Goal: Transaction & Acquisition: Purchase product/service

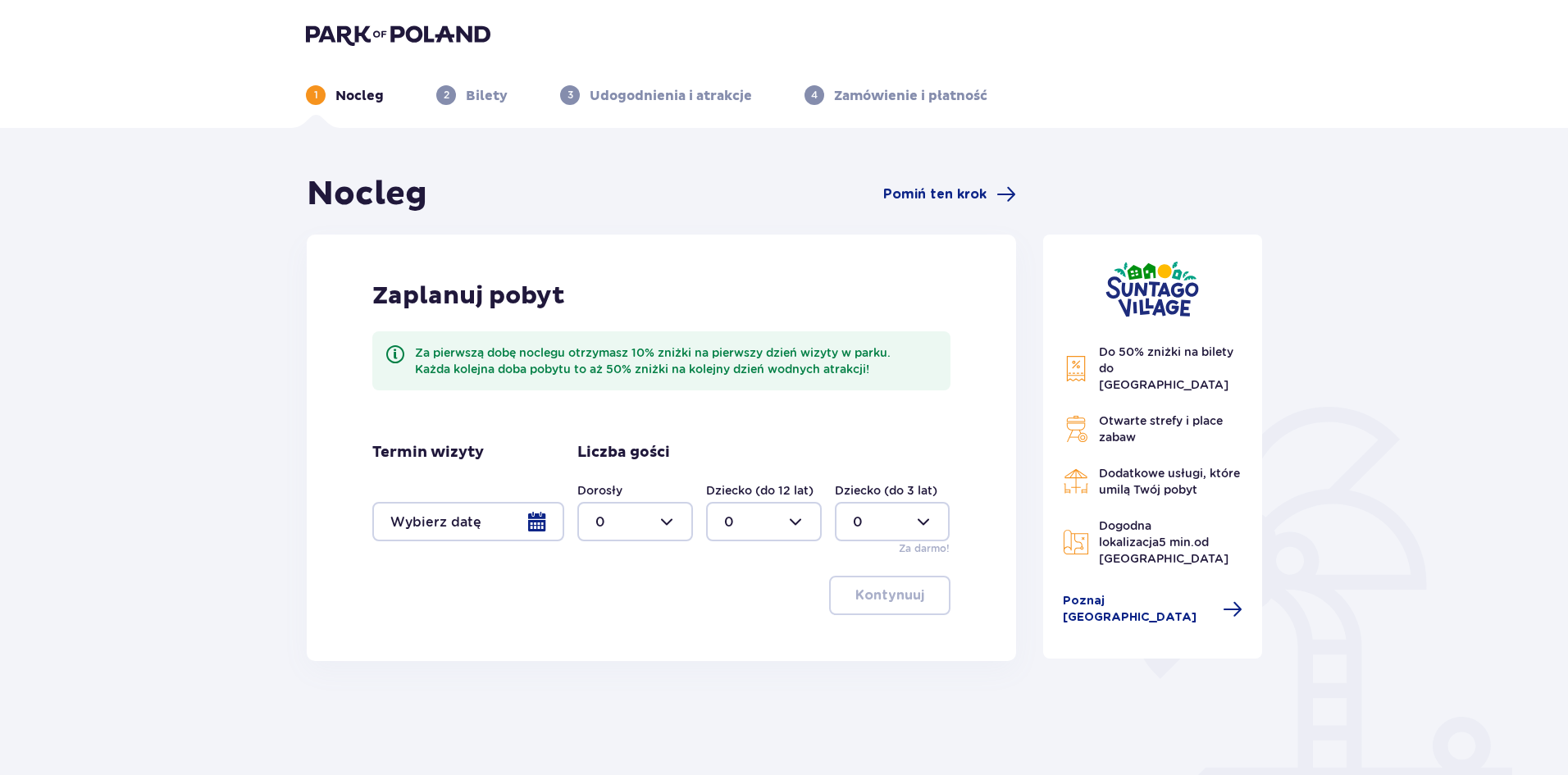
click at [521, 527] on div at bounding box center [468, 522] width 192 height 39
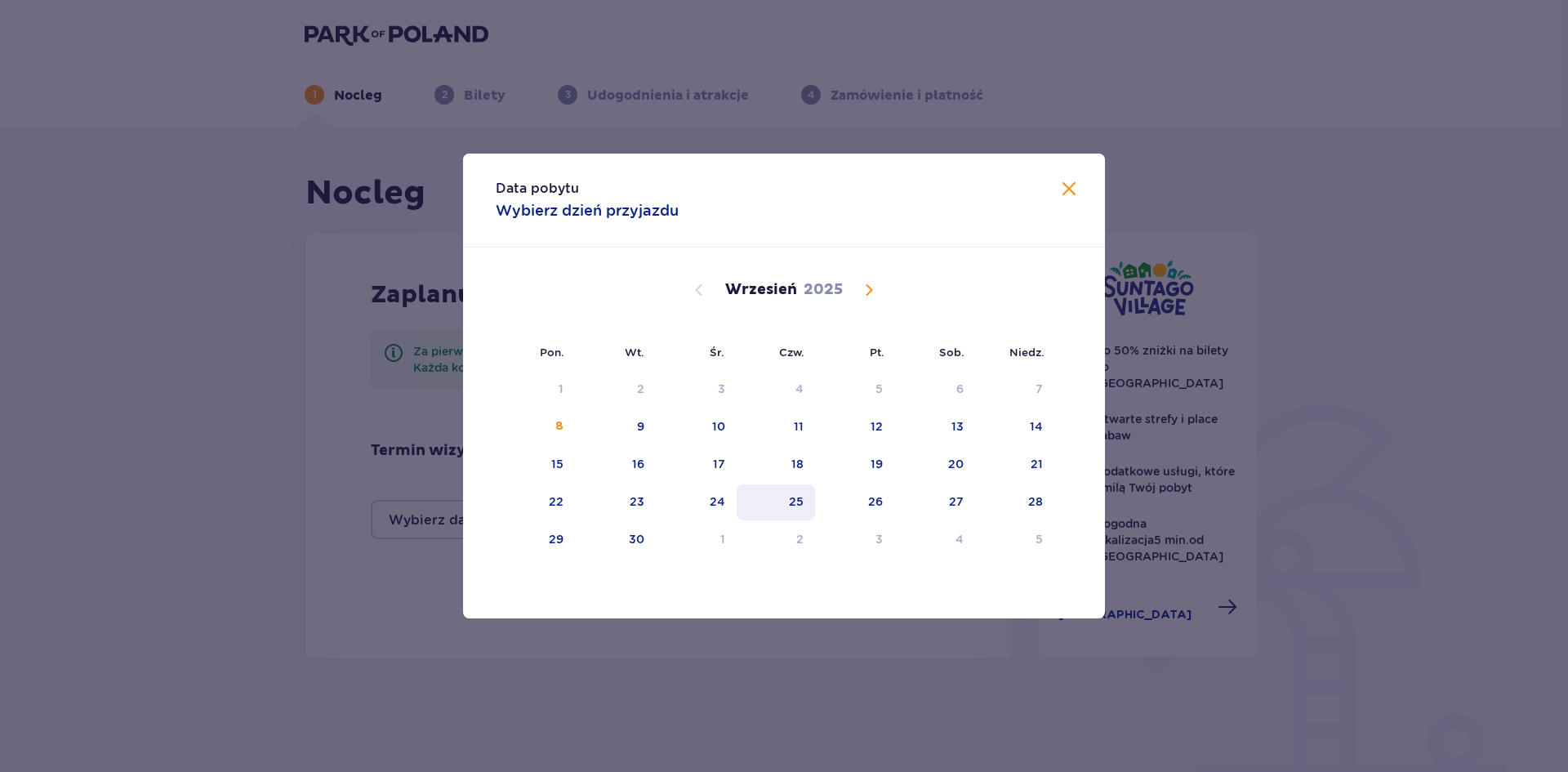
click at [784, 503] on div "25" at bounding box center [776, 502] width 79 height 36
click at [869, 502] on div "26" at bounding box center [875, 501] width 15 height 17
type input "25.09.25 - 26.09.25"
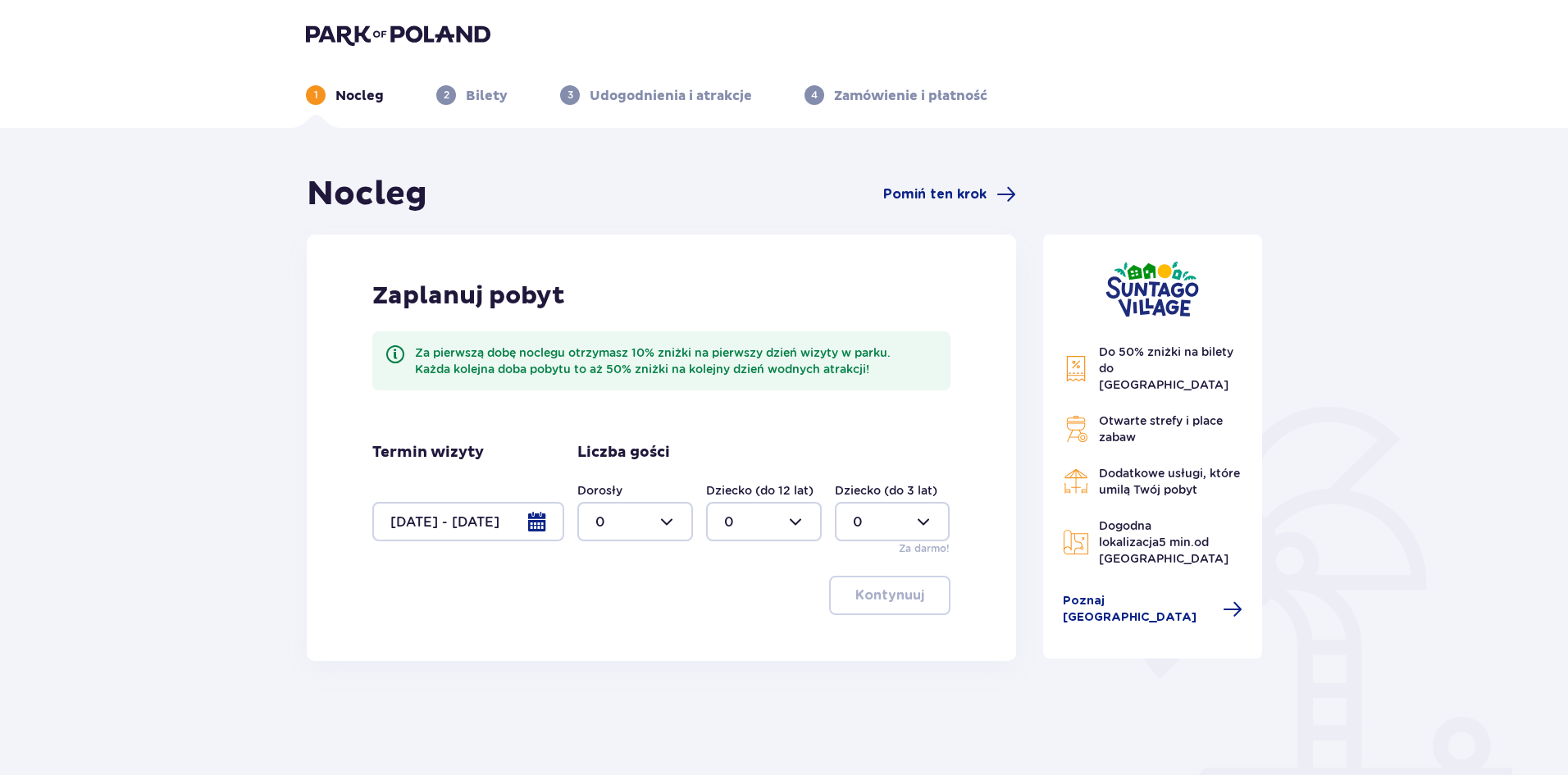
click at [661, 523] on div at bounding box center [634, 522] width 115 height 39
click at [610, 637] on div "2" at bounding box center [635, 640] width 80 height 18
type input "2"
click at [783, 529] on div at bounding box center [763, 522] width 115 height 39
click at [751, 667] on div "3" at bounding box center [763, 675] width 80 height 18
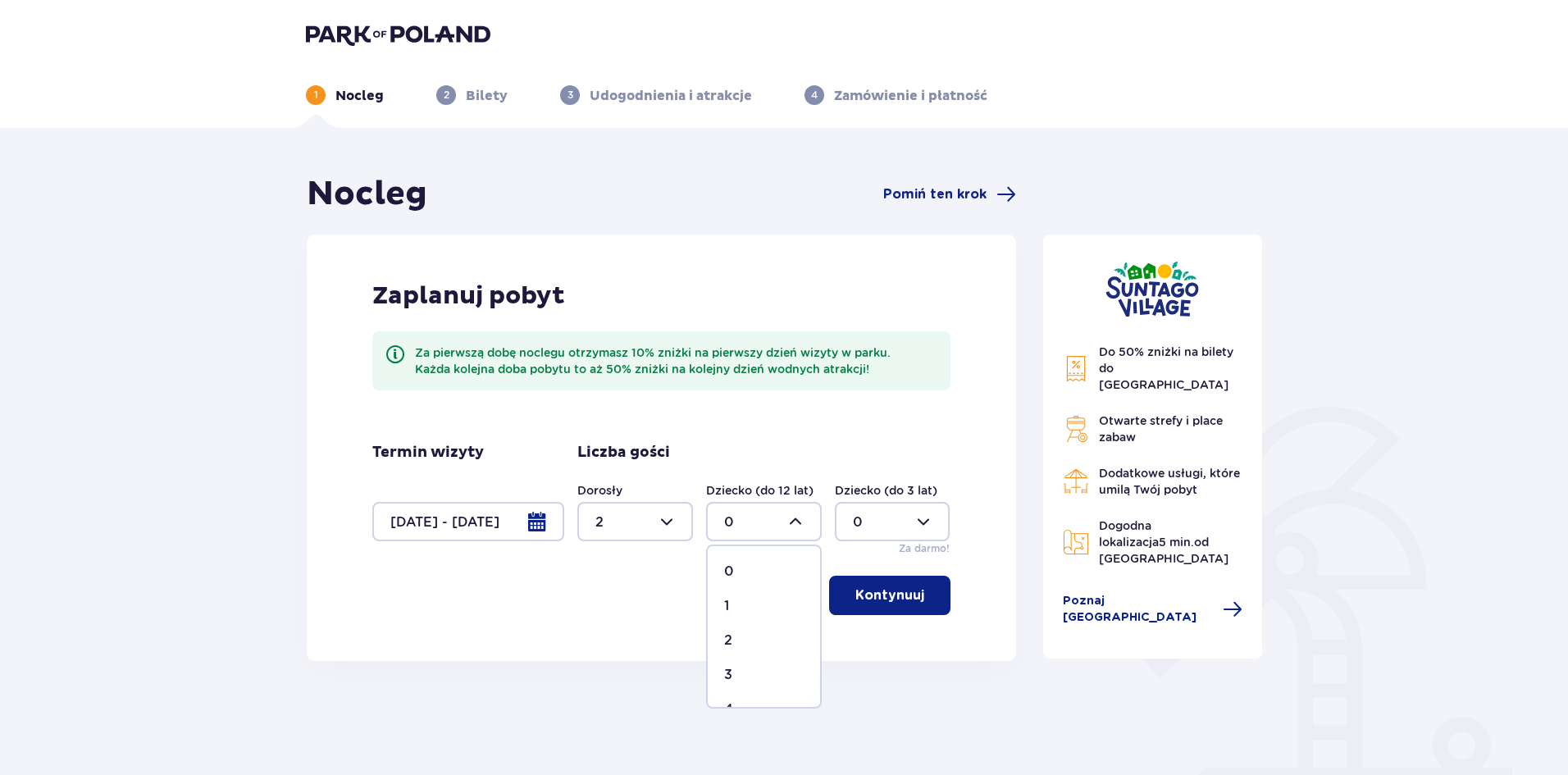
type input "3"
click at [704, 615] on div "Zaplanuj pobyt Za pierwszą dobę noclegu otrzymasz 10% zniżki na pierwszy dzień …" at bounding box center [661, 447] width 709 height 426
click at [881, 601] on p "Kontynuuj" at bounding box center [890, 595] width 69 height 18
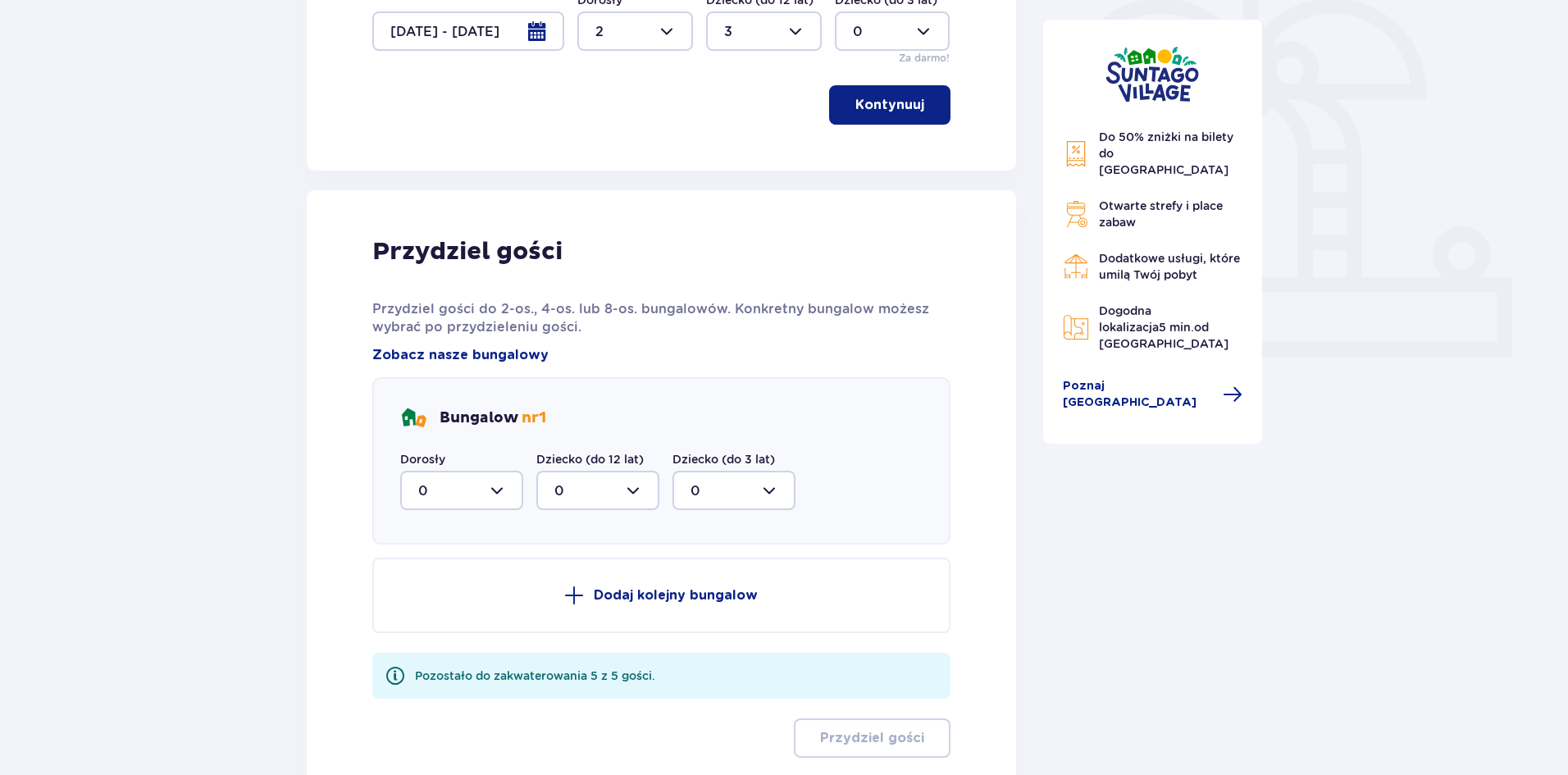
scroll to position [491, 0]
click at [484, 490] on div at bounding box center [461, 489] width 123 height 39
click at [425, 604] on p "2" at bounding box center [423, 609] width 8 height 18
type input "2"
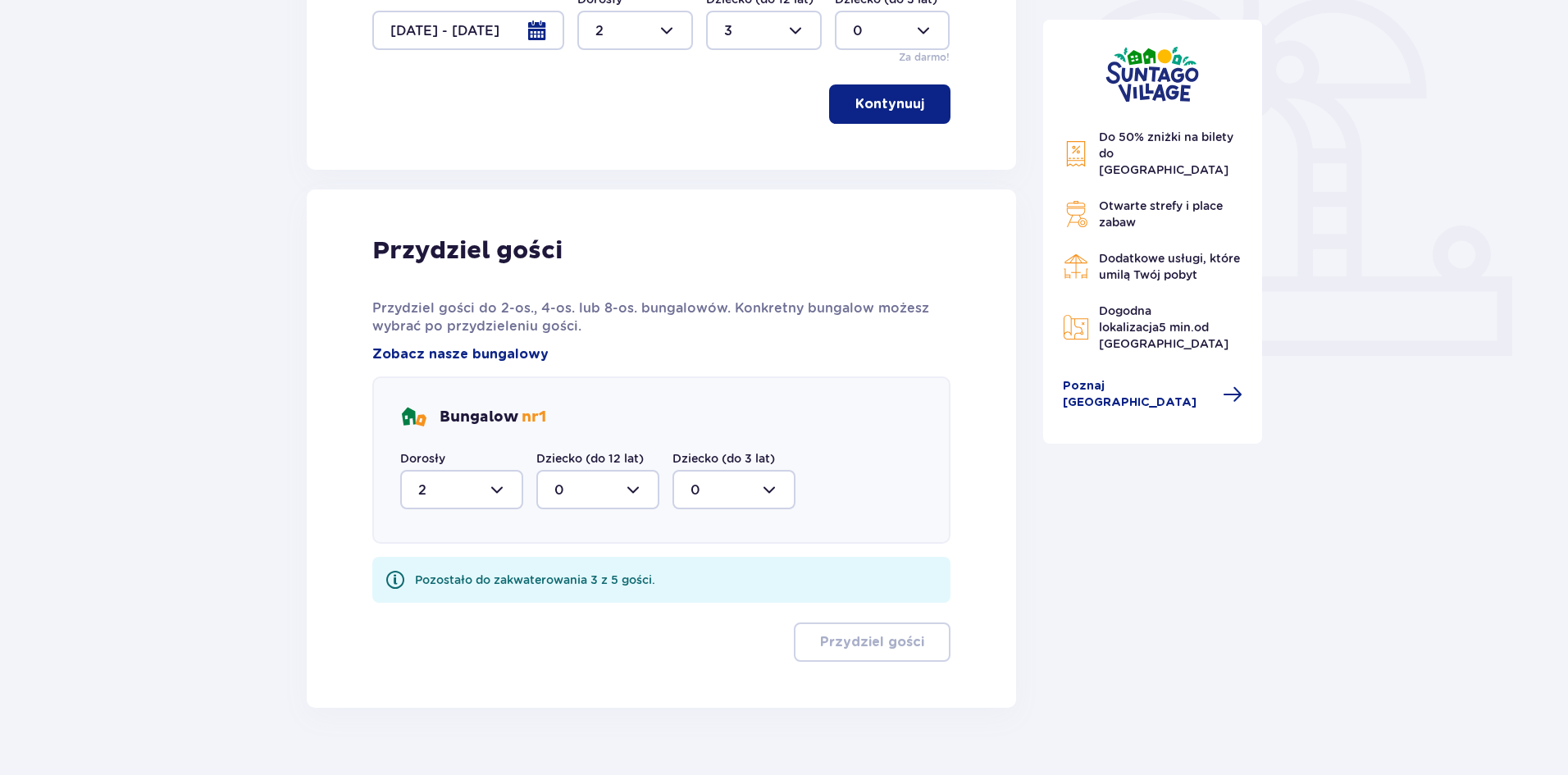
click at [614, 493] on div at bounding box center [598, 489] width 123 height 39
click at [559, 638] on p "3" at bounding box center [558, 643] width 8 height 18
type input "3"
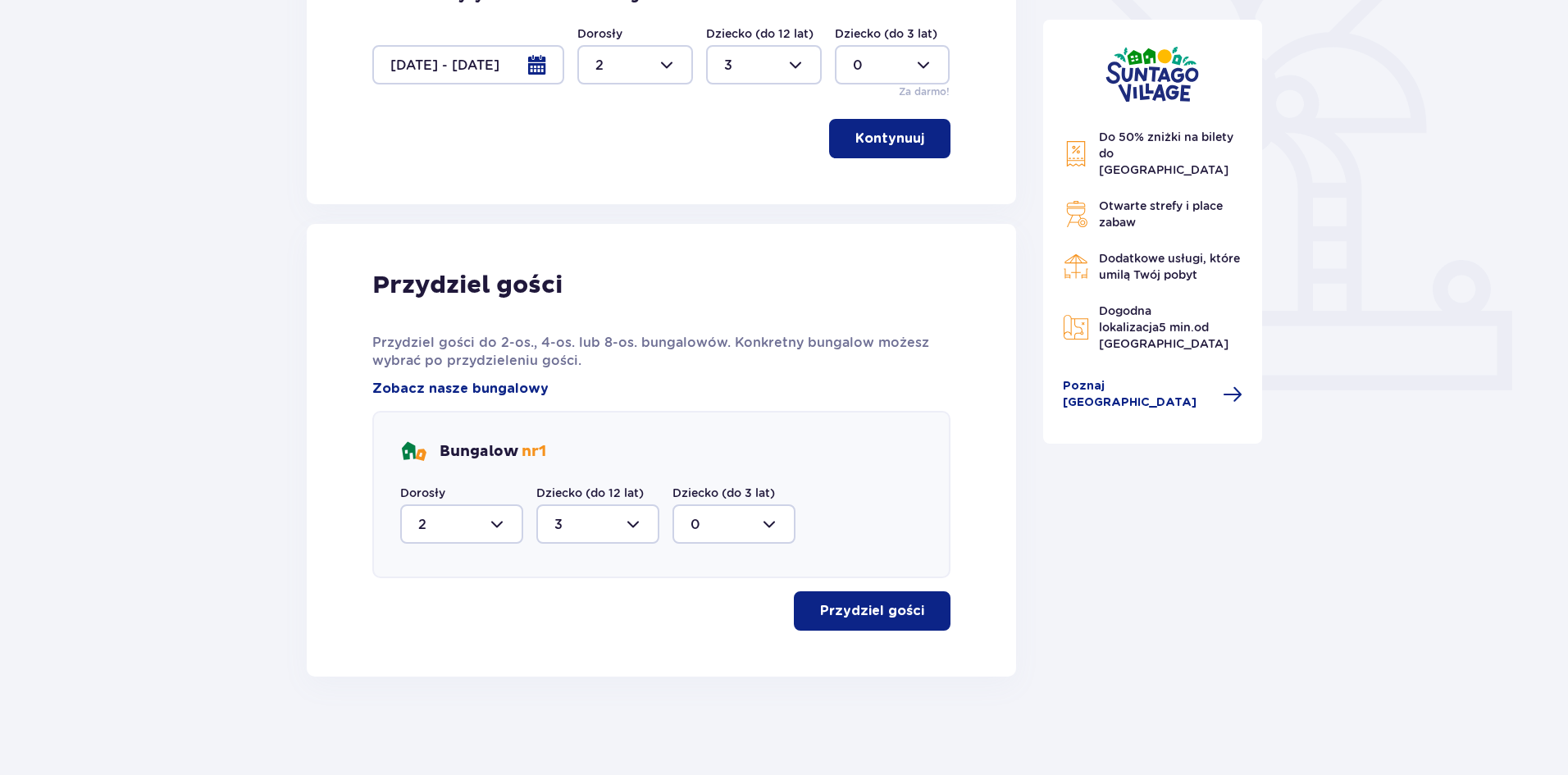
scroll to position [457, 0]
drag, startPoint x: 543, startPoint y: 606, endPoint x: 553, endPoint y: 606, distance: 10.0
click at [547, 606] on div "Przydziel gości" at bounding box center [661, 611] width 578 height 39
click at [899, 613] on p "Przydziel gości" at bounding box center [873, 611] width 104 height 18
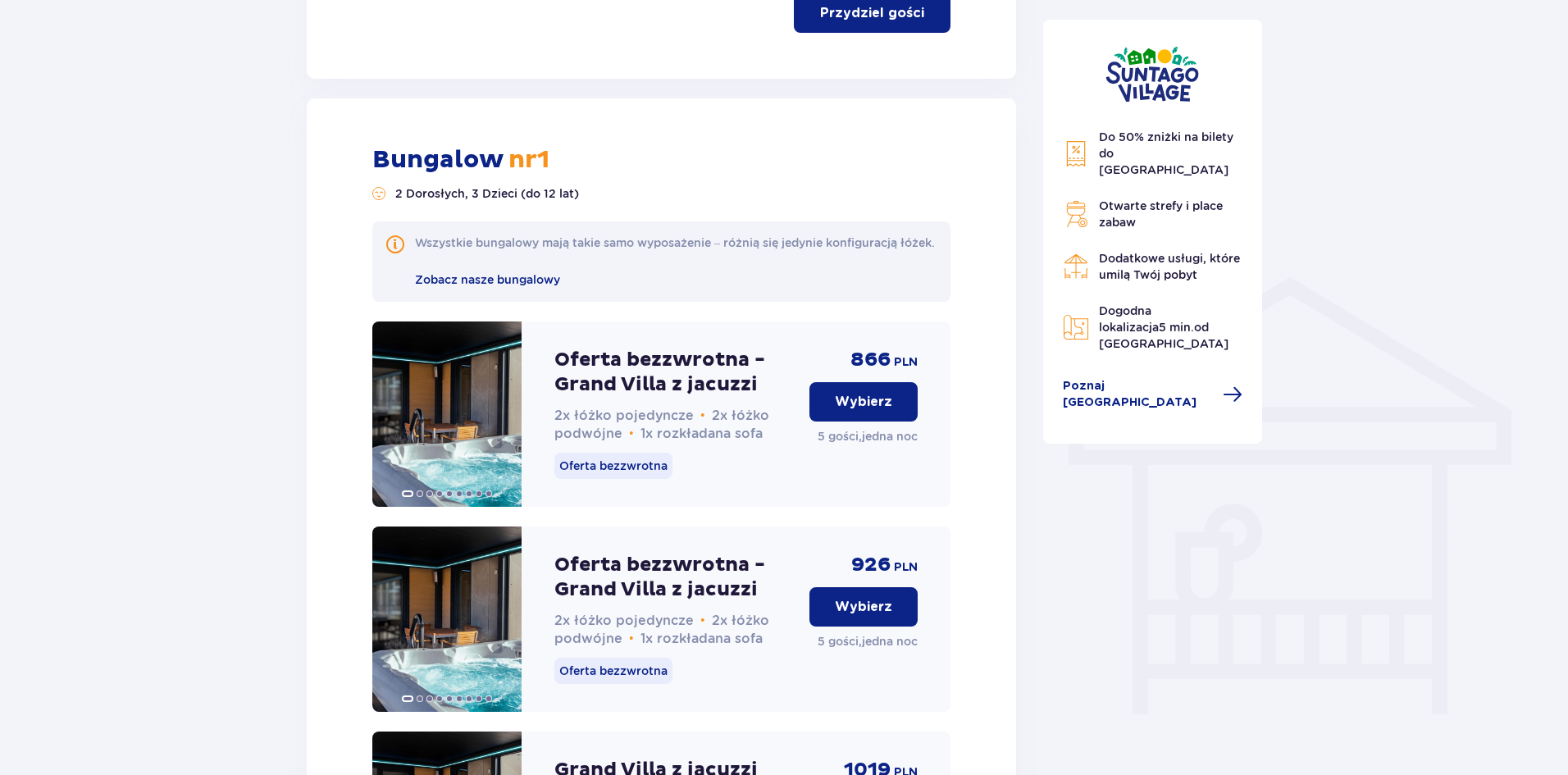
scroll to position [1053, 0]
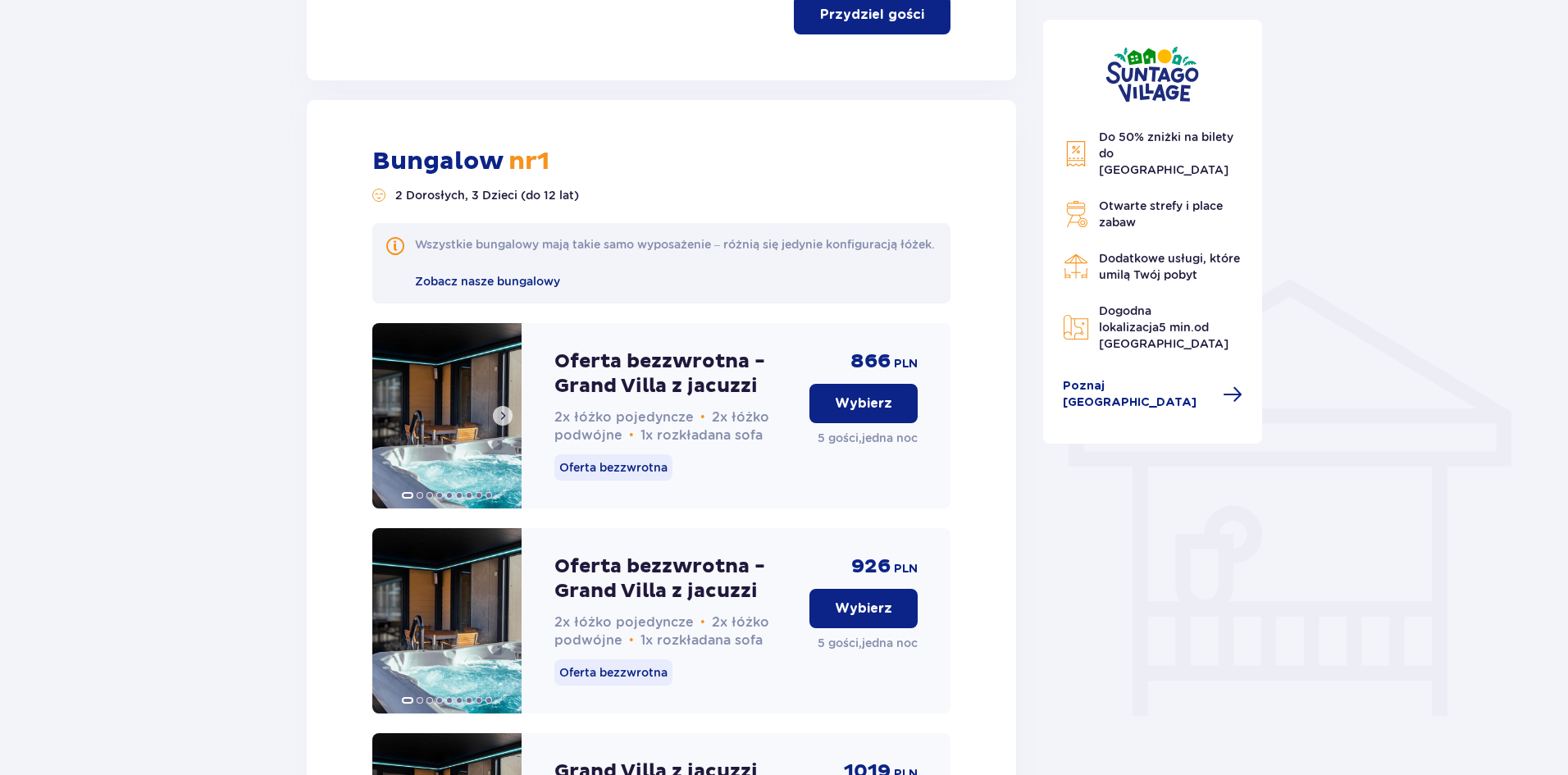
click at [503, 422] on span at bounding box center [502, 416] width 13 height 13
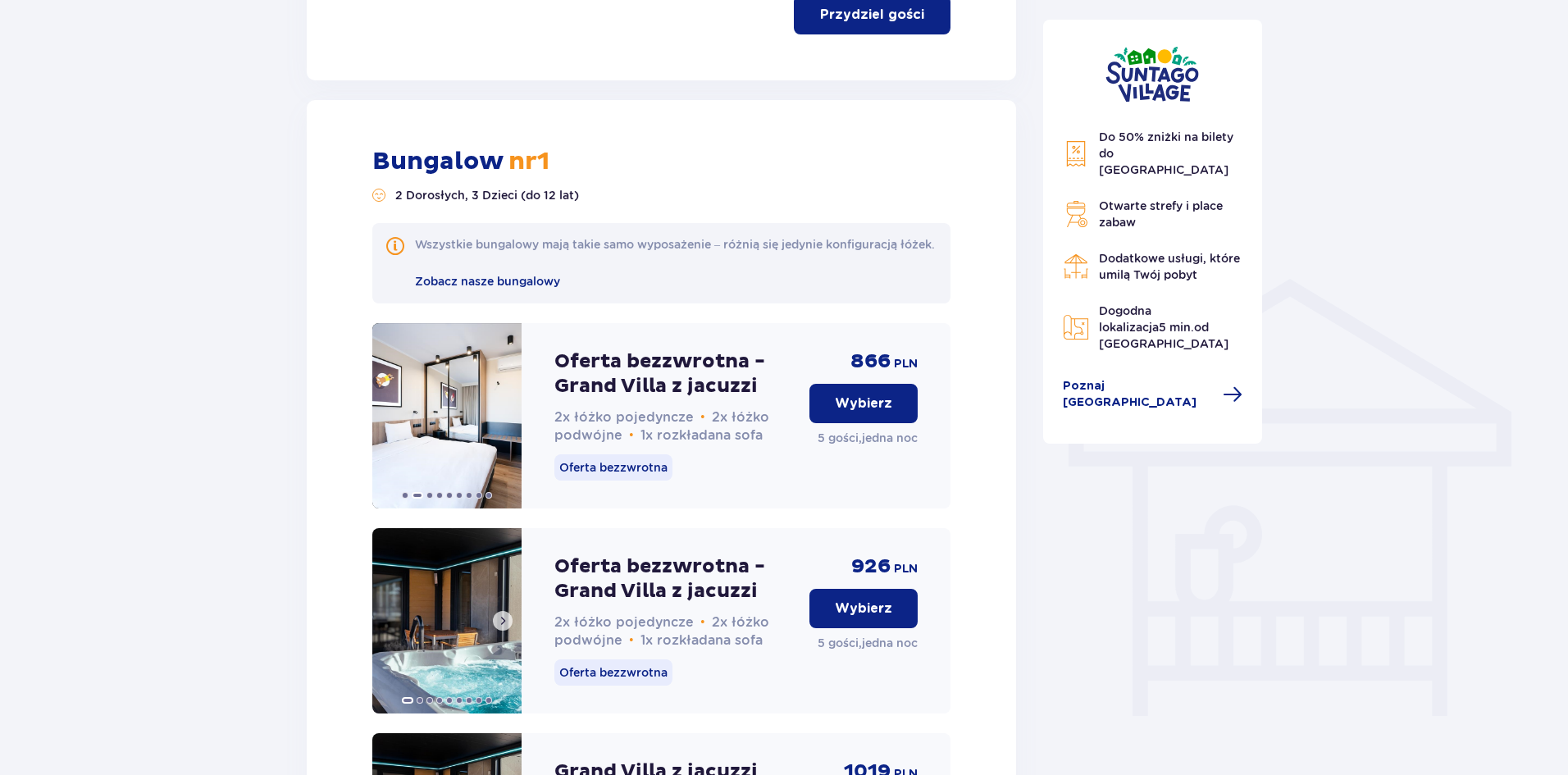
click at [506, 627] on span at bounding box center [502, 620] width 13 height 13
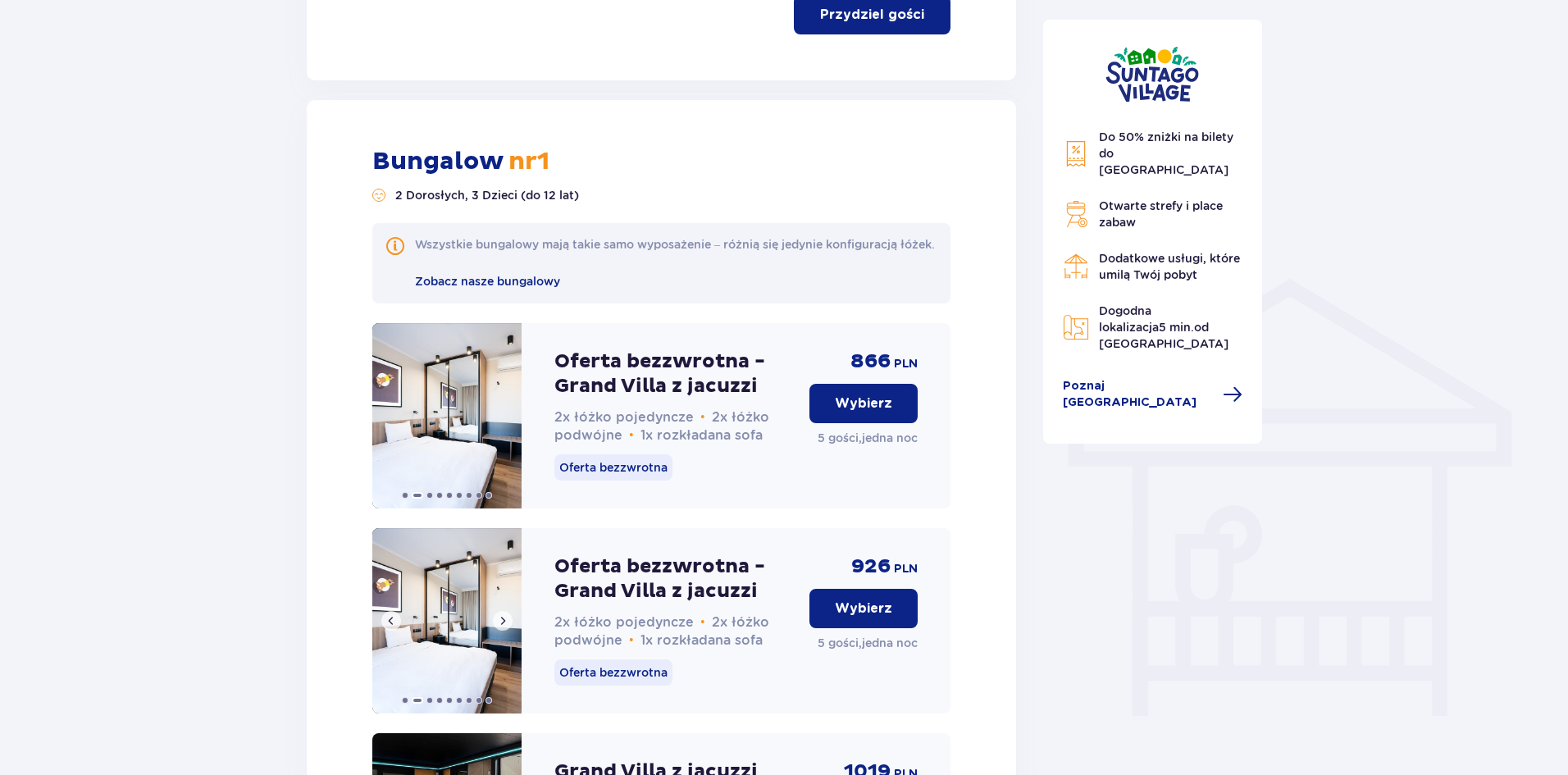
click at [506, 627] on span at bounding box center [502, 620] width 13 height 13
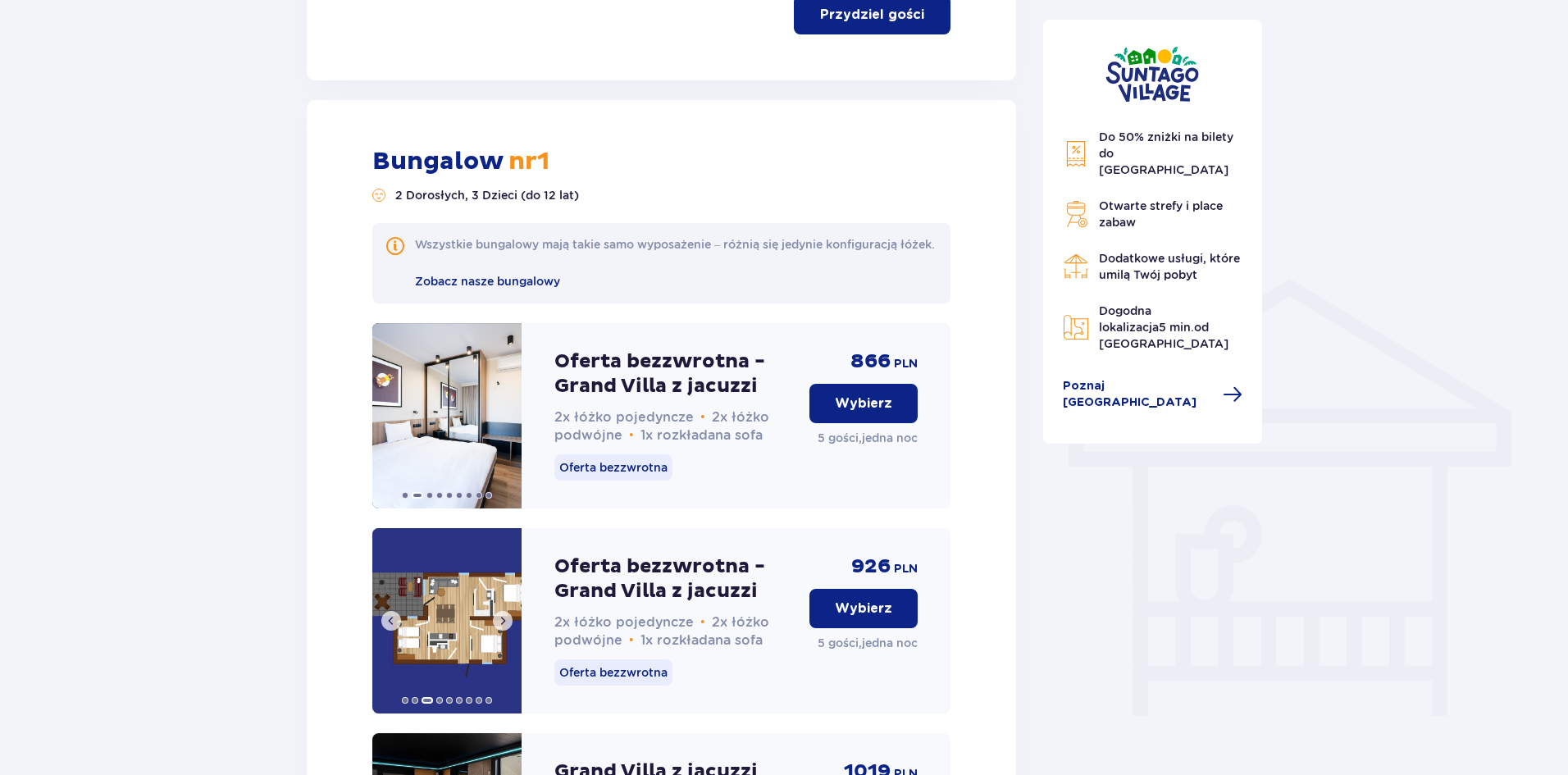
click at [506, 627] on span at bounding box center [502, 620] width 13 height 13
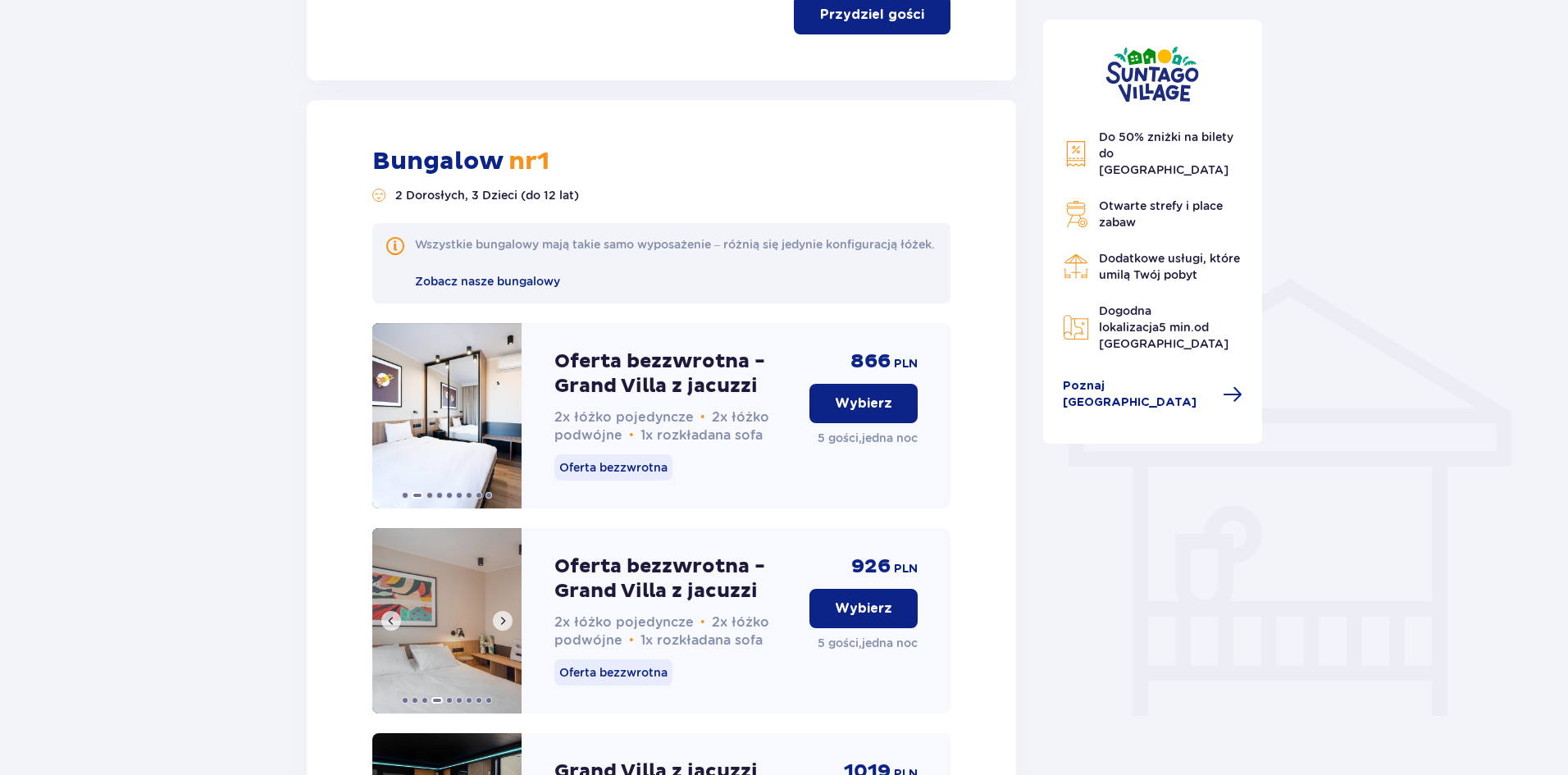
click at [392, 627] on span at bounding box center [391, 620] width 13 height 13
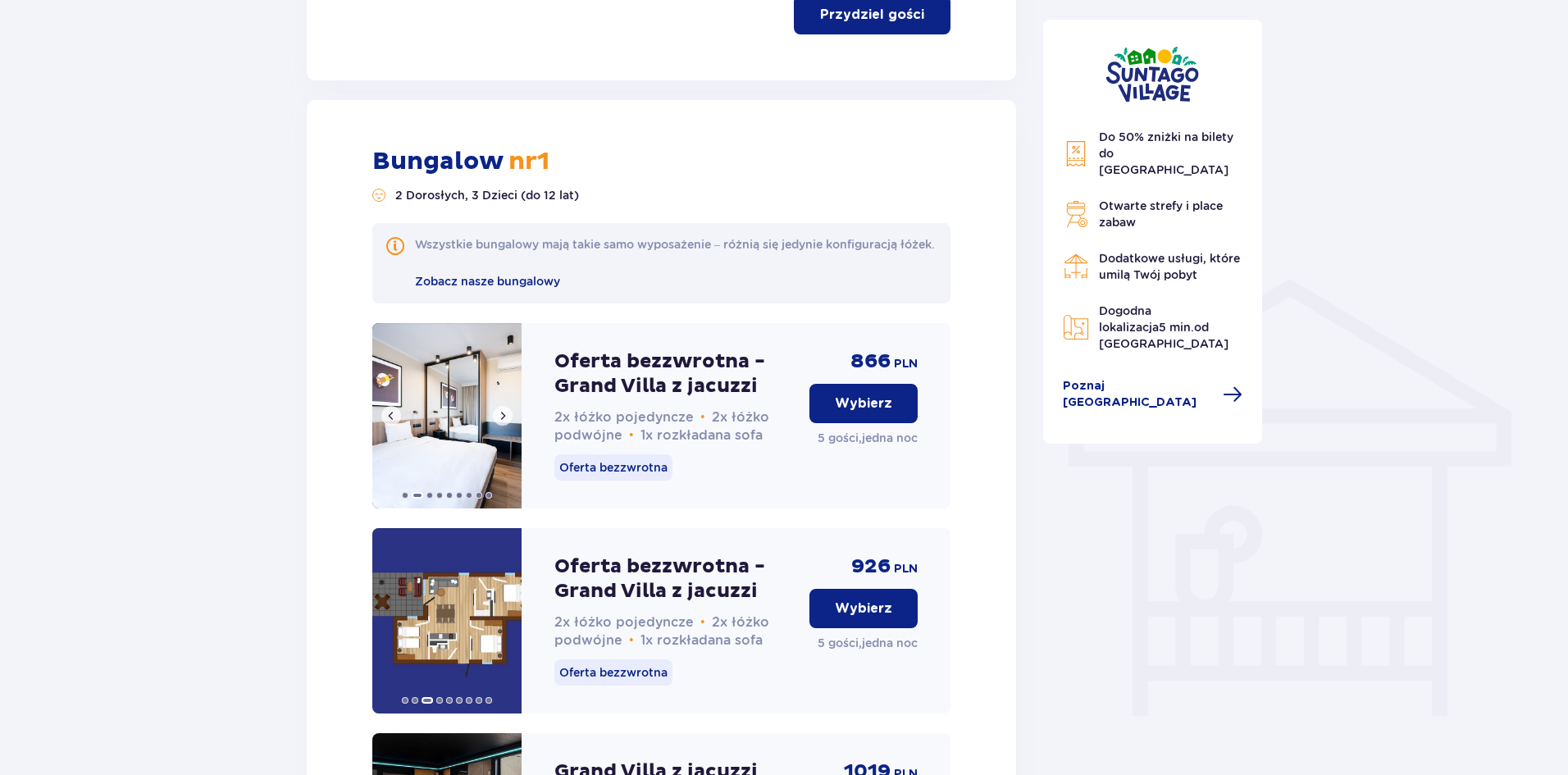
click at [501, 422] on span at bounding box center [502, 416] width 13 height 13
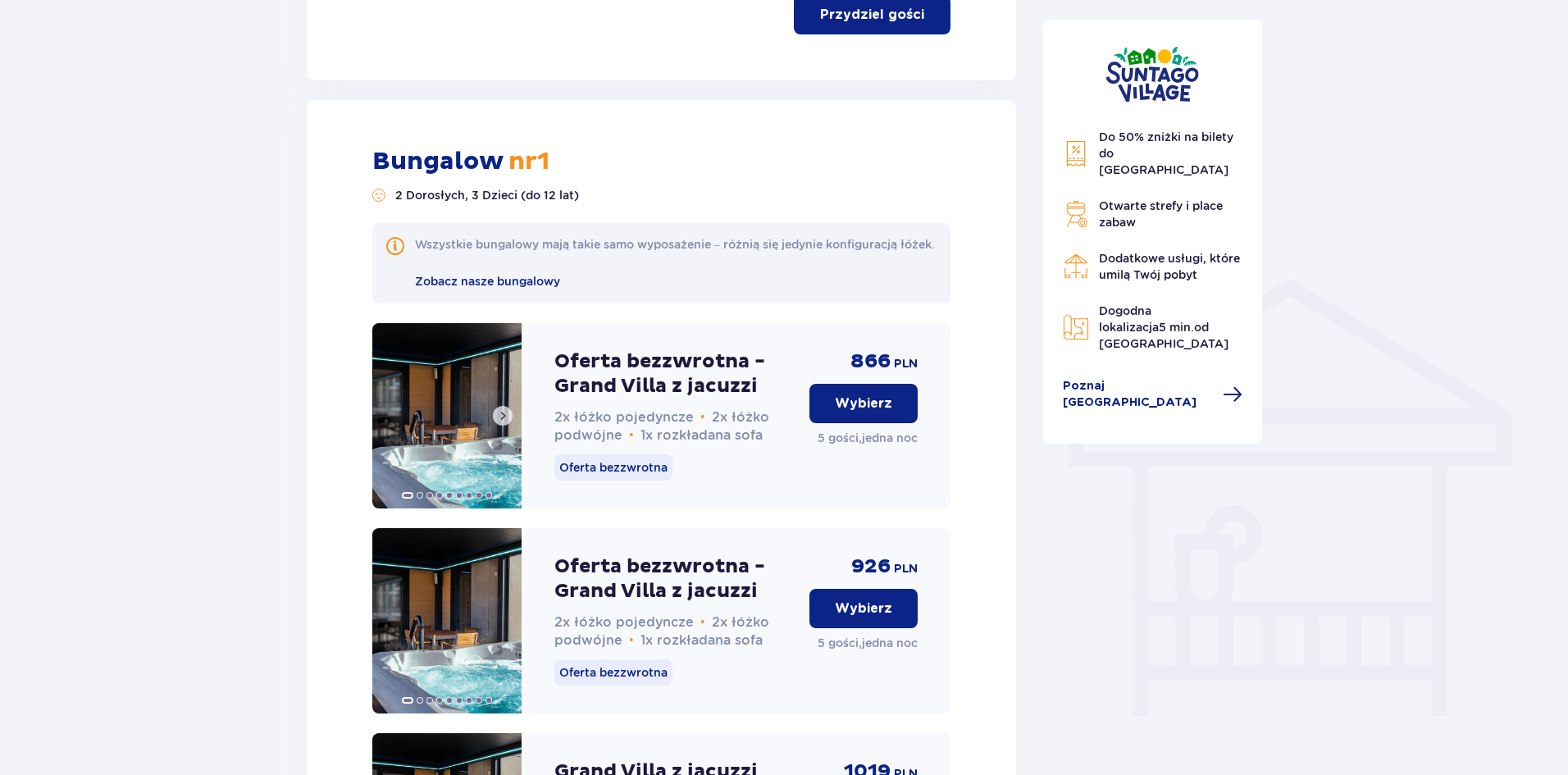
click at [508, 422] on span at bounding box center [502, 416] width 13 height 13
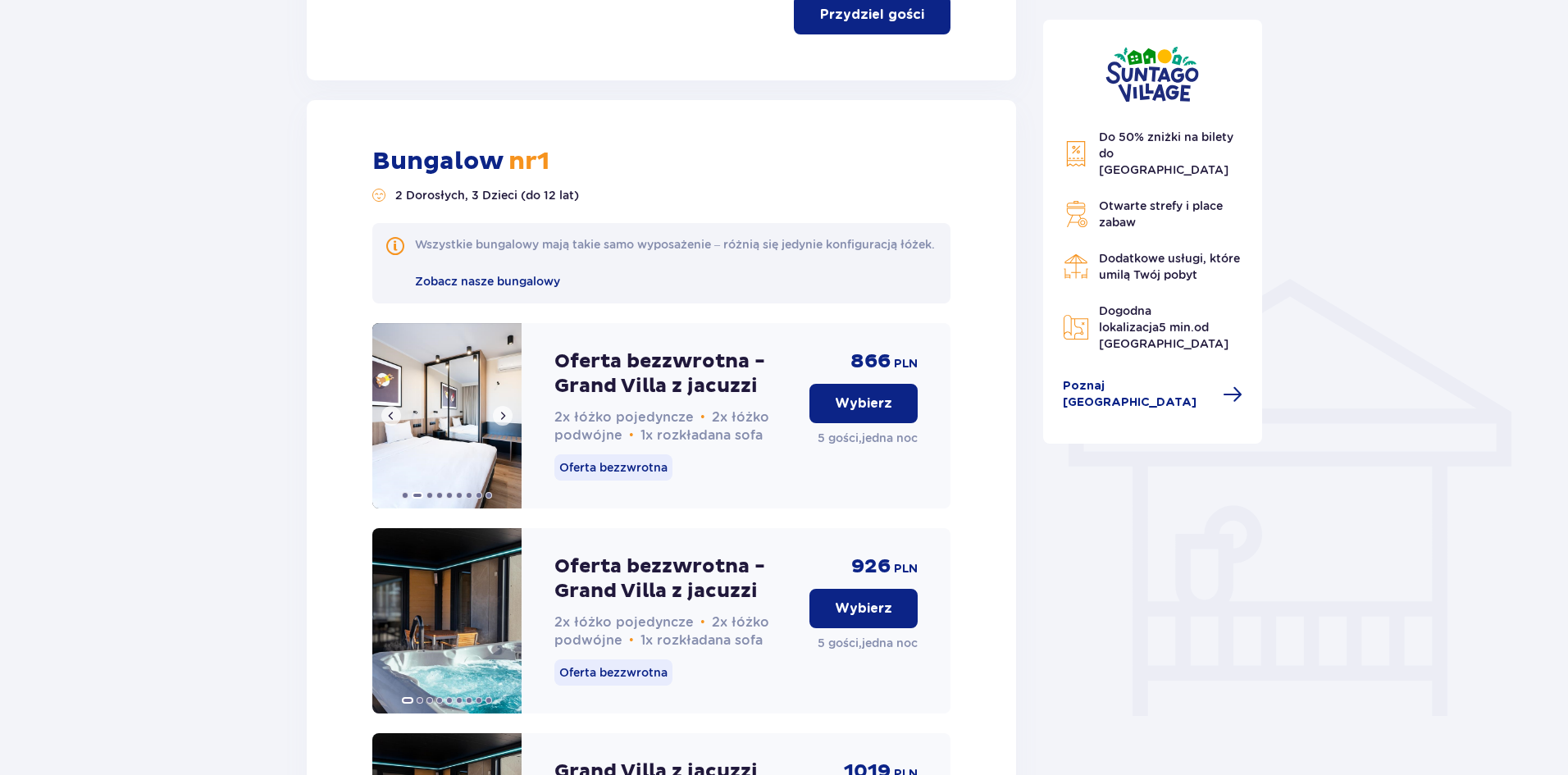
click at [504, 422] on span at bounding box center [502, 416] width 13 height 13
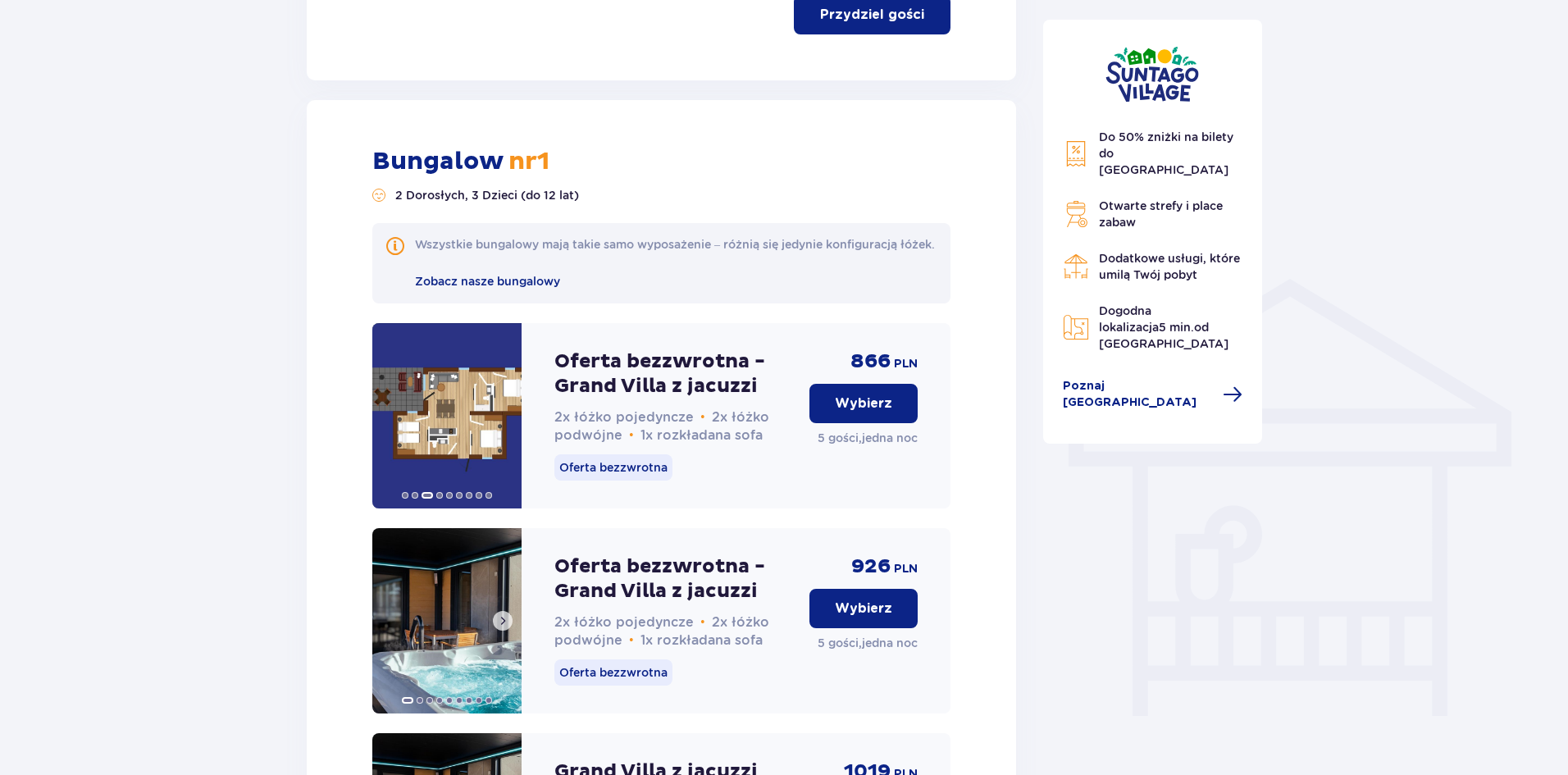
click at [503, 627] on span at bounding box center [502, 620] width 13 height 13
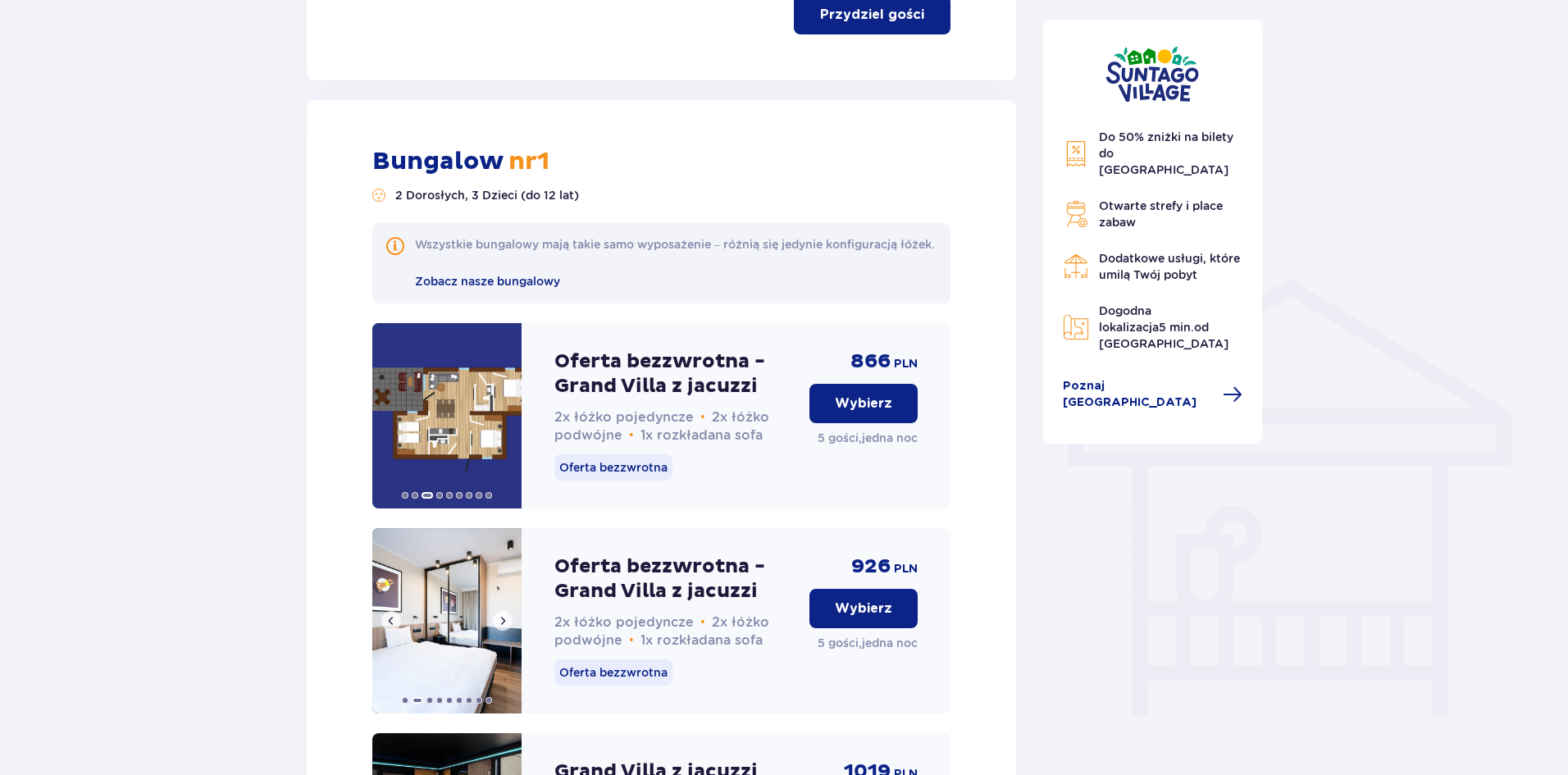
click at [500, 627] on span at bounding box center [502, 620] width 13 height 13
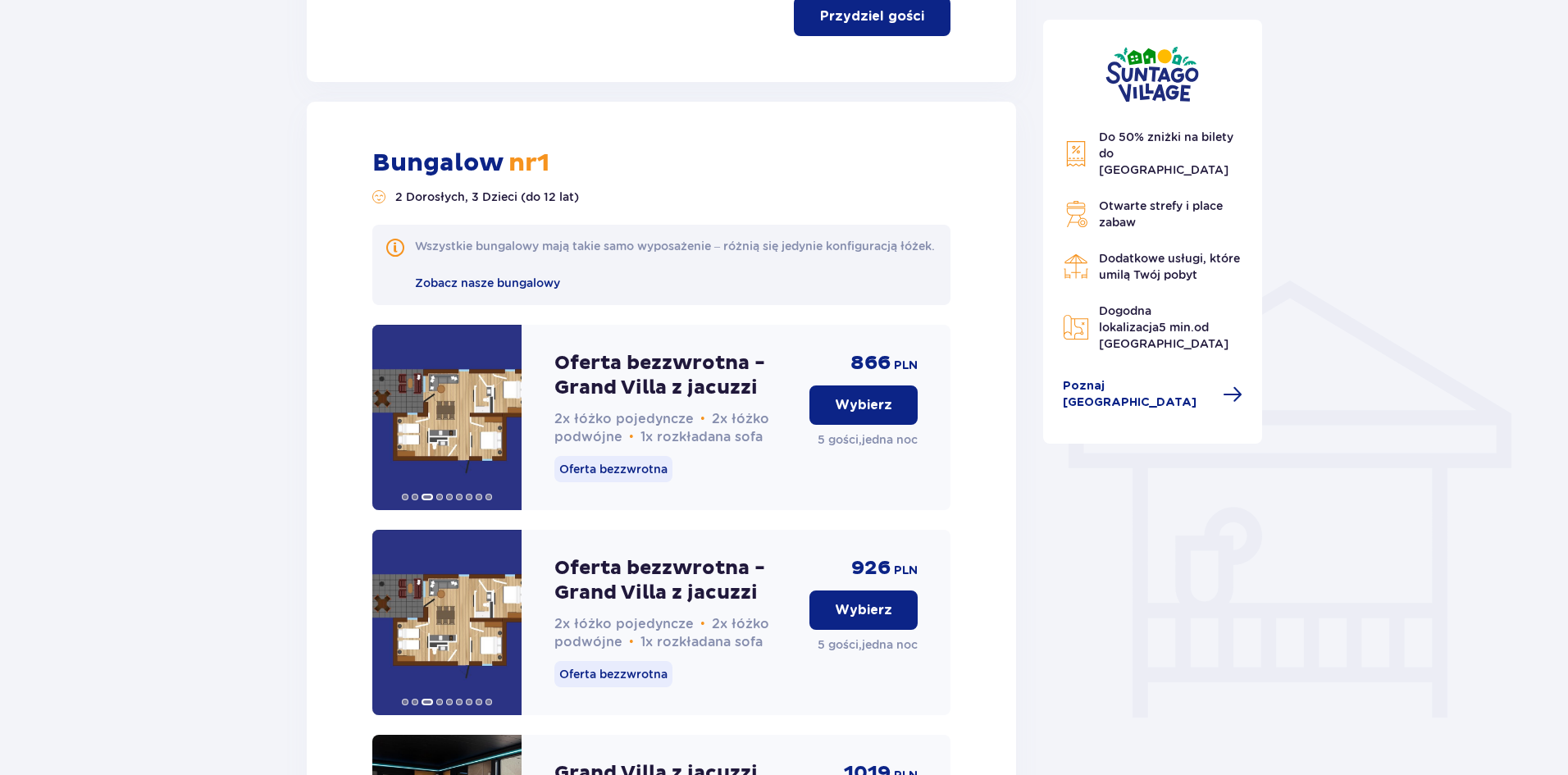
scroll to position [1053, 0]
click at [842, 414] on p "Wybierz" at bounding box center [864, 404] width 57 height 18
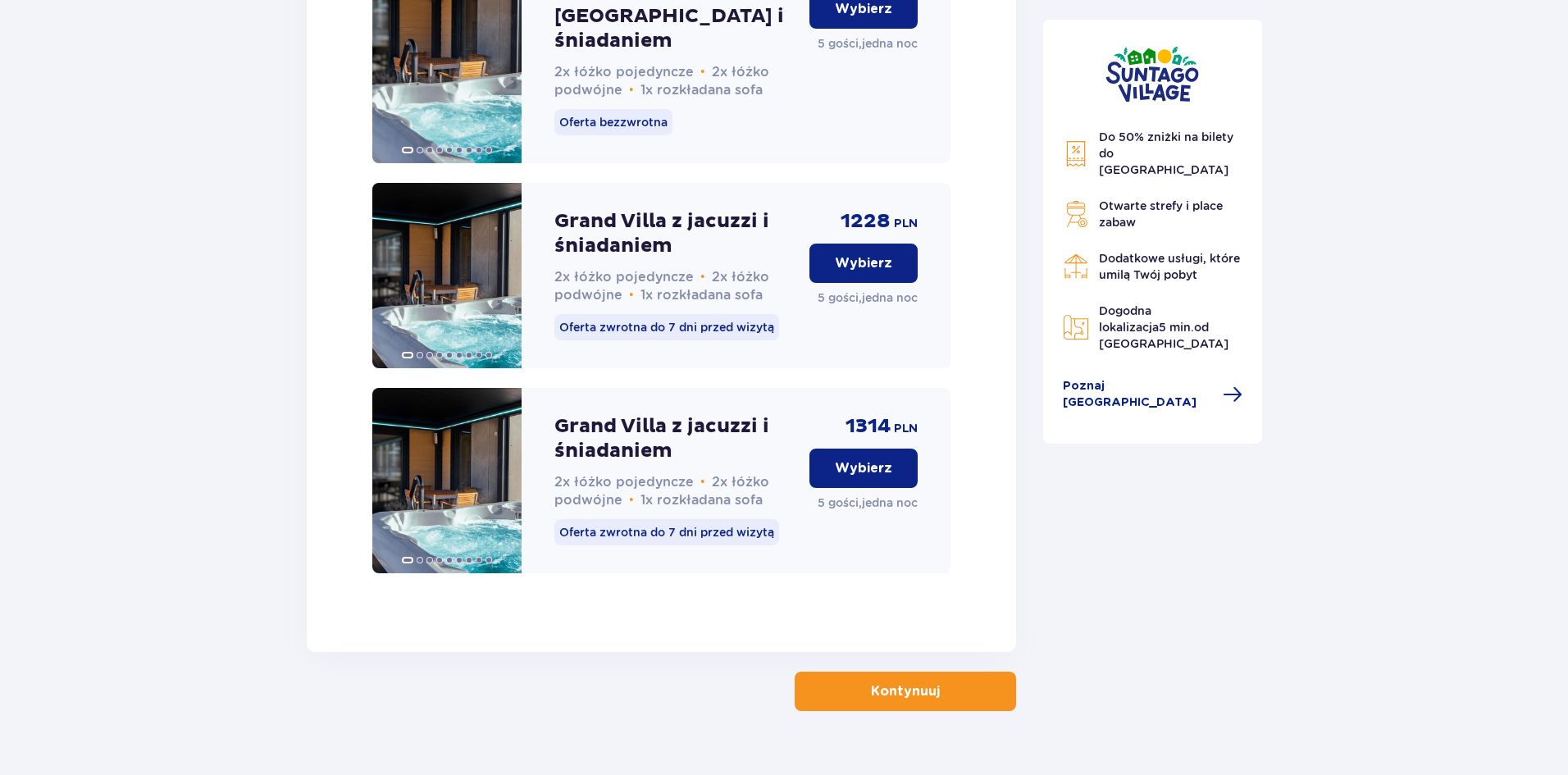
scroll to position [2475, 0]
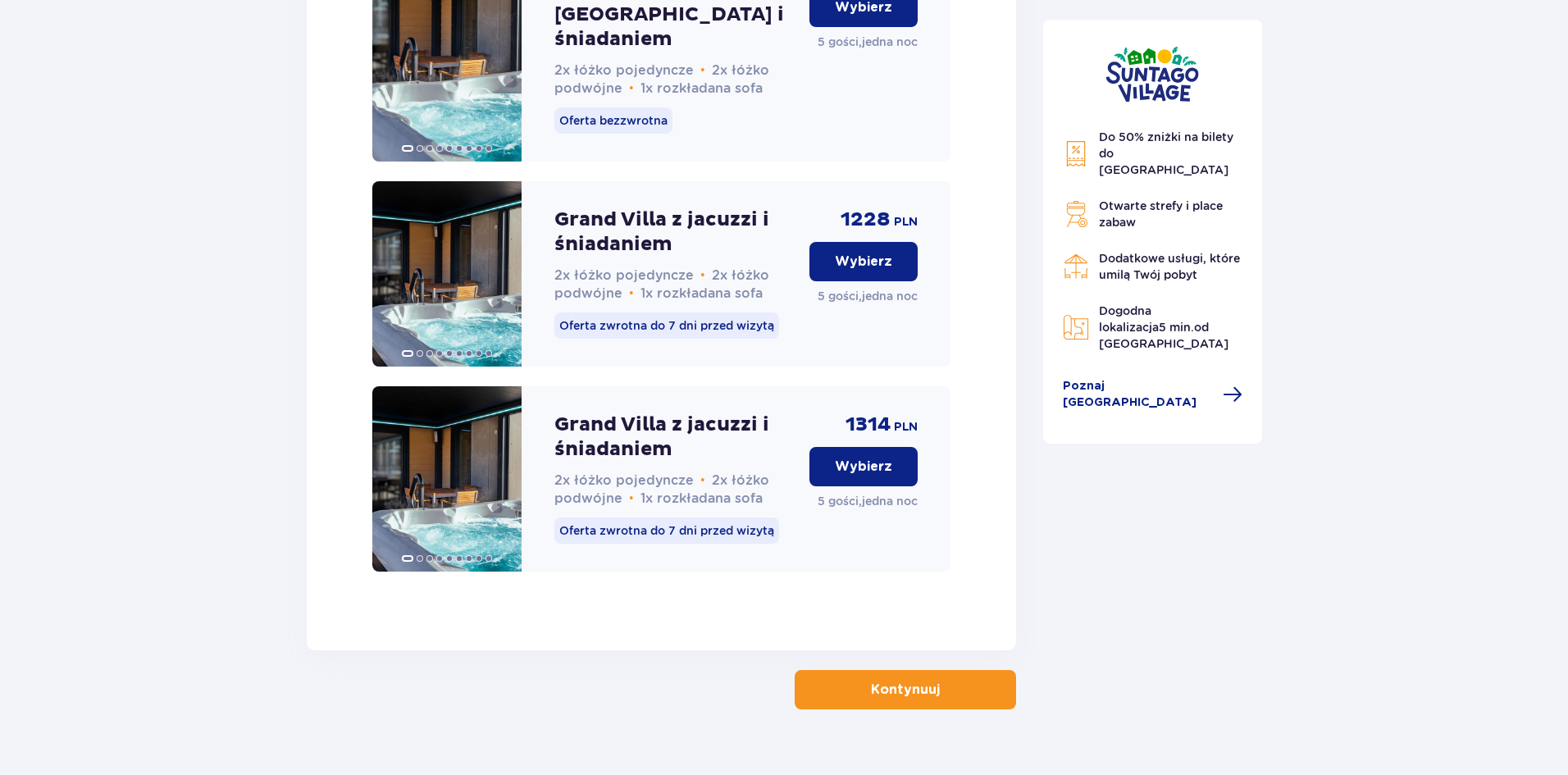
click at [907, 670] on button "Kontynuuj" at bounding box center [905, 689] width 222 height 39
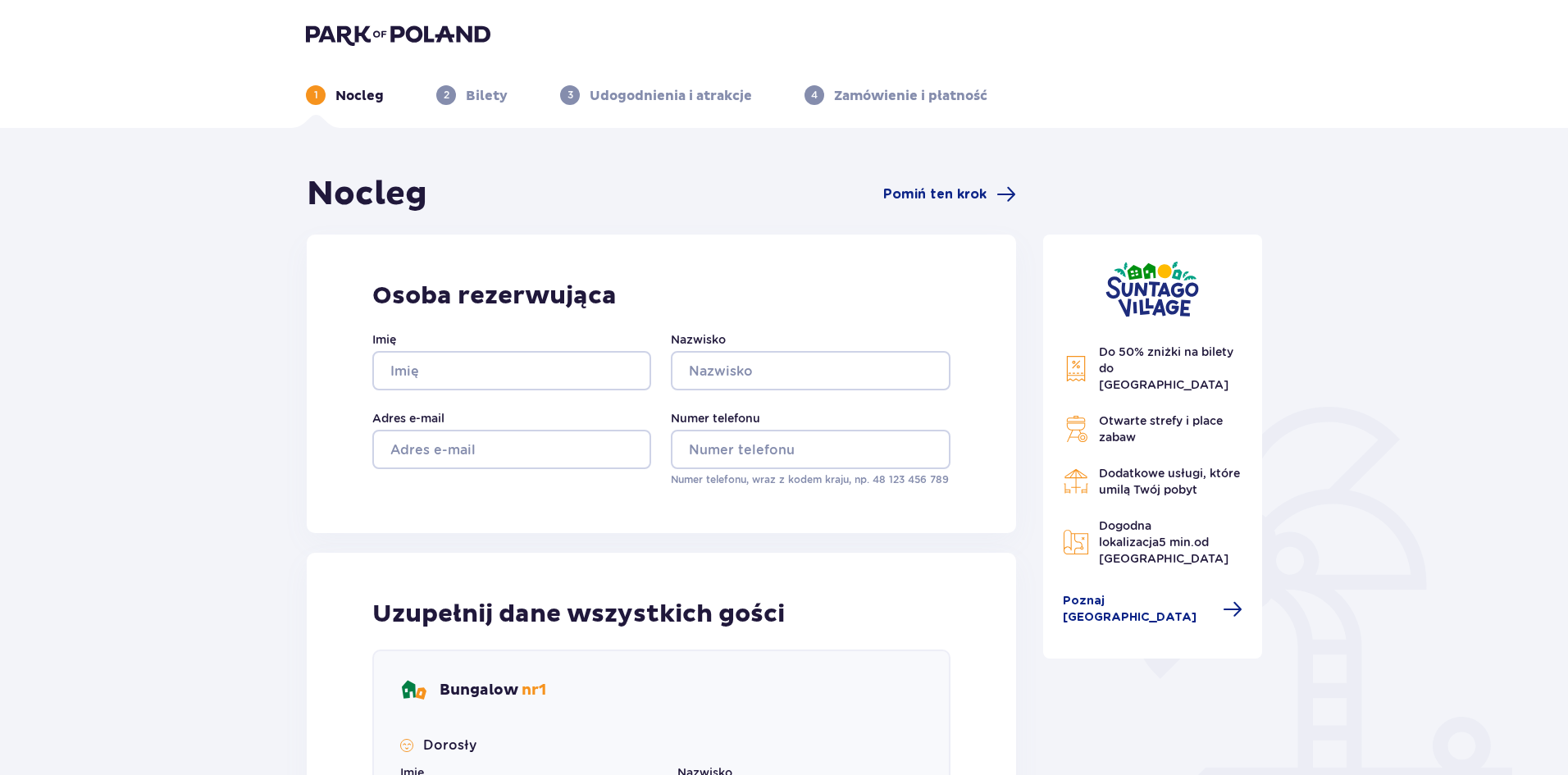
click at [375, 32] on img at bounding box center [398, 33] width 184 height 23
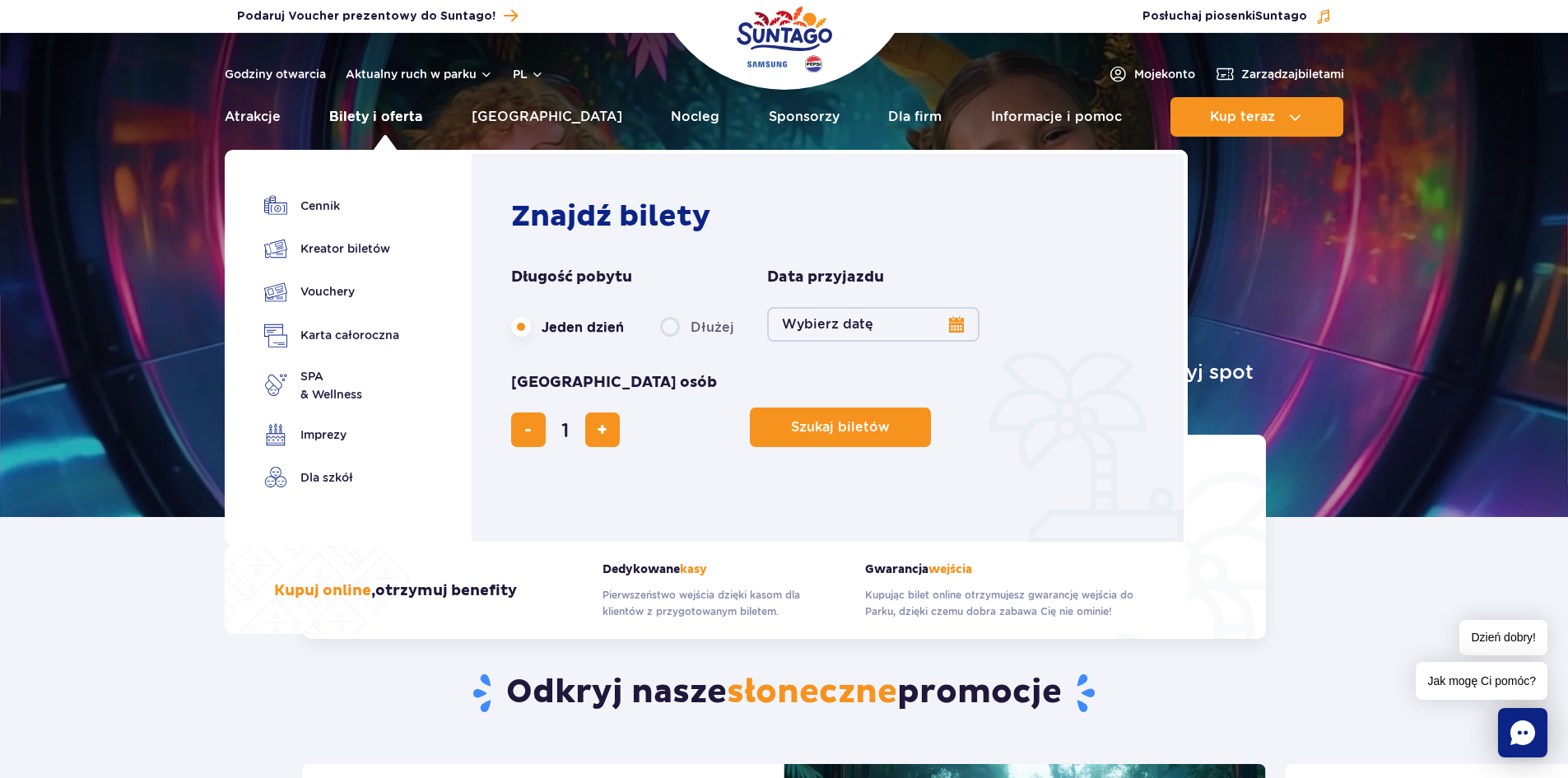
click at [391, 115] on link "Bilety i oferta" at bounding box center [375, 117] width 93 height 40
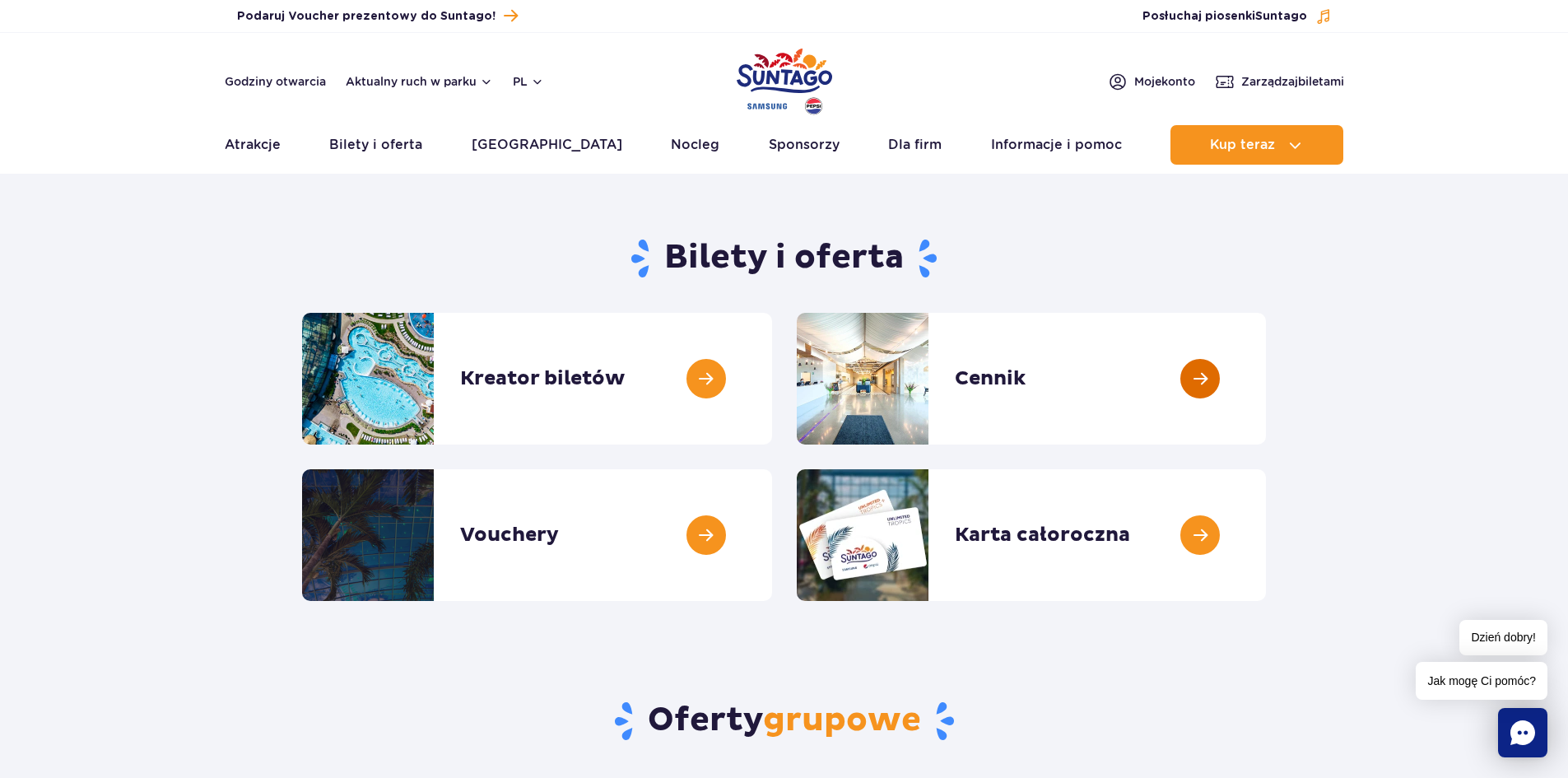
click at [1266, 383] on link at bounding box center [1266, 378] width 0 height 131
click at [772, 371] on link at bounding box center [772, 378] width 0 height 131
click at [772, 544] on link at bounding box center [772, 535] width 0 height 131
click at [216, 567] on section "Bilety i oferta Kreator biletów Kreator biletów Cennik Cennik Vouchery Vouchery" at bounding box center [784, 412] width 1568 height 377
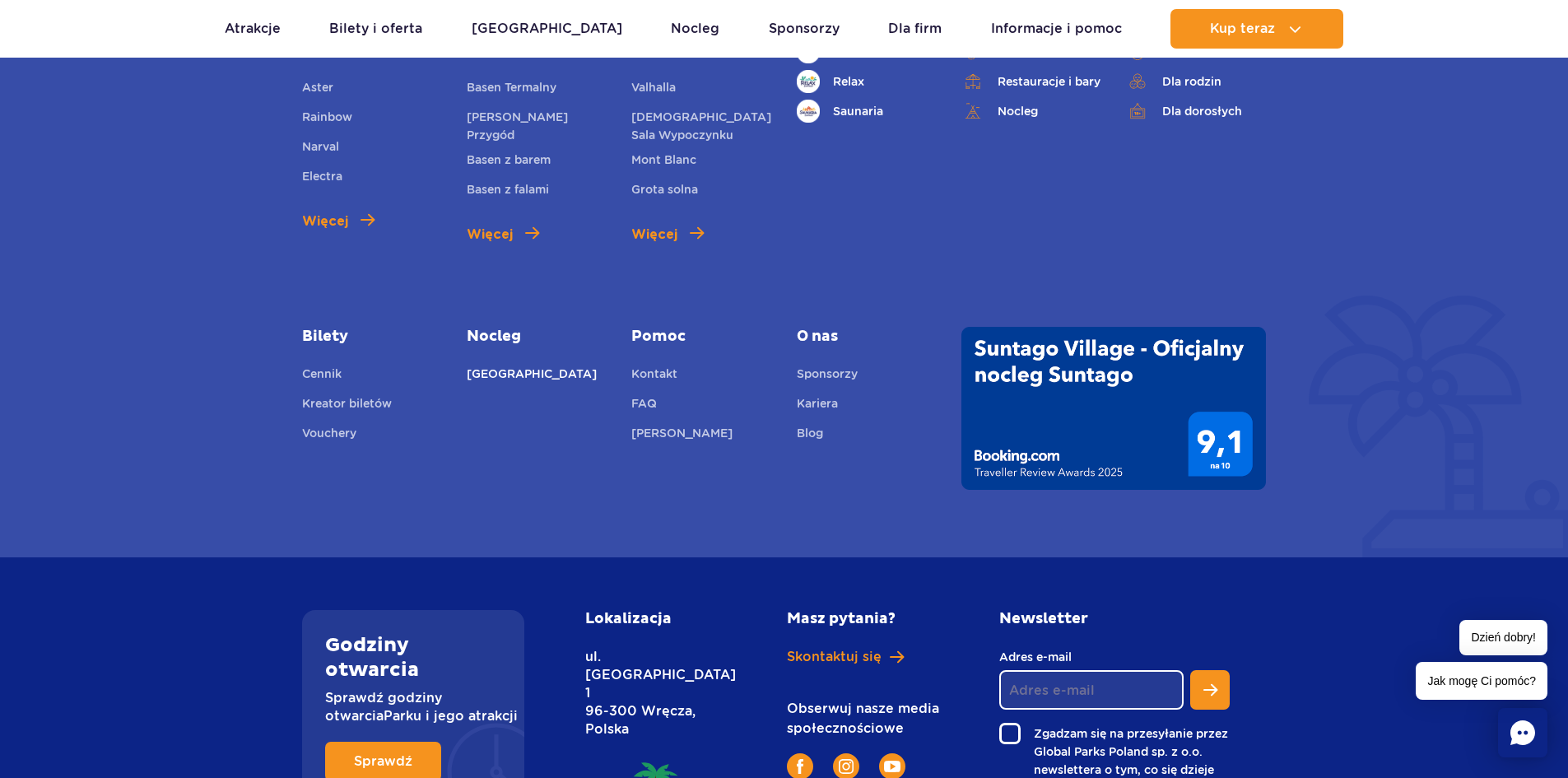
scroll to position [2196, 0]
click at [513, 374] on link "[GEOGRAPHIC_DATA]" at bounding box center [532, 377] width 130 height 23
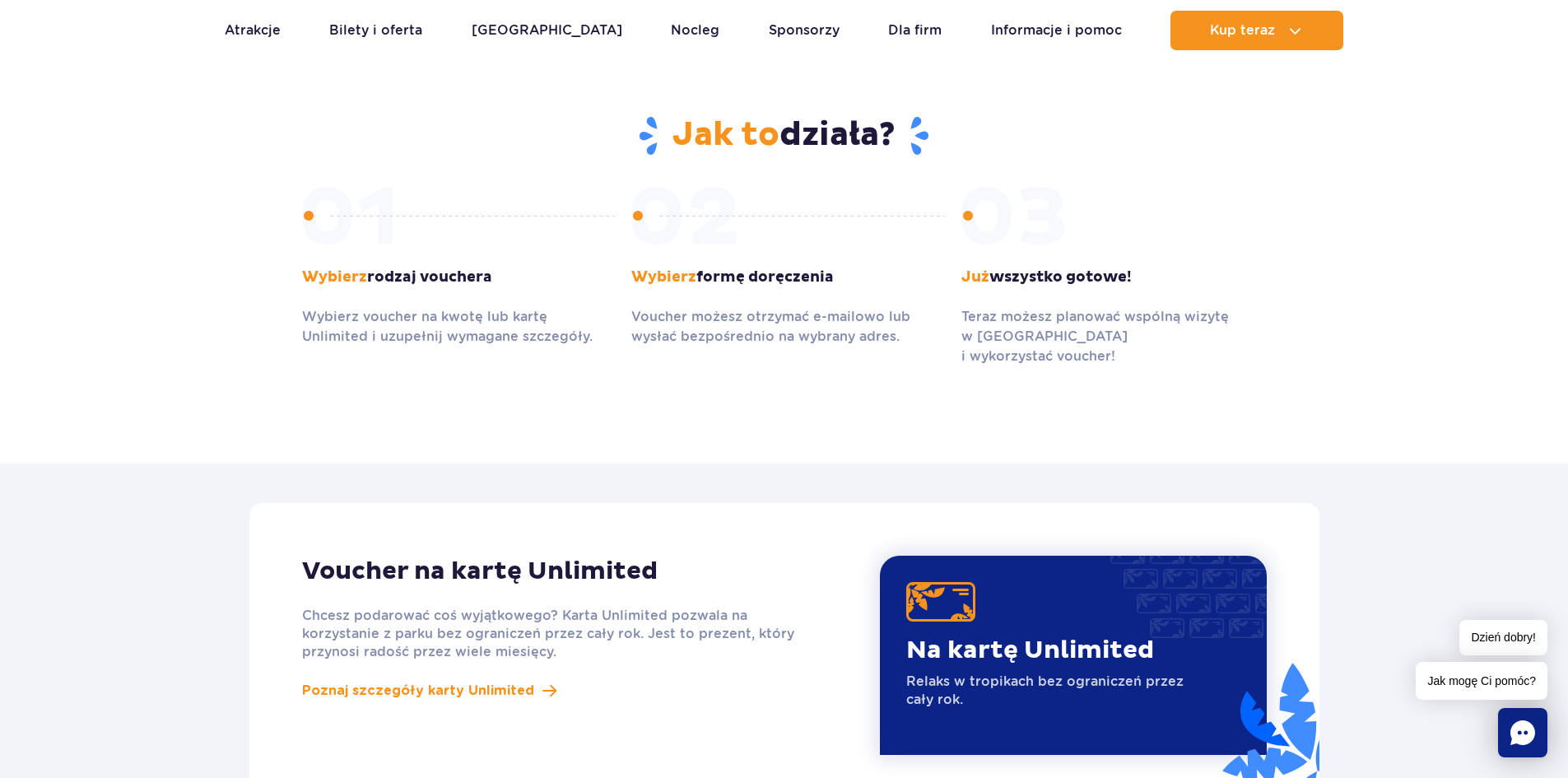
scroll to position [987, 0]
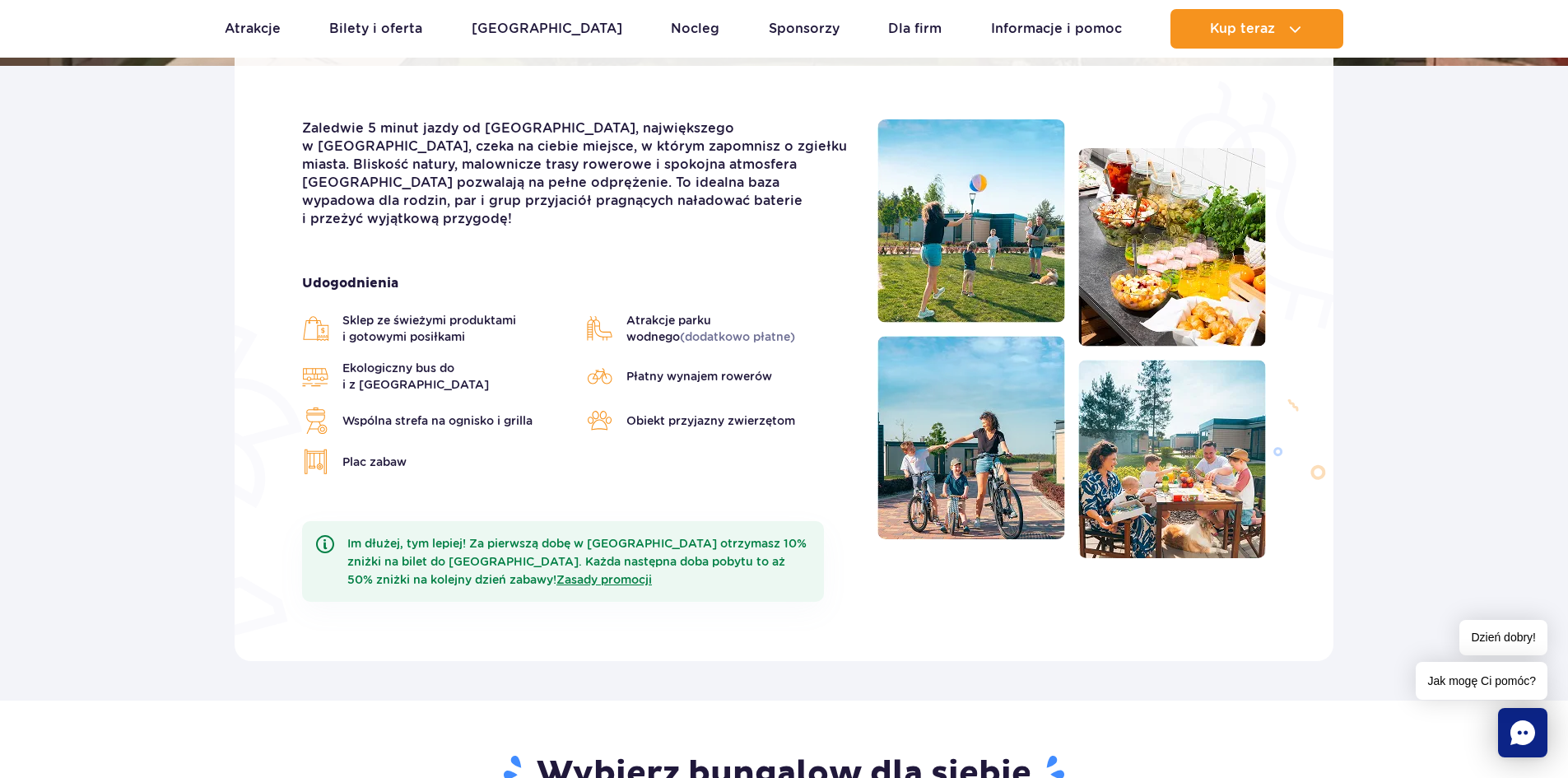
scroll to position [411, 0]
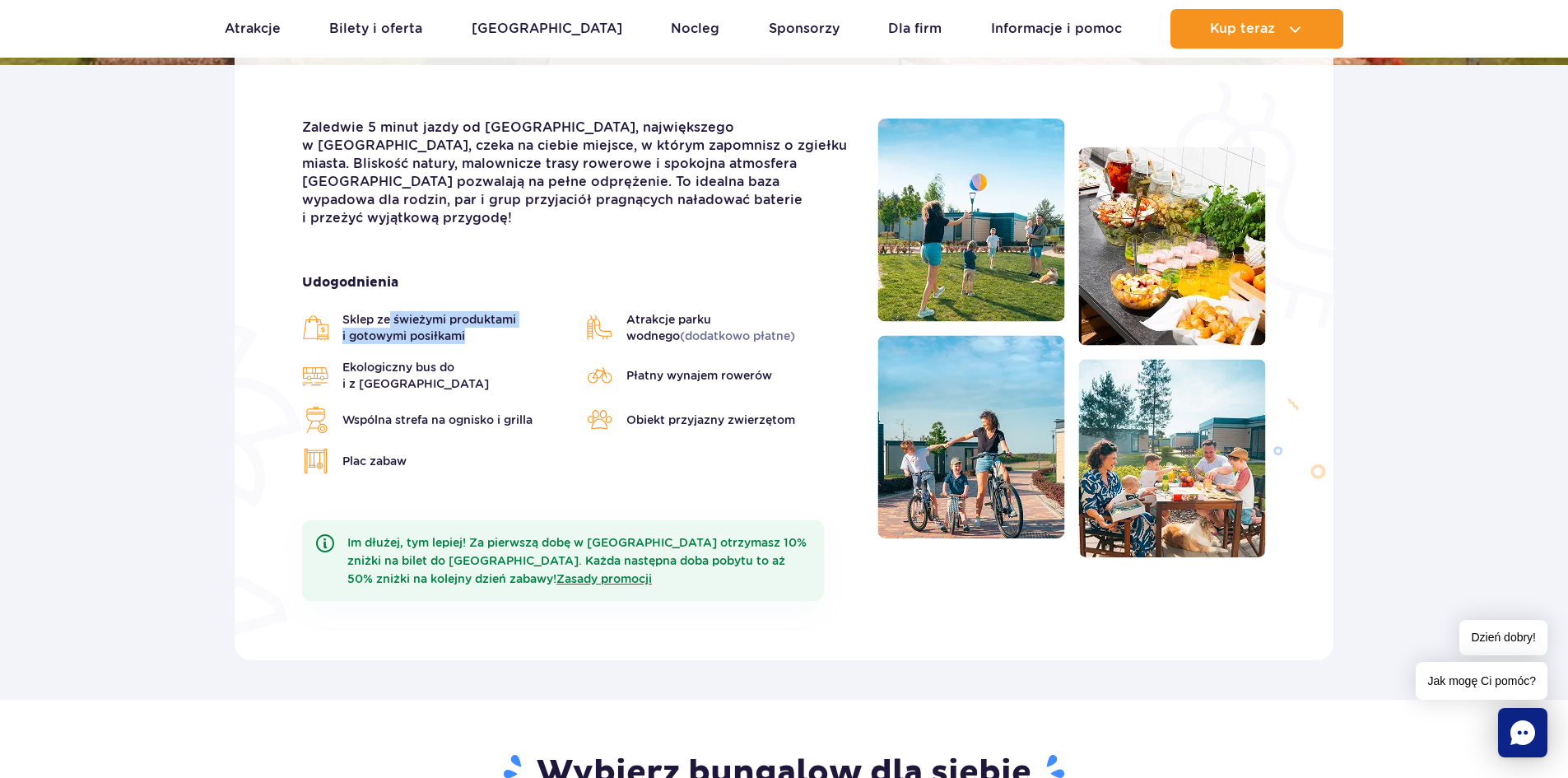
drag, startPoint x: 409, startPoint y: 303, endPoint x: 567, endPoint y: 316, distance: 158.5
click at [478, 331] on ul "Sklep ze świeżymi produktami i gotowymi posiłkami Atrakcje parku wodnego (dodat…" at bounding box center [577, 392] width 550 height 163
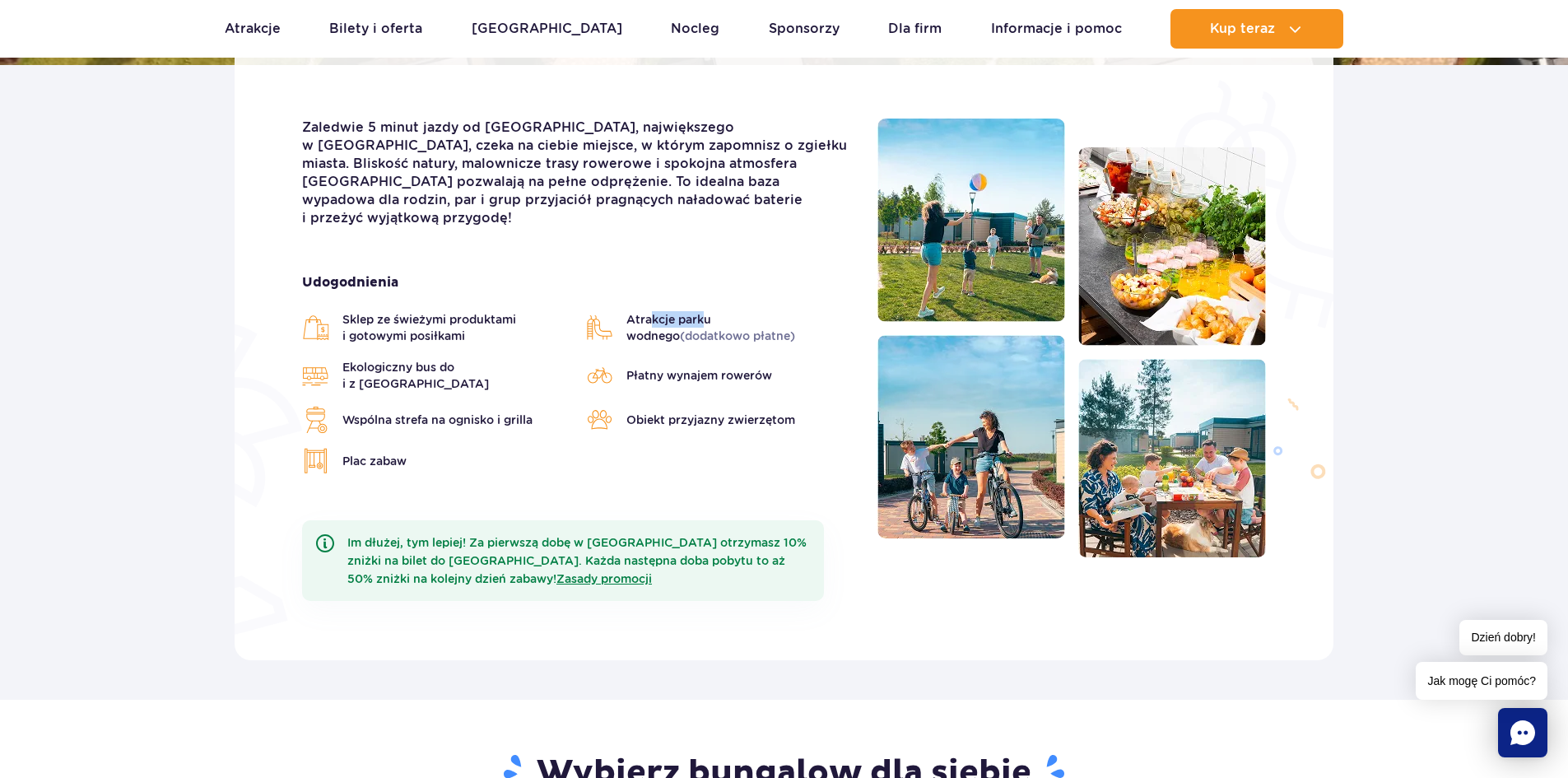
drag, startPoint x: 652, startPoint y: 290, endPoint x: 701, endPoint y: 303, distance: 50.7
click at [701, 303] on div "Udogodnienia Sklep ze świeżymi produktami i gotowymi posiłkami Atrakcje parku w…" at bounding box center [577, 373] width 550 height 201
click at [687, 329] on span "(dodatkowo płatne)" at bounding box center [737, 335] width 116 height 13
drag, startPoint x: 637, startPoint y: 298, endPoint x: 695, endPoint y: 301, distance: 58.1
click at [695, 311] on span "Atrakcje parku wodnego (dodatkowo płatne)" at bounding box center [740, 327] width 227 height 33
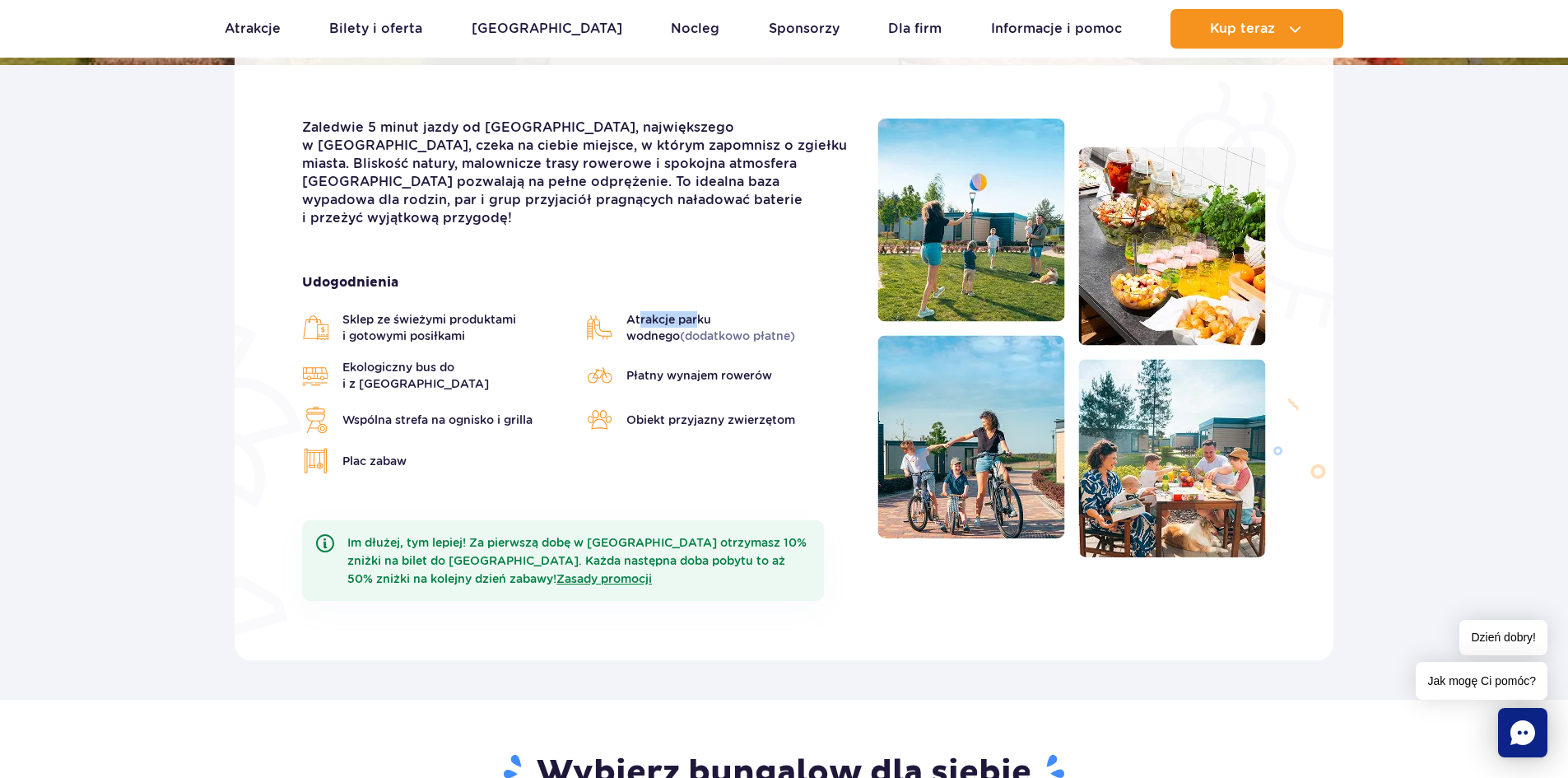
click at [695, 311] on span "Atrakcje parku wodnego (dodatkowo płatne)" at bounding box center [740, 327] width 227 height 33
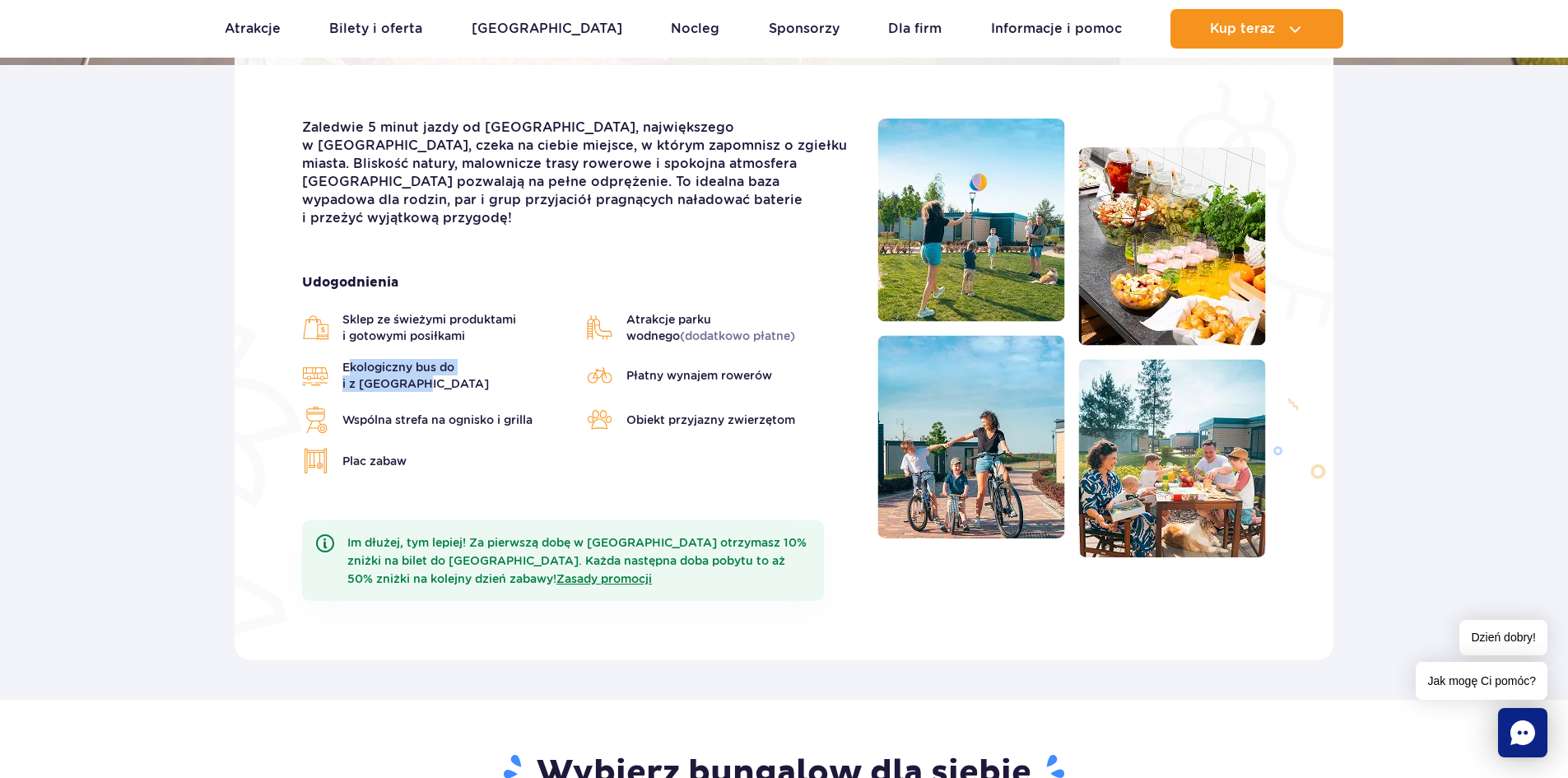
drag, startPoint x: 352, startPoint y: 349, endPoint x: 533, endPoint y: 349, distance: 181.0
click at [533, 359] on span "Ekologiczny bus do i z parku Suntago" at bounding box center [455, 375] width 227 height 33
drag, startPoint x: 667, startPoint y: 350, endPoint x: 721, endPoint y: 347, distance: 54.1
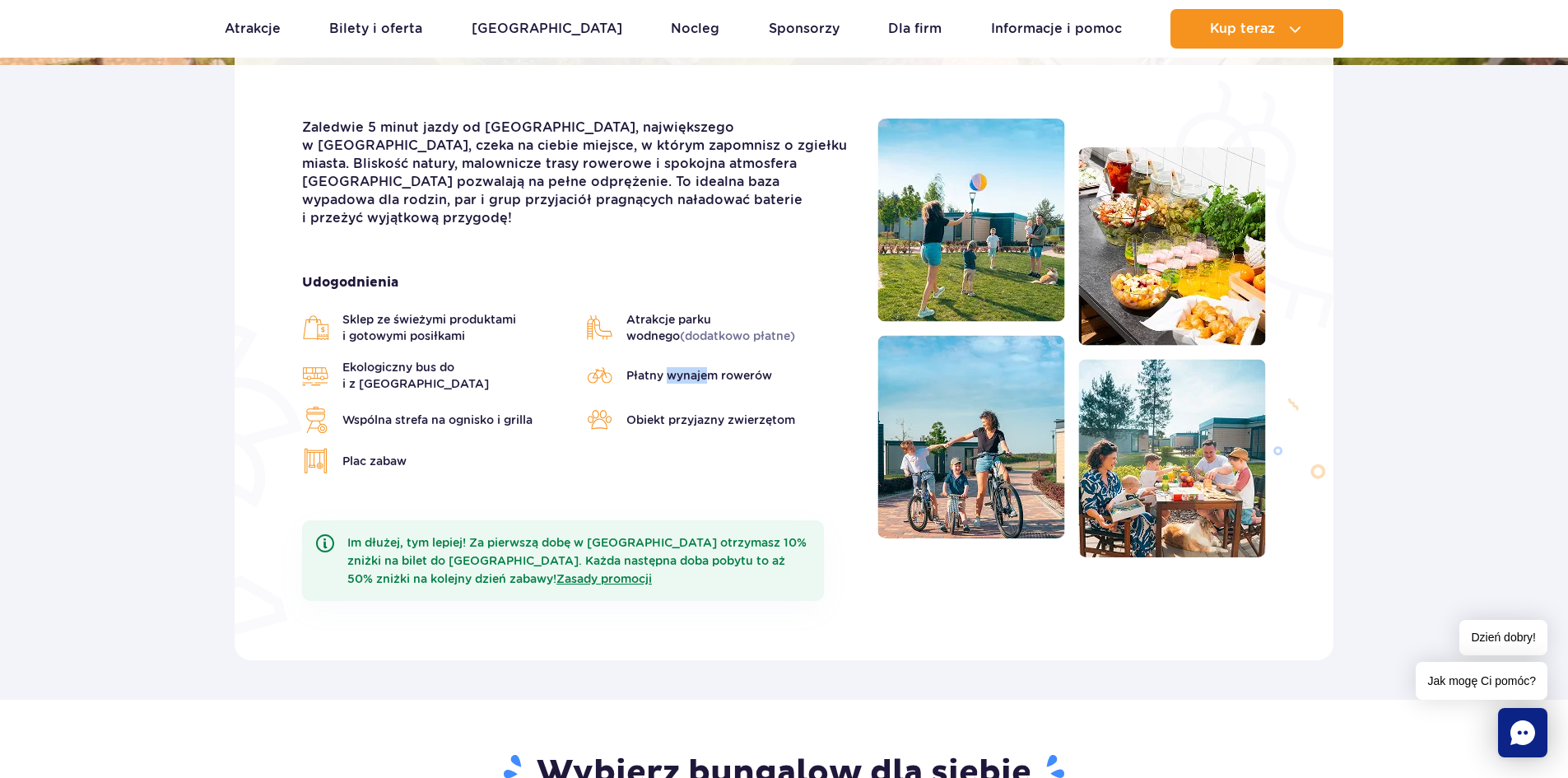
click at [718, 367] on span "Płatny wynajem rowerów" at bounding box center [699, 375] width 145 height 17
drag, startPoint x: 379, startPoint y: 392, endPoint x: 565, endPoint y: 384, distance: 186.2
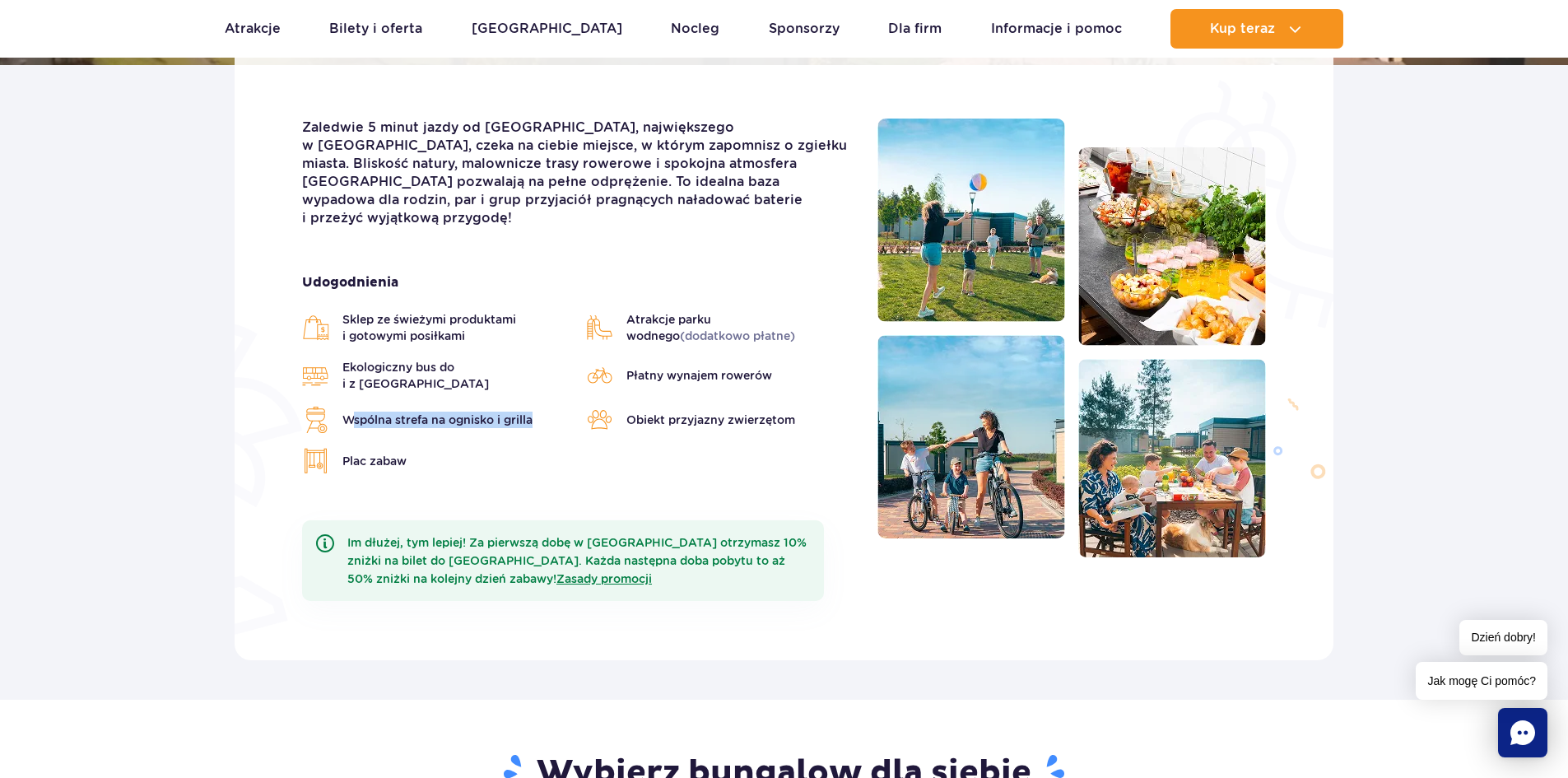
click at [538, 378] on ul "Sklep ze świeżymi produktami i gotowymi posiłkami Atrakcje parku wodnego (dodat…" at bounding box center [577, 392] width 550 height 163
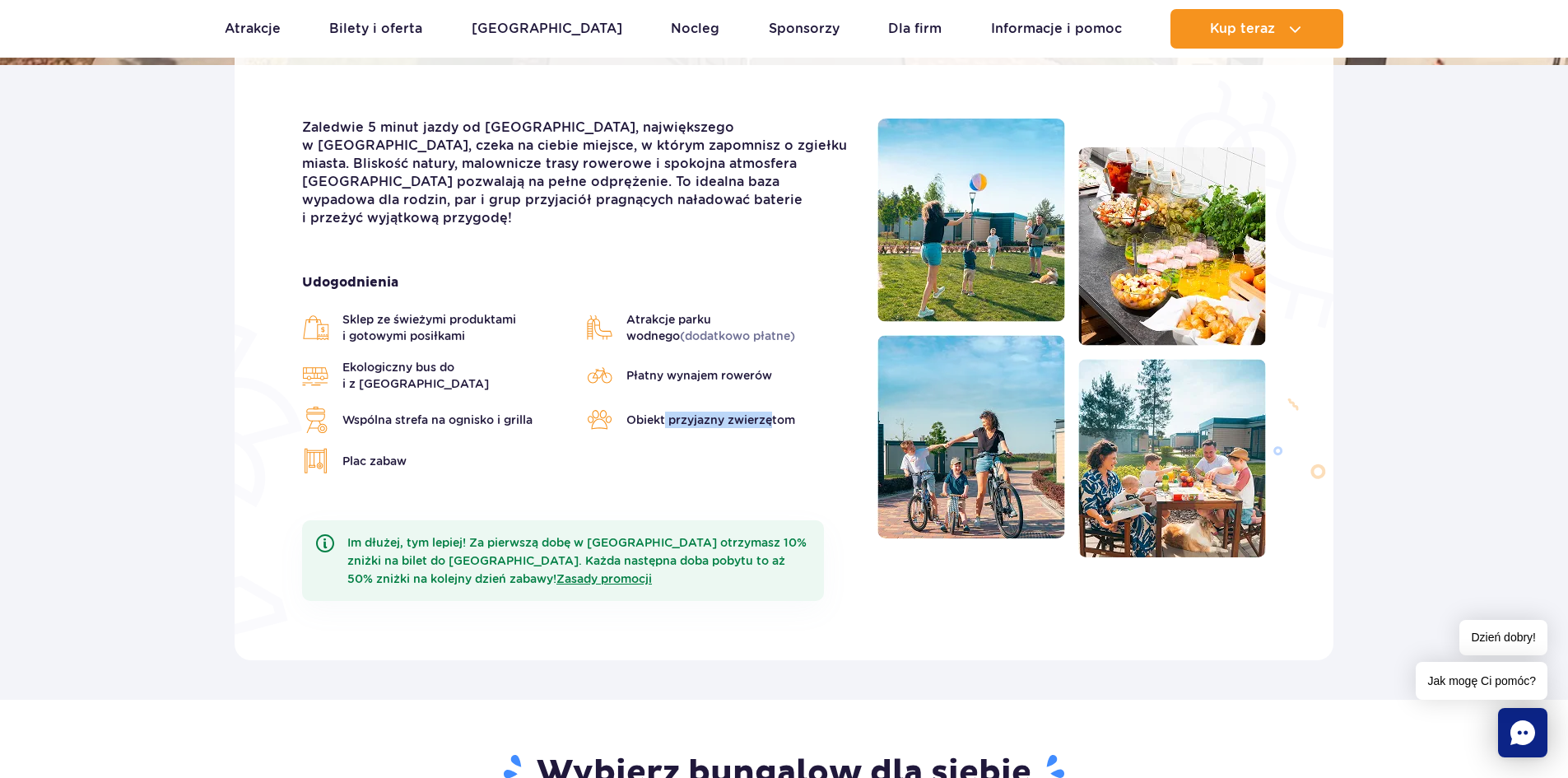
drag, startPoint x: 716, startPoint y: 384, endPoint x: 781, endPoint y: 384, distance: 65.0
click at [781, 406] on li "Obiekt przyjazny zwierzętom" at bounding box center [719, 419] width 268 height 27
drag, startPoint x: 333, startPoint y: 437, endPoint x: 381, endPoint y: 440, distance: 48.1
click at [381, 448] on li "Plac zabaw" at bounding box center [436, 461] width 268 height 27
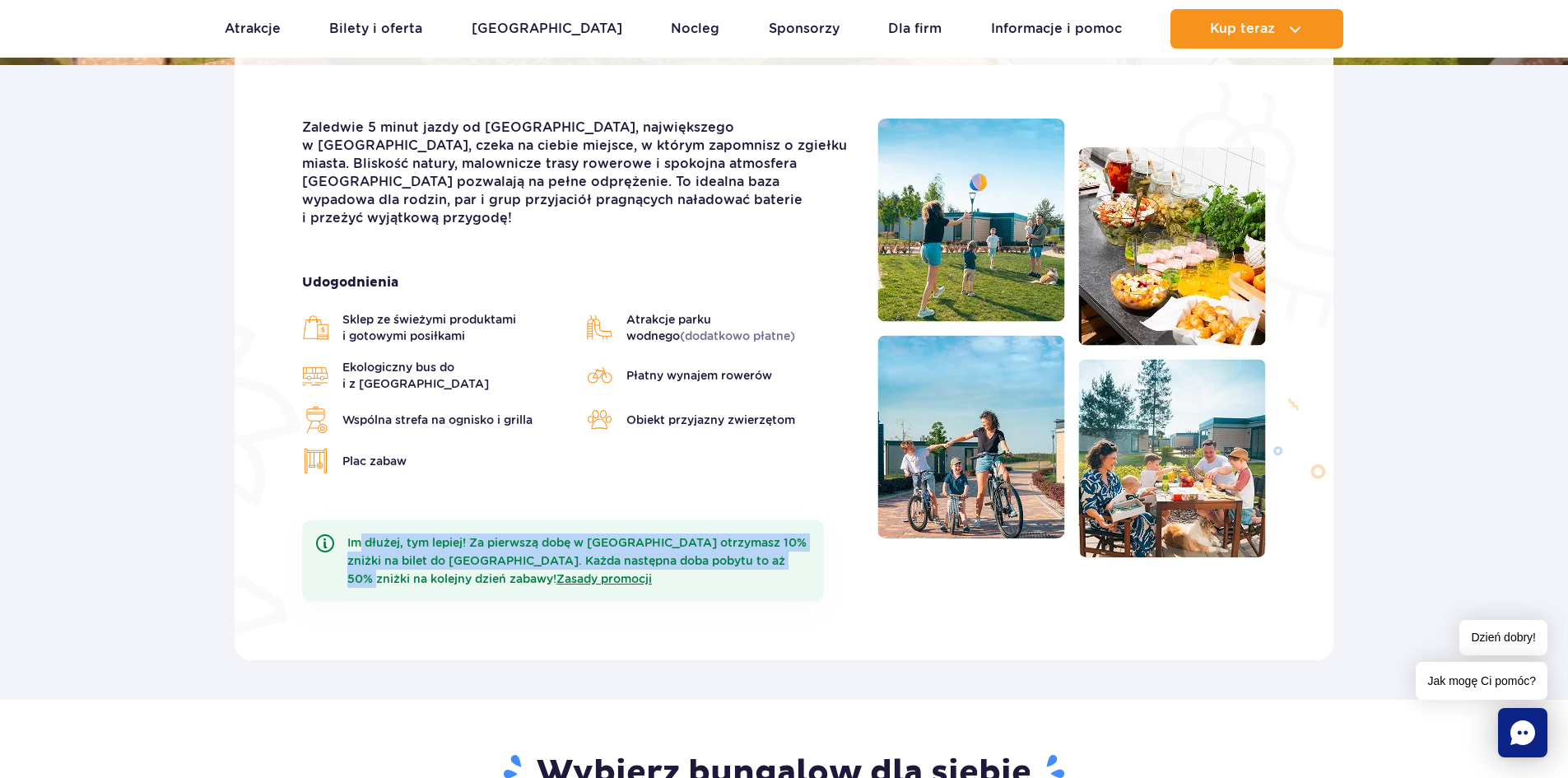
drag, startPoint x: 365, startPoint y: 510, endPoint x: 782, endPoint y: 539, distance: 418.0
click at [782, 539] on div "Im dłużej, tym lepiej! Za pierwszą dobę w Suntago Village otrzymasz 10% zniżki …" at bounding box center [563, 561] width 522 height 81
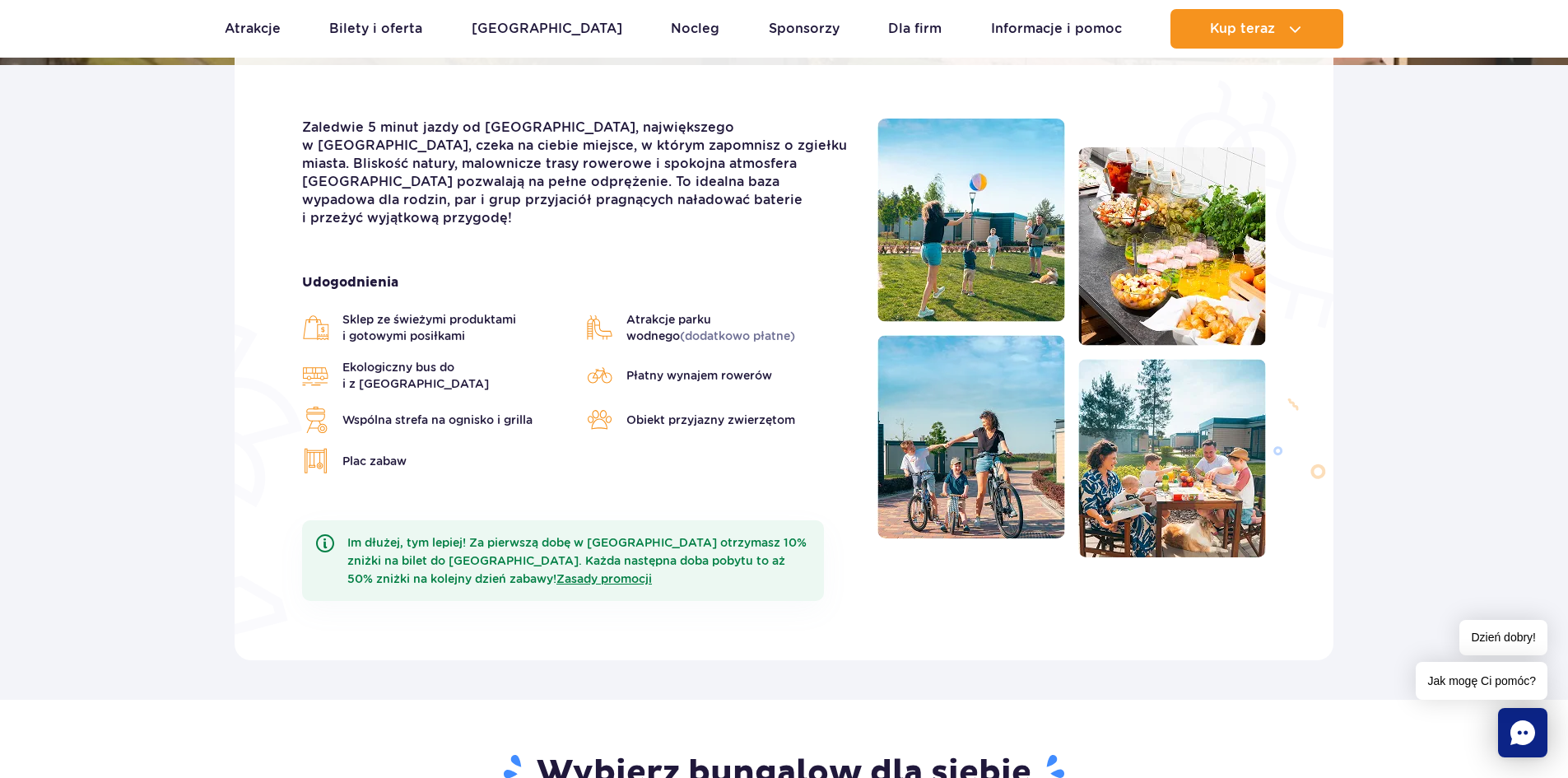
click at [804, 549] on div "Im dłużej, tym lepiej! Za pierwszą dobę w Suntago Village otrzymasz 10% zniżki …" at bounding box center [563, 561] width 522 height 81
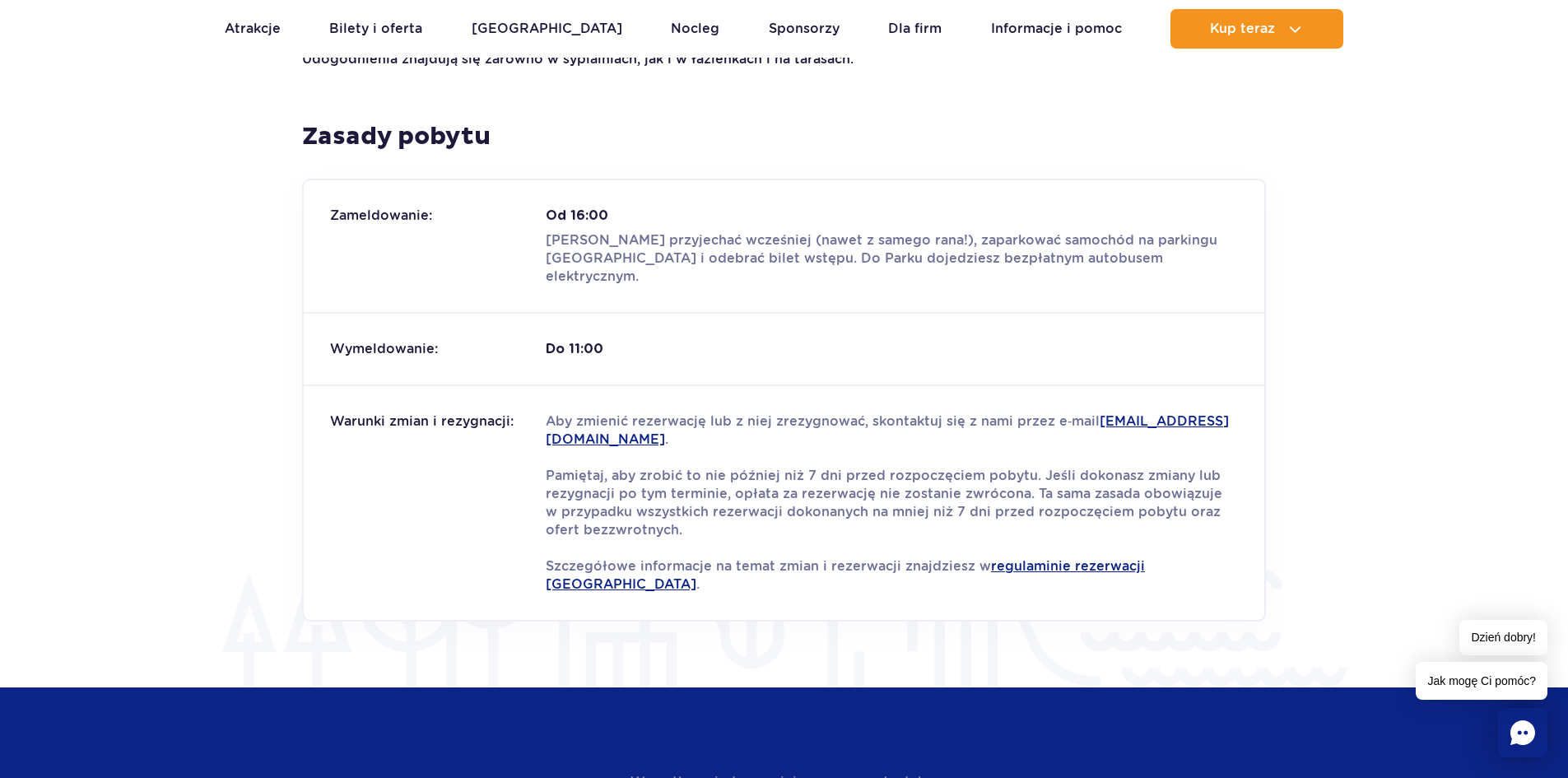
scroll to position [1893, 0]
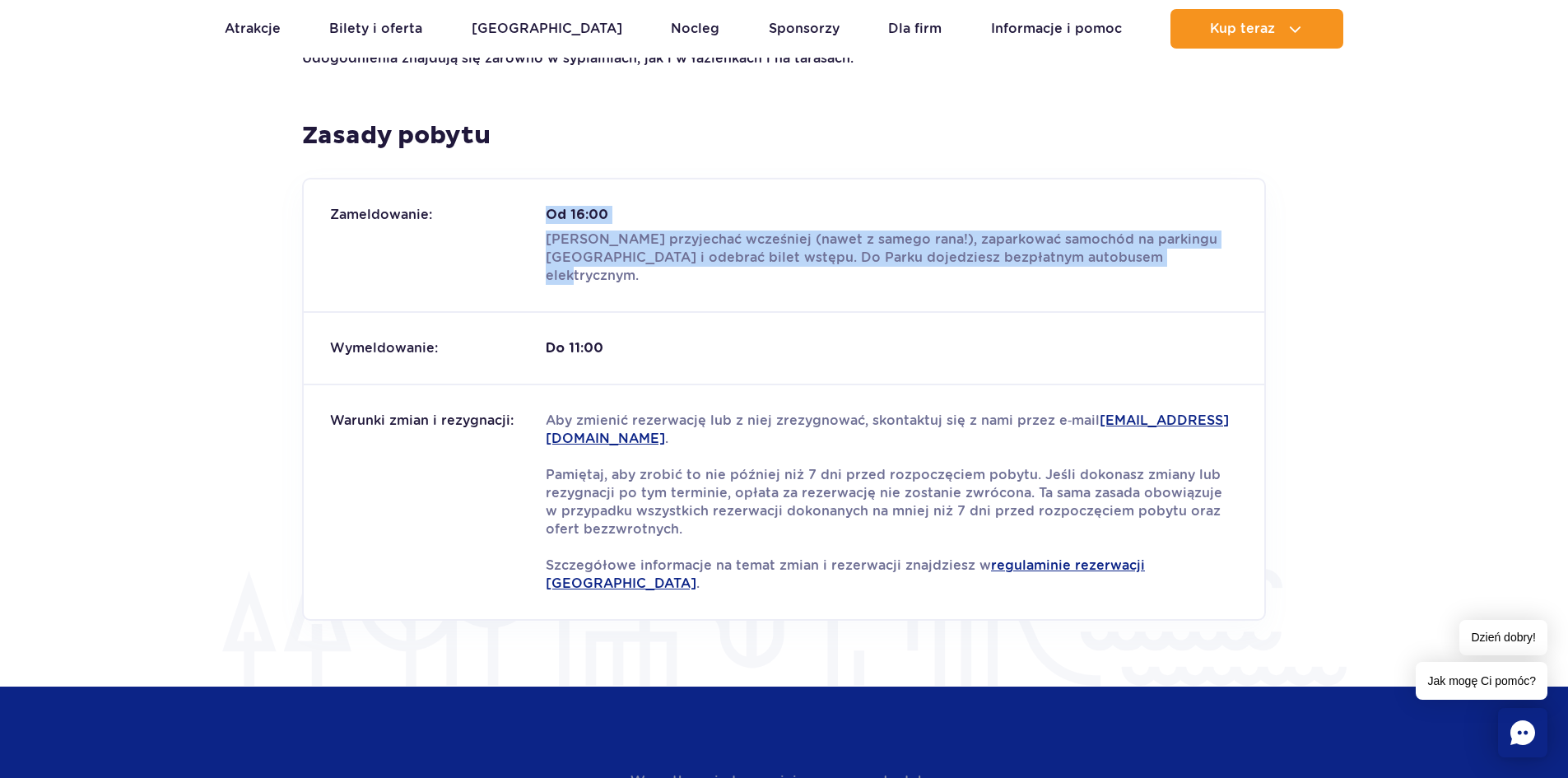
drag, startPoint x: 548, startPoint y: 193, endPoint x: 1165, endPoint y: 247, distance: 619.4
click at [1165, 247] on div "Zameldowanie: Od 16:00 Możesz przyjechać wcześniej (nawet z samego rana!), zapa…" at bounding box center [784, 245] width 960 height 131
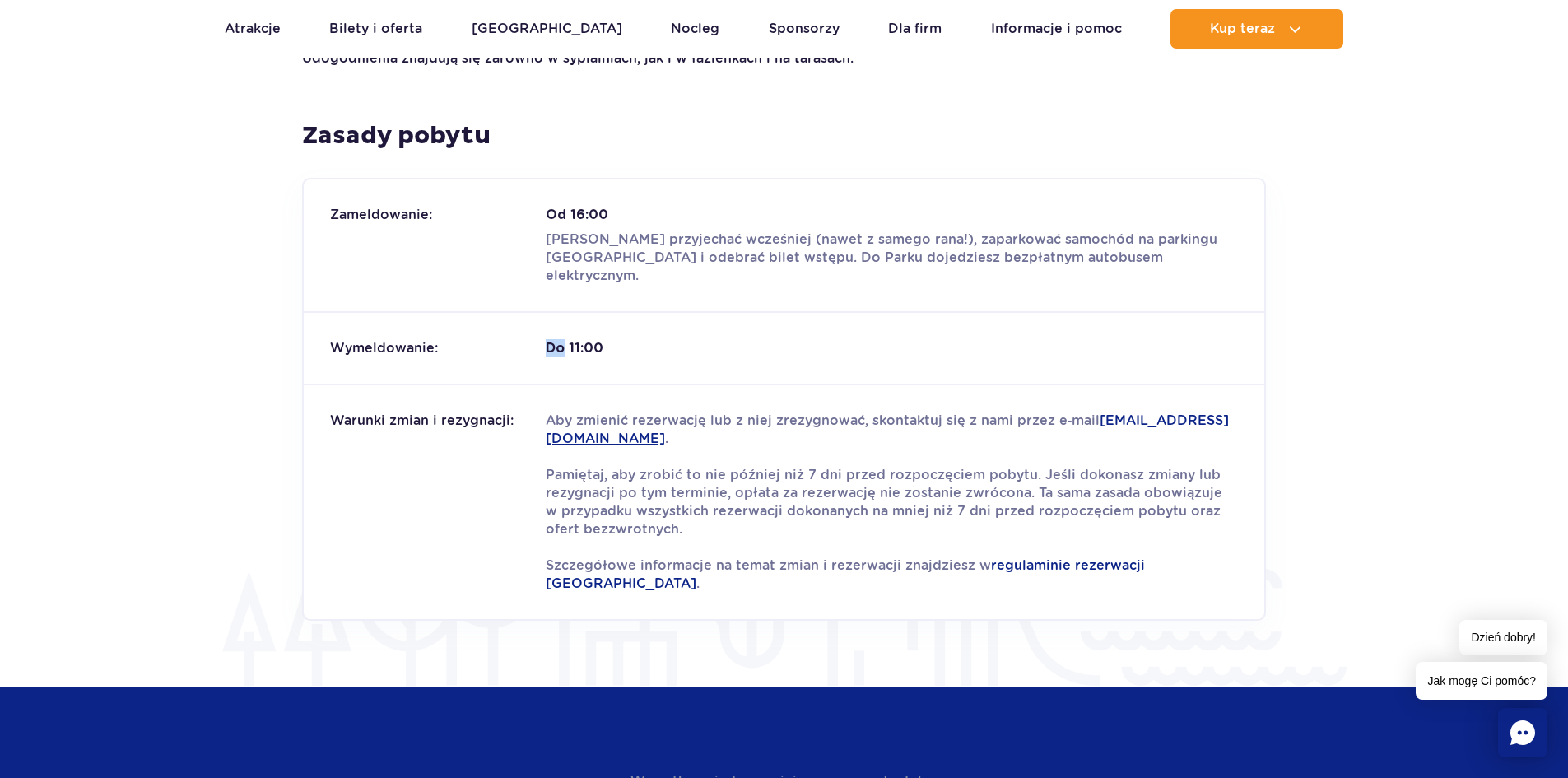
drag, startPoint x: 558, startPoint y: 304, endPoint x: 606, endPoint y: 303, distance: 48.0
click at [568, 311] on div "Wymeldowanie: Do 11:00" at bounding box center [784, 347] width 960 height 72
click at [637, 311] on div "Wymeldowanie: Do 11:00" at bounding box center [784, 347] width 960 height 72
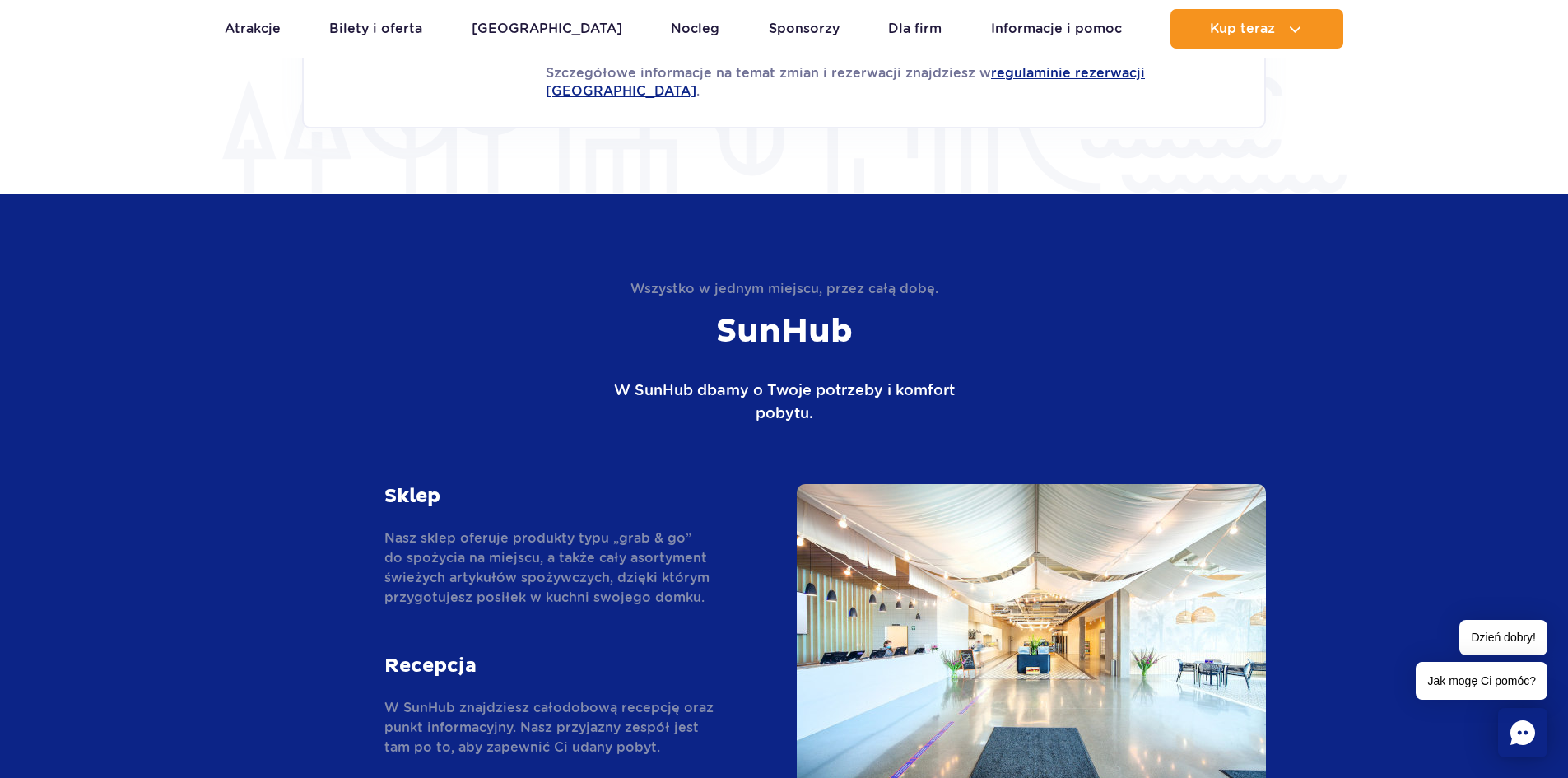
scroll to position [2386, 0]
drag, startPoint x: 642, startPoint y: 352, endPoint x: 836, endPoint y: 377, distance: 195.6
click at [836, 378] on p "W SunHub dbamy o Twoje potrzeby i komfort pobytu." at bounding box center [784, 400] width 354 height 46
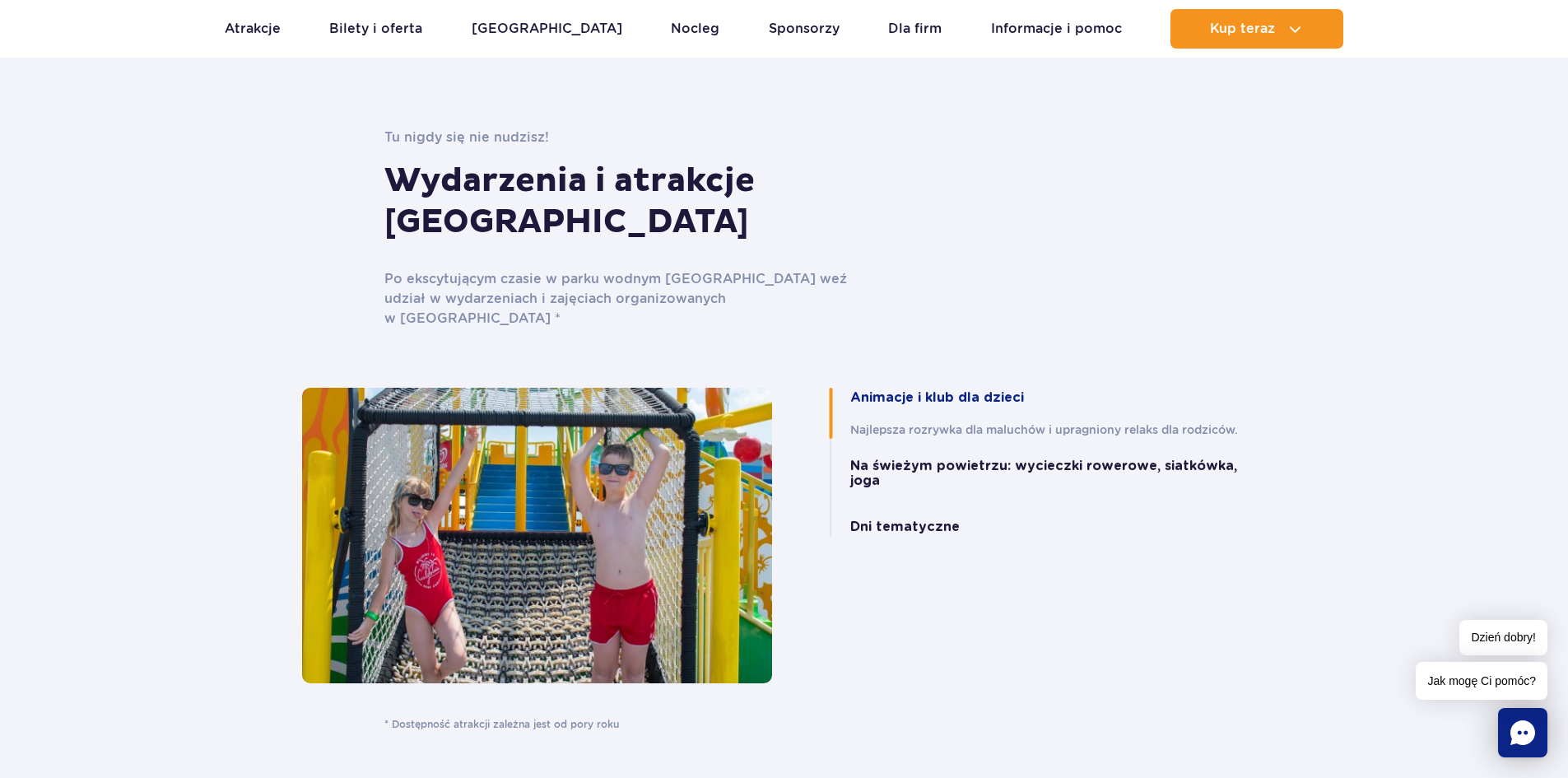
scroll to position [3292, 0]
click at [932, 519] on button "Dni tematyczne" at bounding box center [904, 526] width 110 height 15
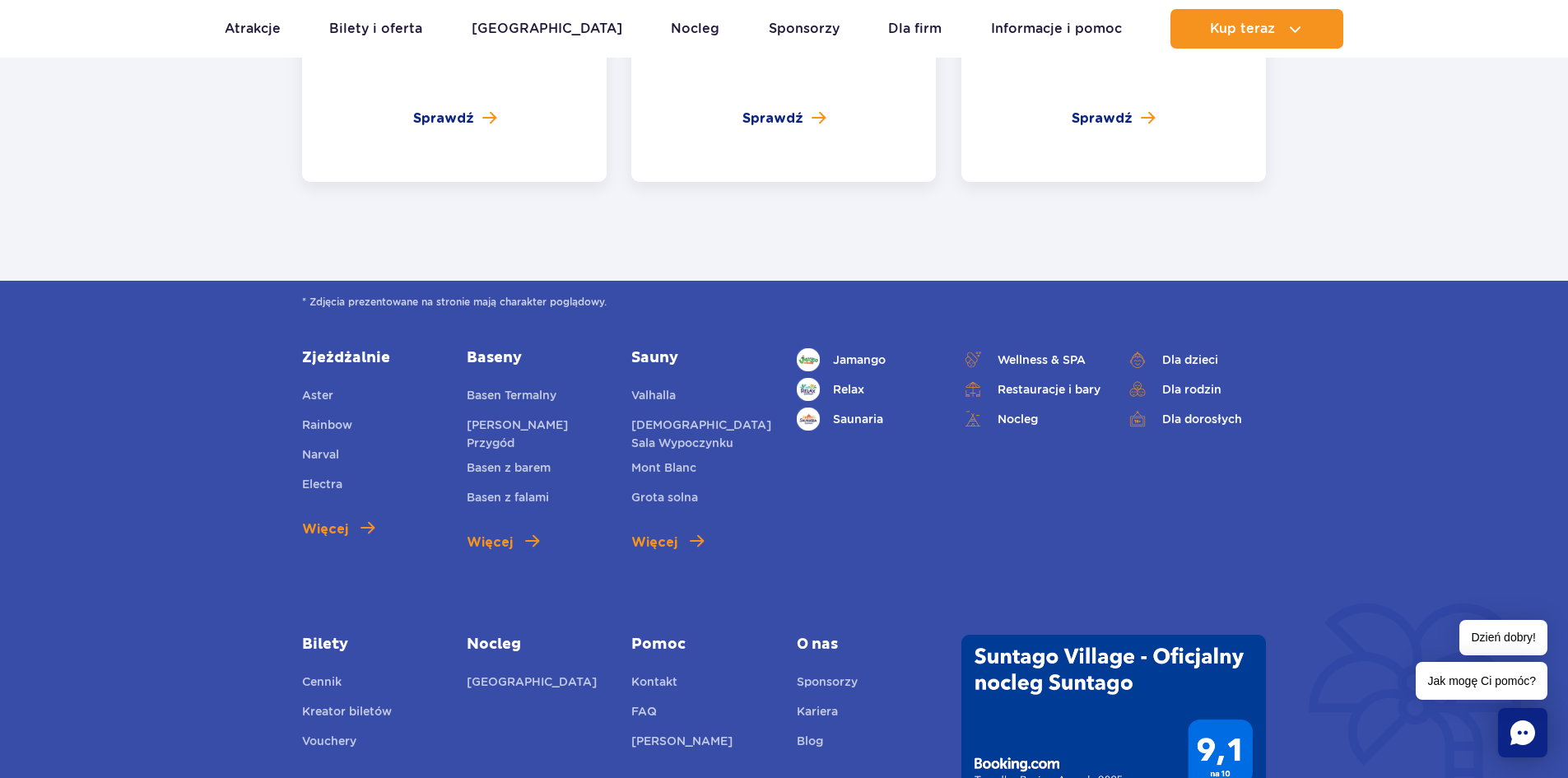
scroll to position [6173, 0]
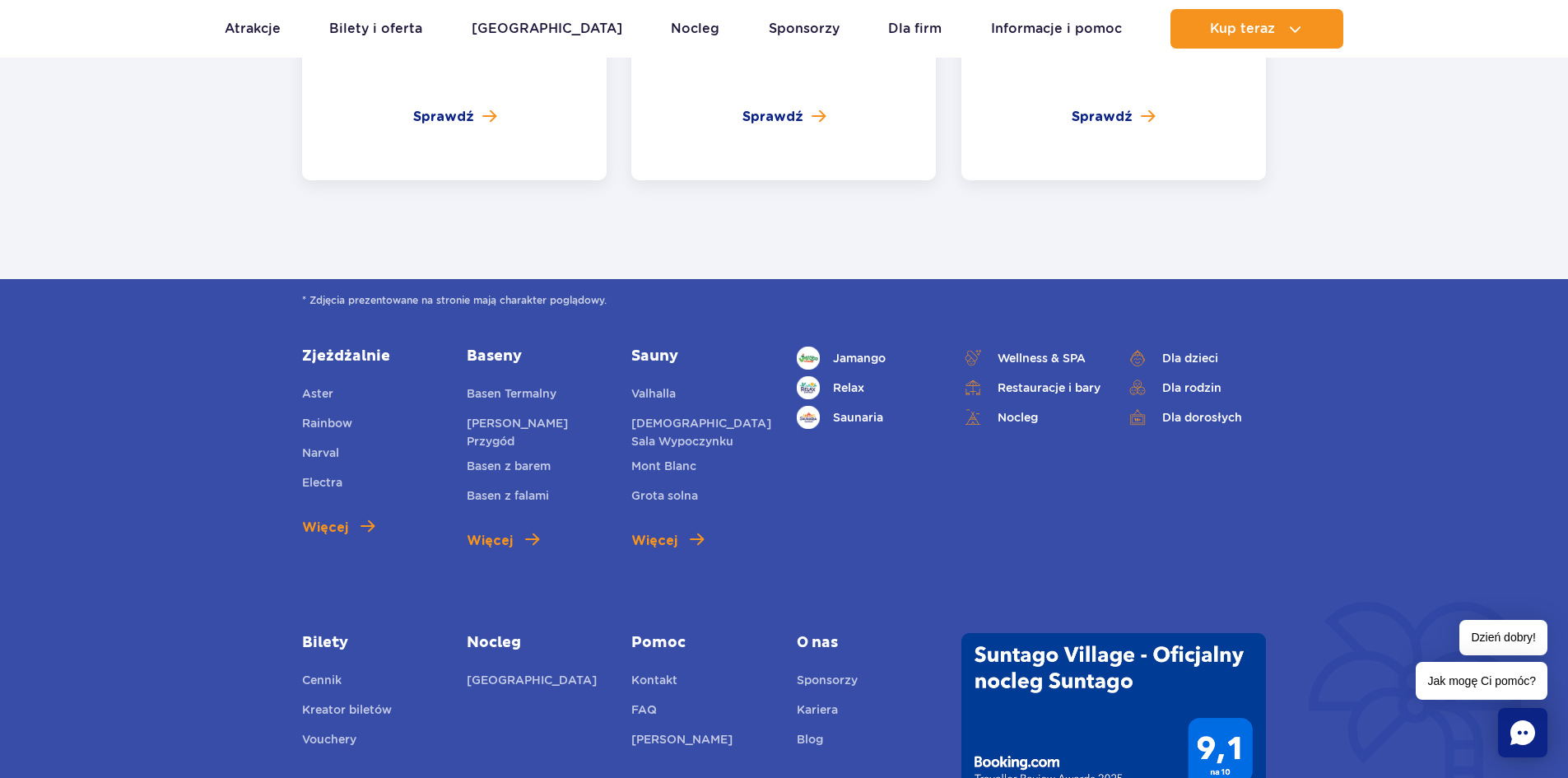
click at [662, 375] on div "Sauny Valhalla Koreańska Sala Wypoczynku Mont Blanc Grota solna Więcej" at bounding box center [701, 449] width 140 height 205
click at [664, 531] on span "Więcej" at bounding box center [654, 541] width 46 height 20
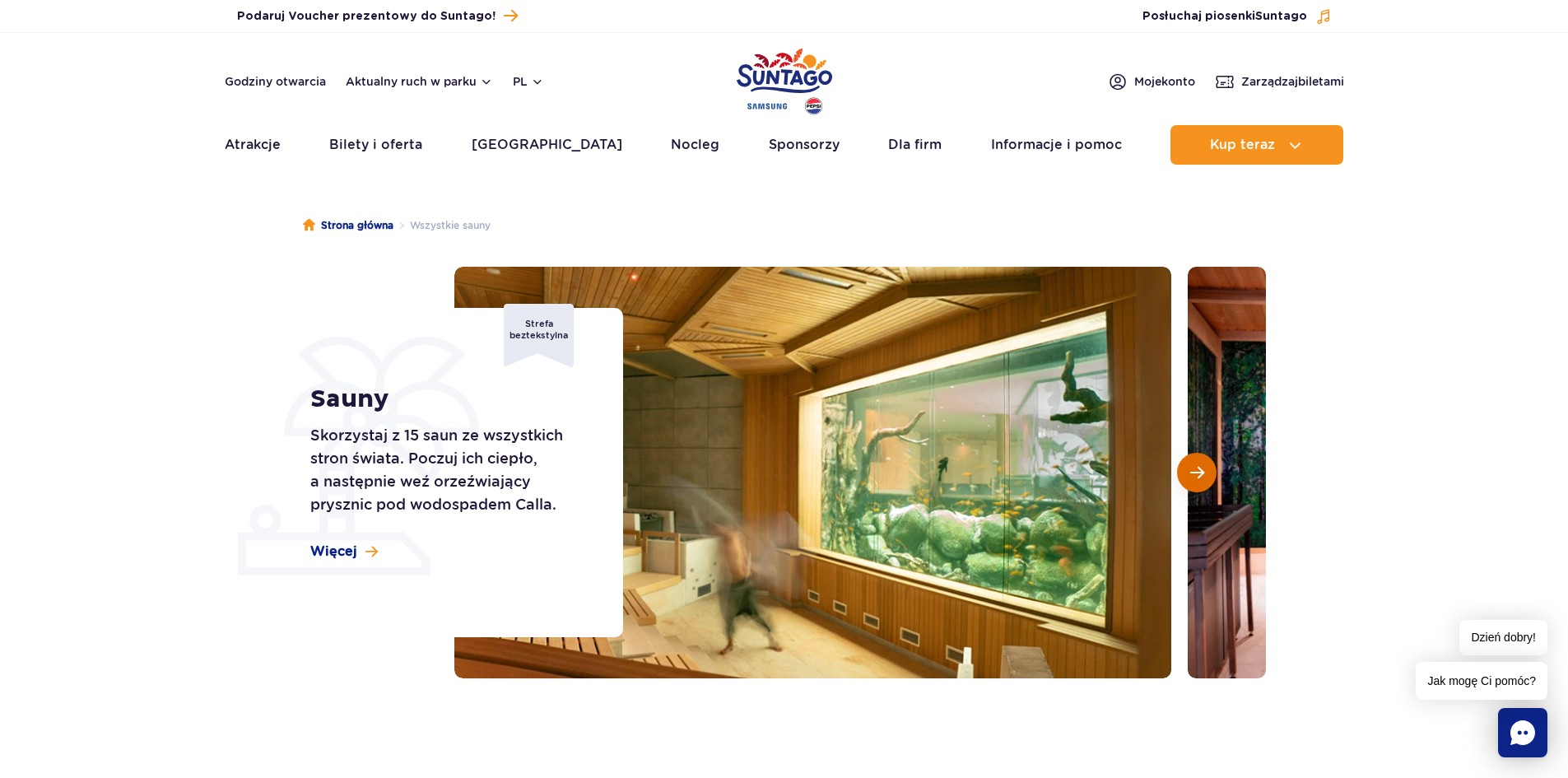
click at [1193, 471] on span "Następny slajd" at bounding box center [1197, 473] width 14 height 15
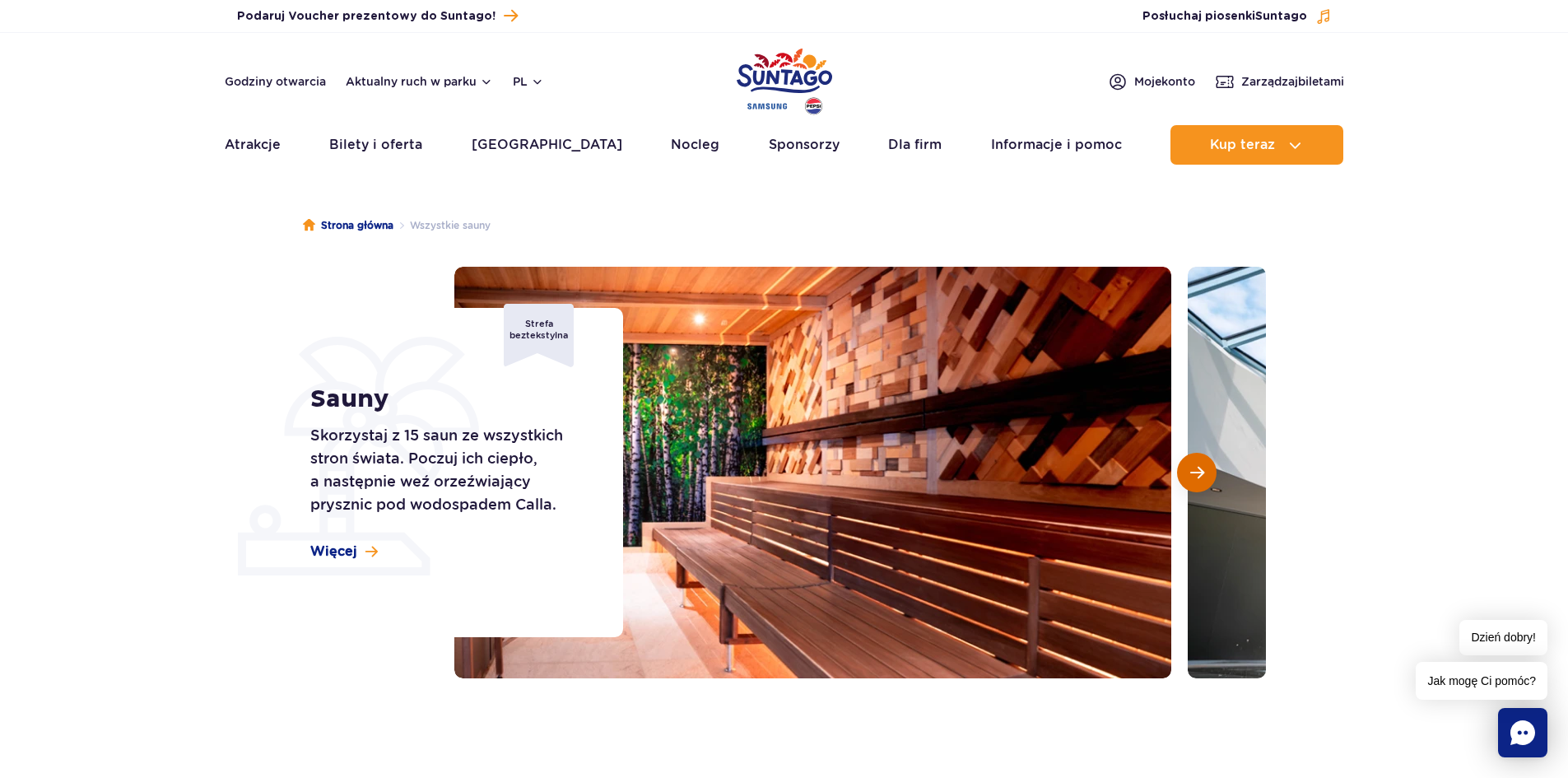
click at [1193, 471] on span "Następny slajd" at bounding box center [1197, 473] width 14 height 15
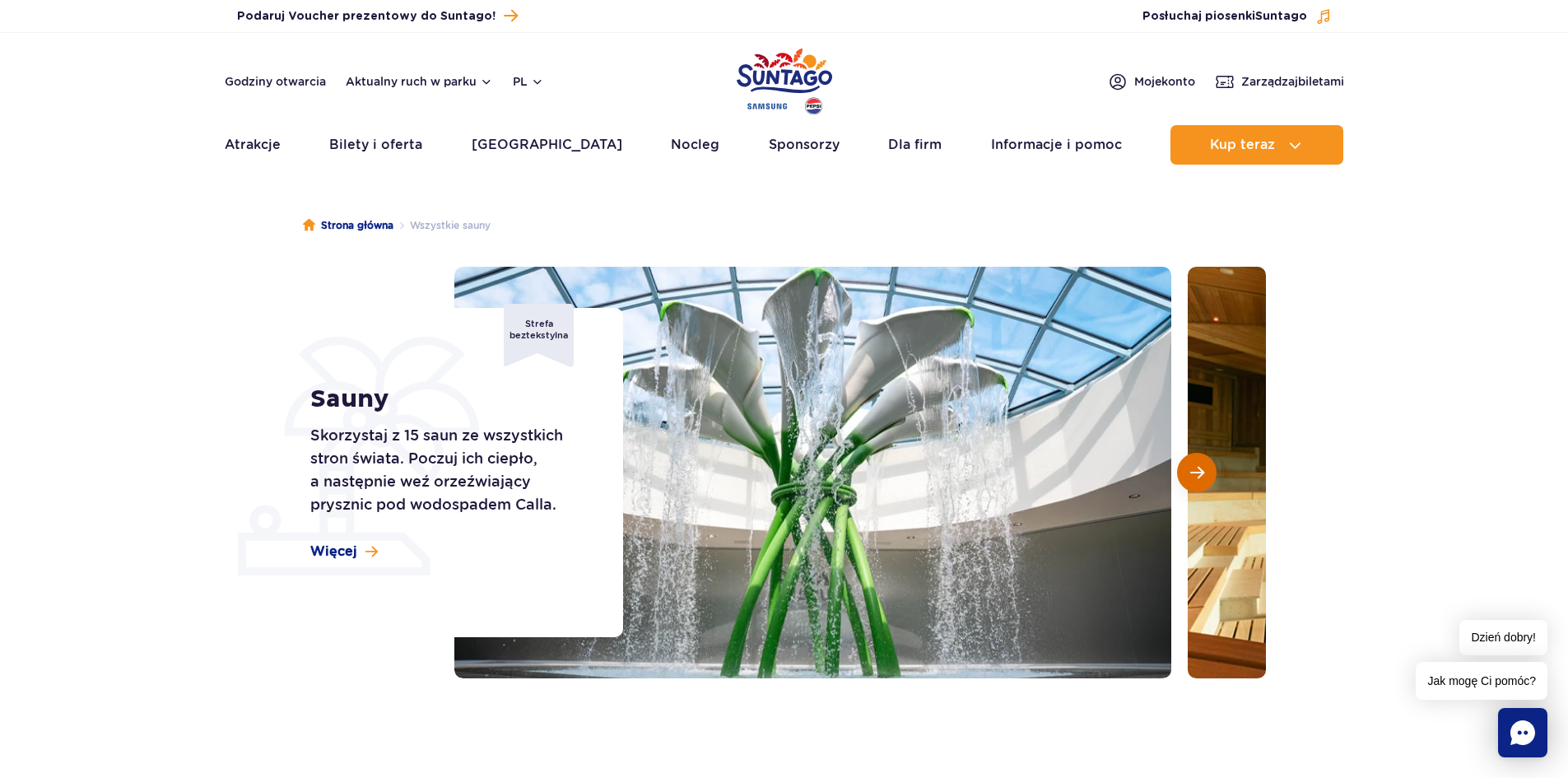
click at [1193, 471] on span "Następny slajd" at bounding box center [1197, 473] width 14 height 15
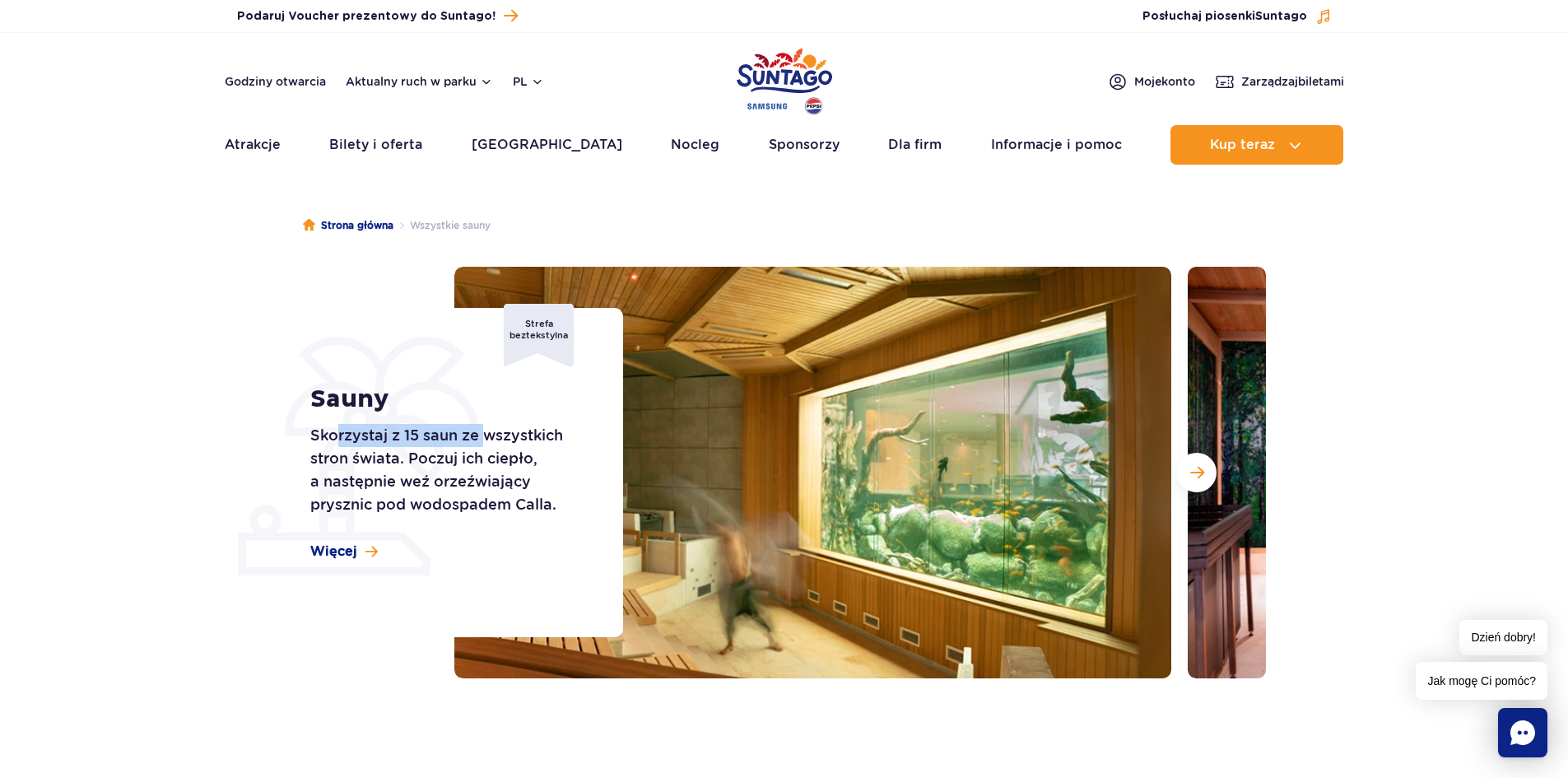
drag, startPoint x: 338, startPoint y: 443, endPoint x: 495, endPoint y: 428, distance: 157.7
click at [495, 428] on p "Skorzystaj z 15 saun ze wszystkich stron świata. Poczuj ich ciepło, a następnie…" at bounding box center [448, 470] width 276 height 92
click at [498, 428] on p "Skorzystaj z 15 saun ze wszystkich stron świata. Poczuj ich ciepło, a następnie…" at bounding box center [448, 470] width 276 height 92
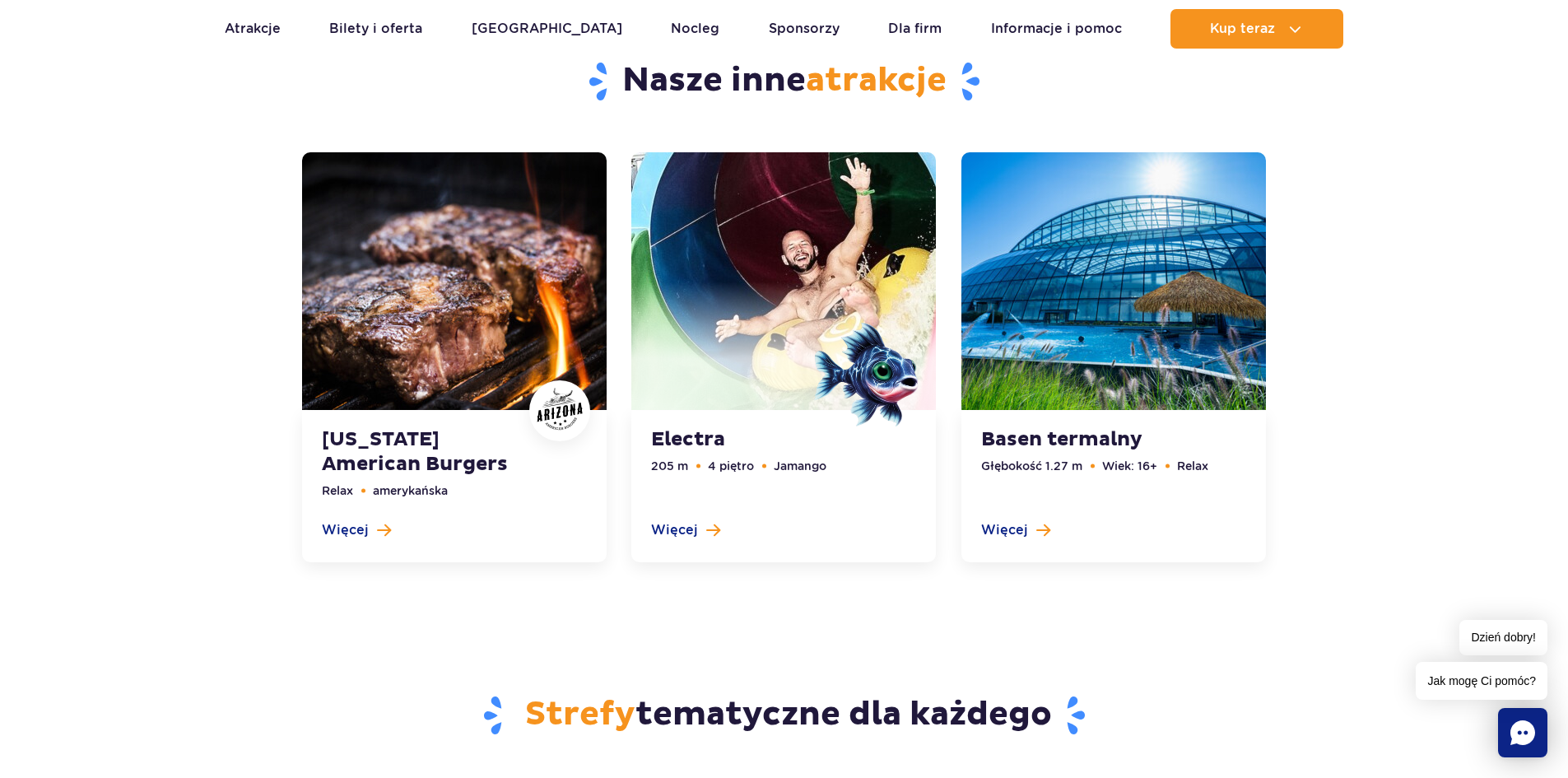
scroll to position [4772, 0]
click at [429, 326] on link at bounding box center [454, 357] width 304 height 411
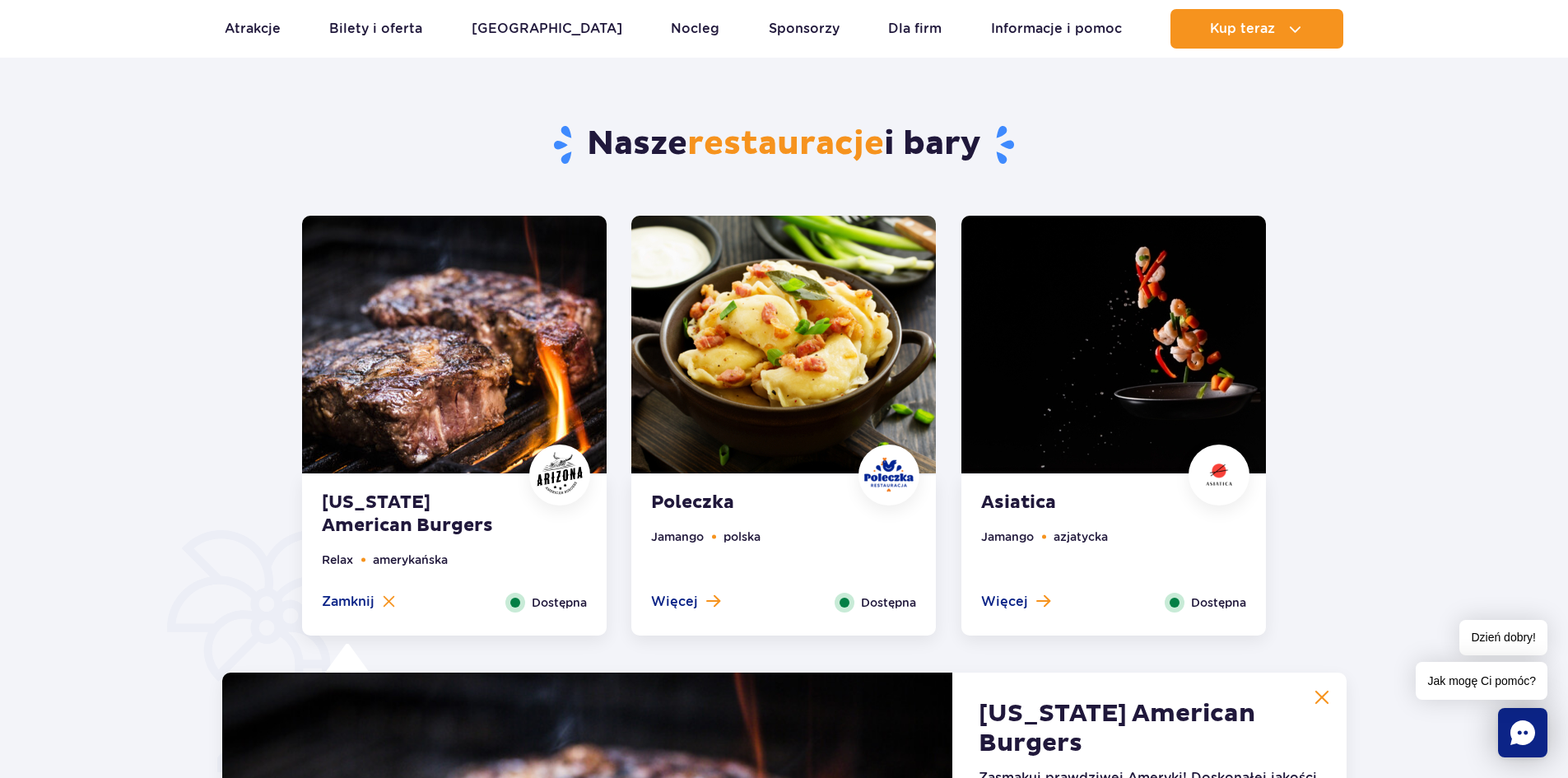
scroll to position [706, 0]
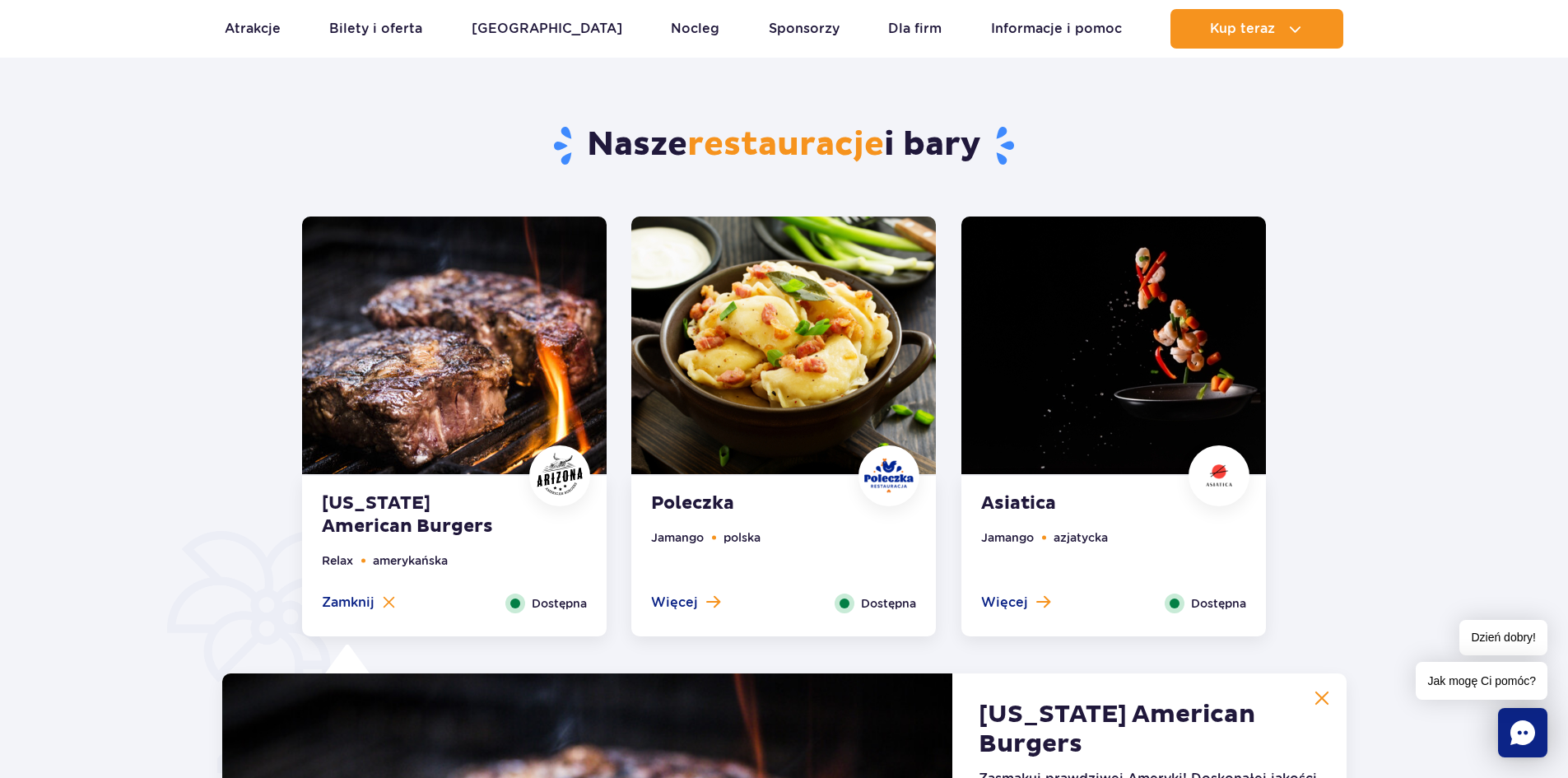
click at [460, 406] on img at bounding box center [454, 345] width 304 height 258
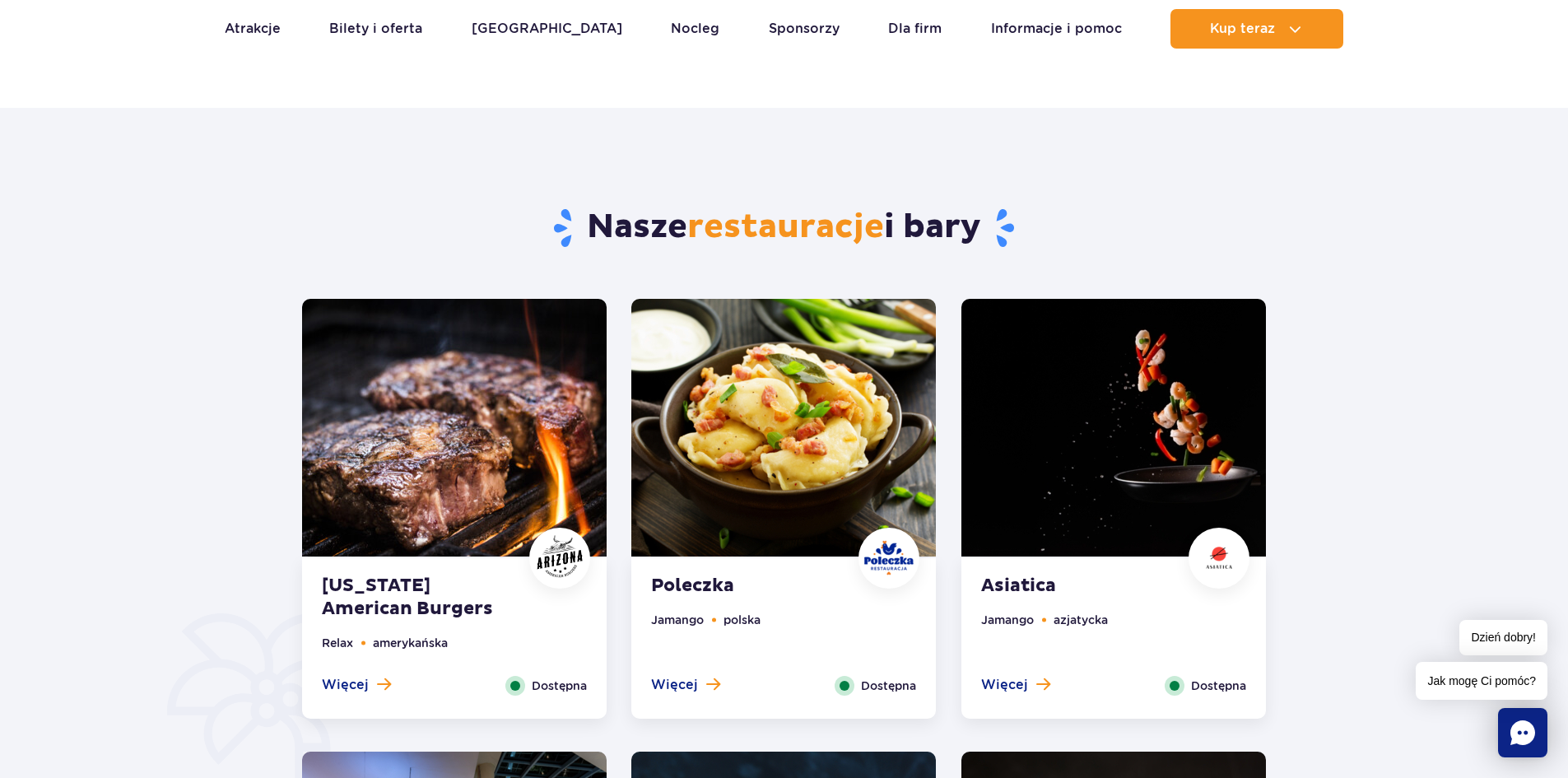
click at [481, 456] on img at bounding box center [454, 427] width 304 height 258
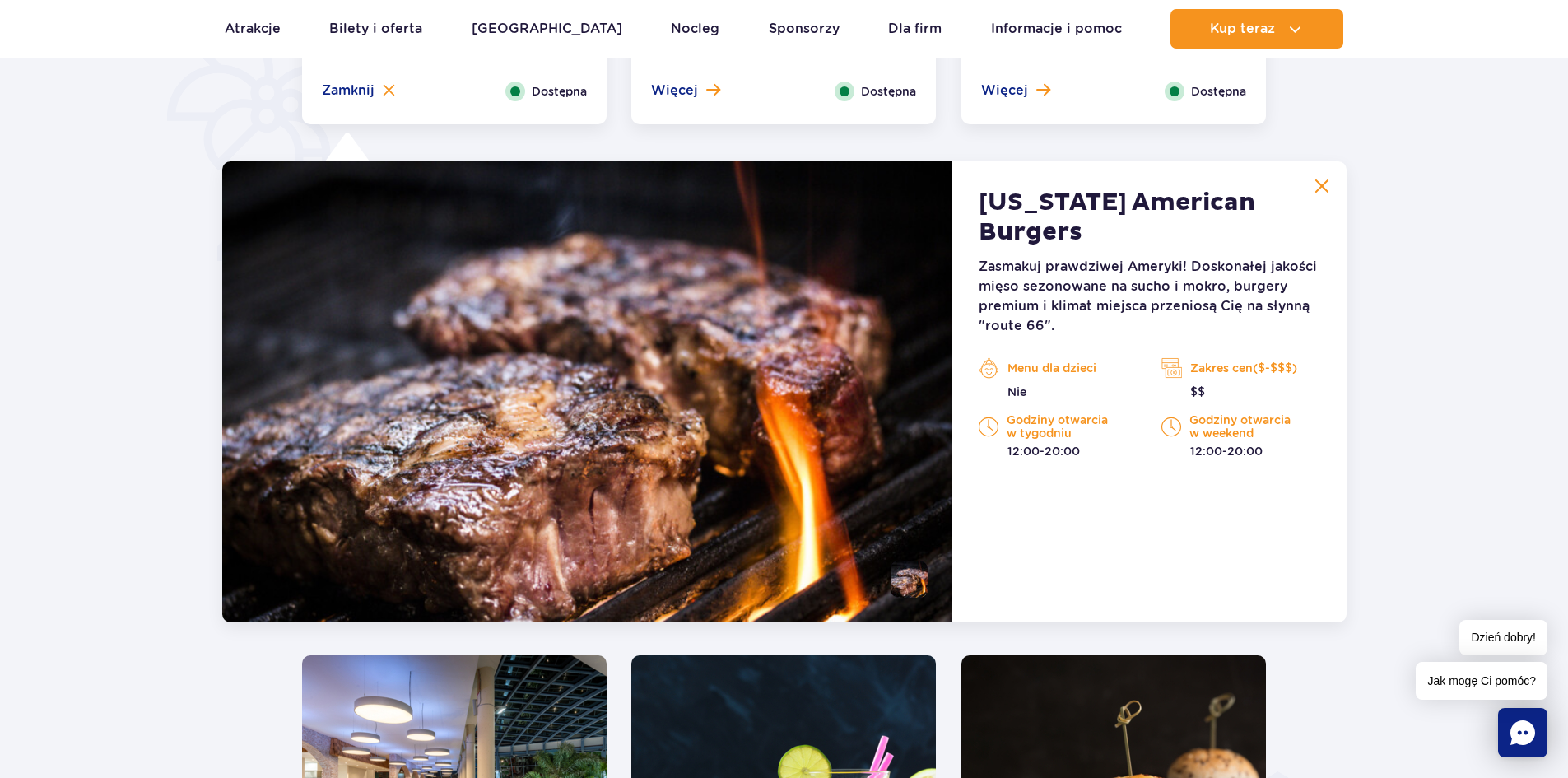
scroll to position [1216, 0]
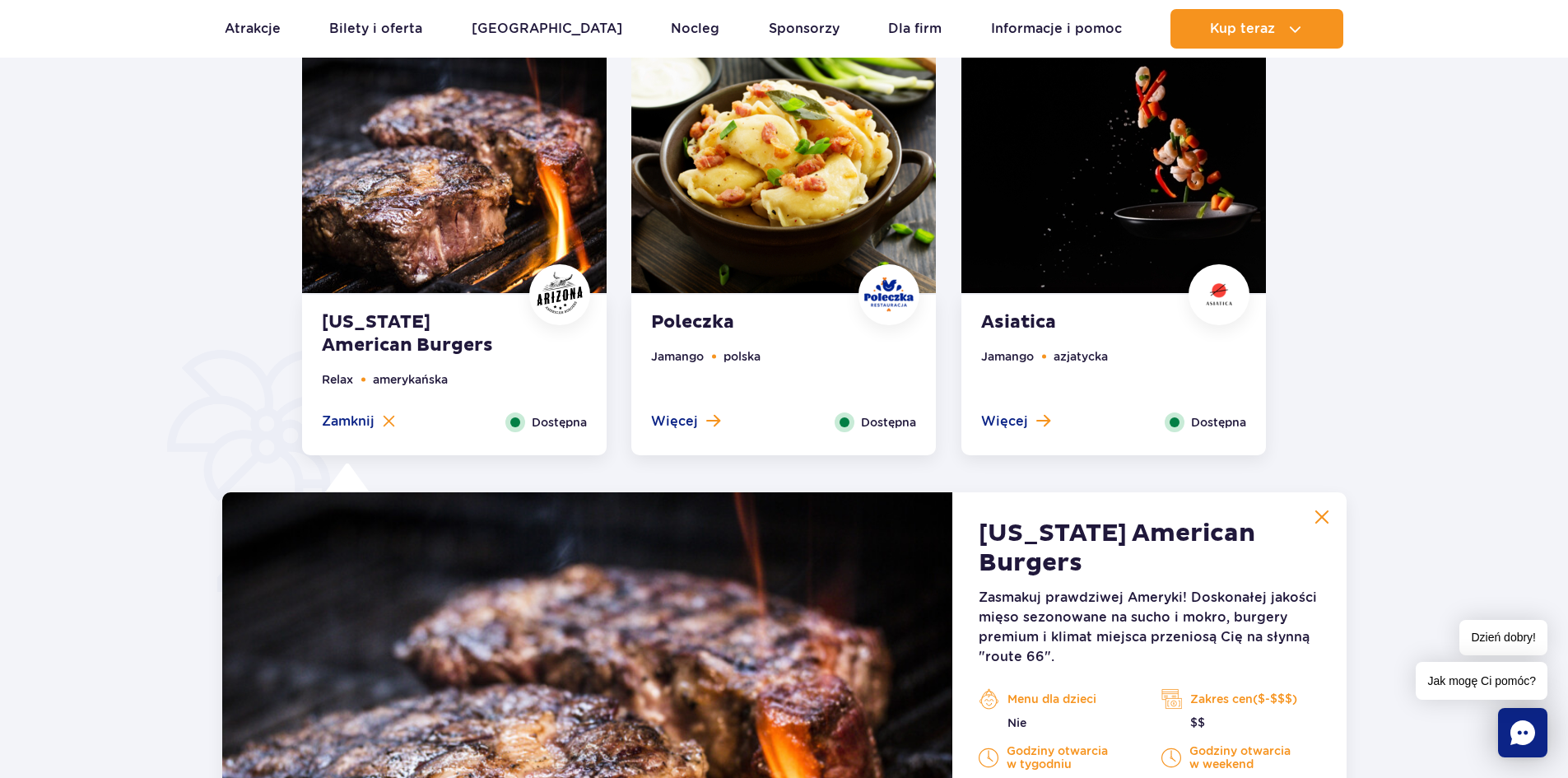
click at [663, 224] on img at bounding box center [784, 164] width 304 height 258
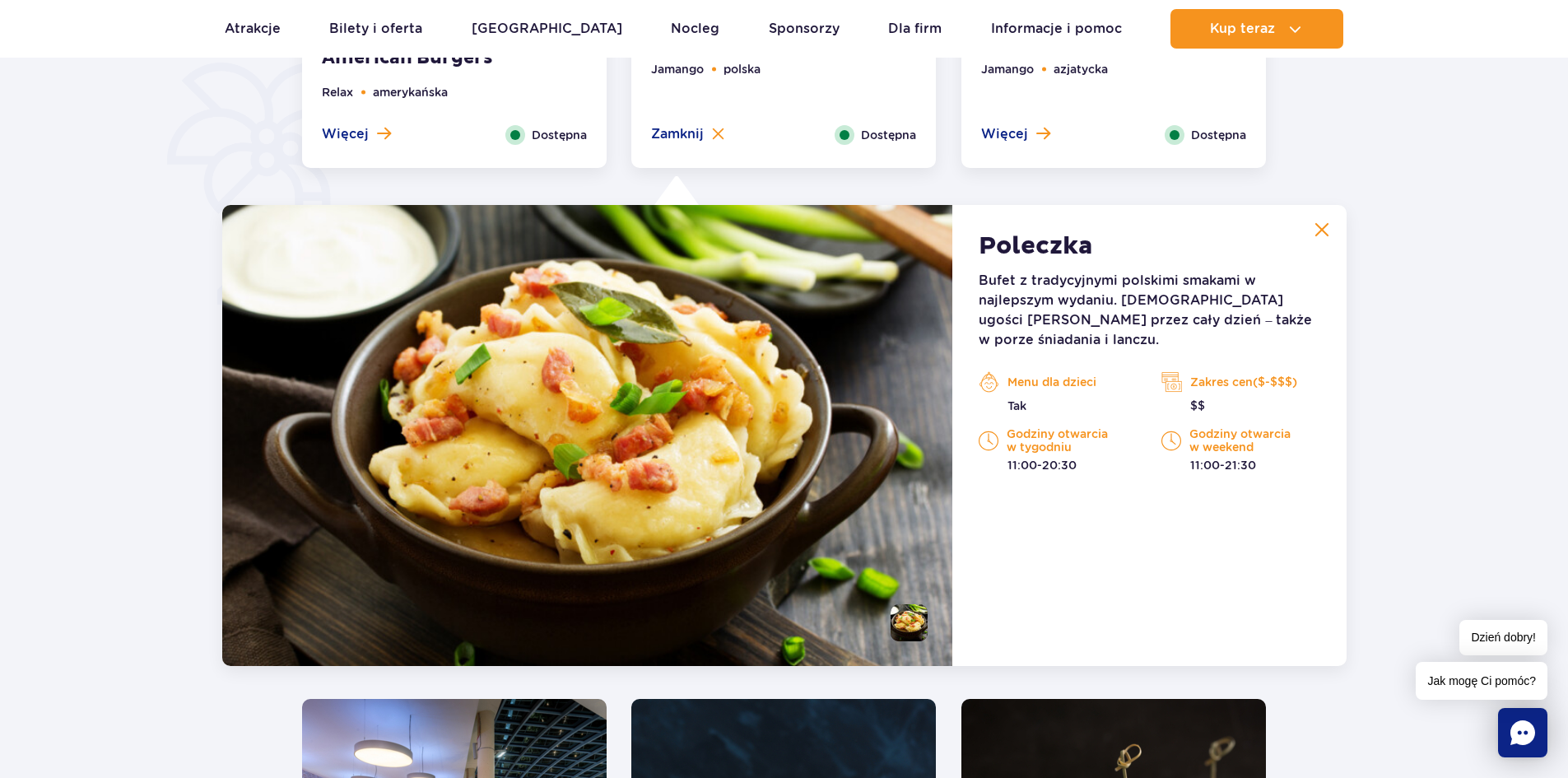
scroll to position [1280, 0]
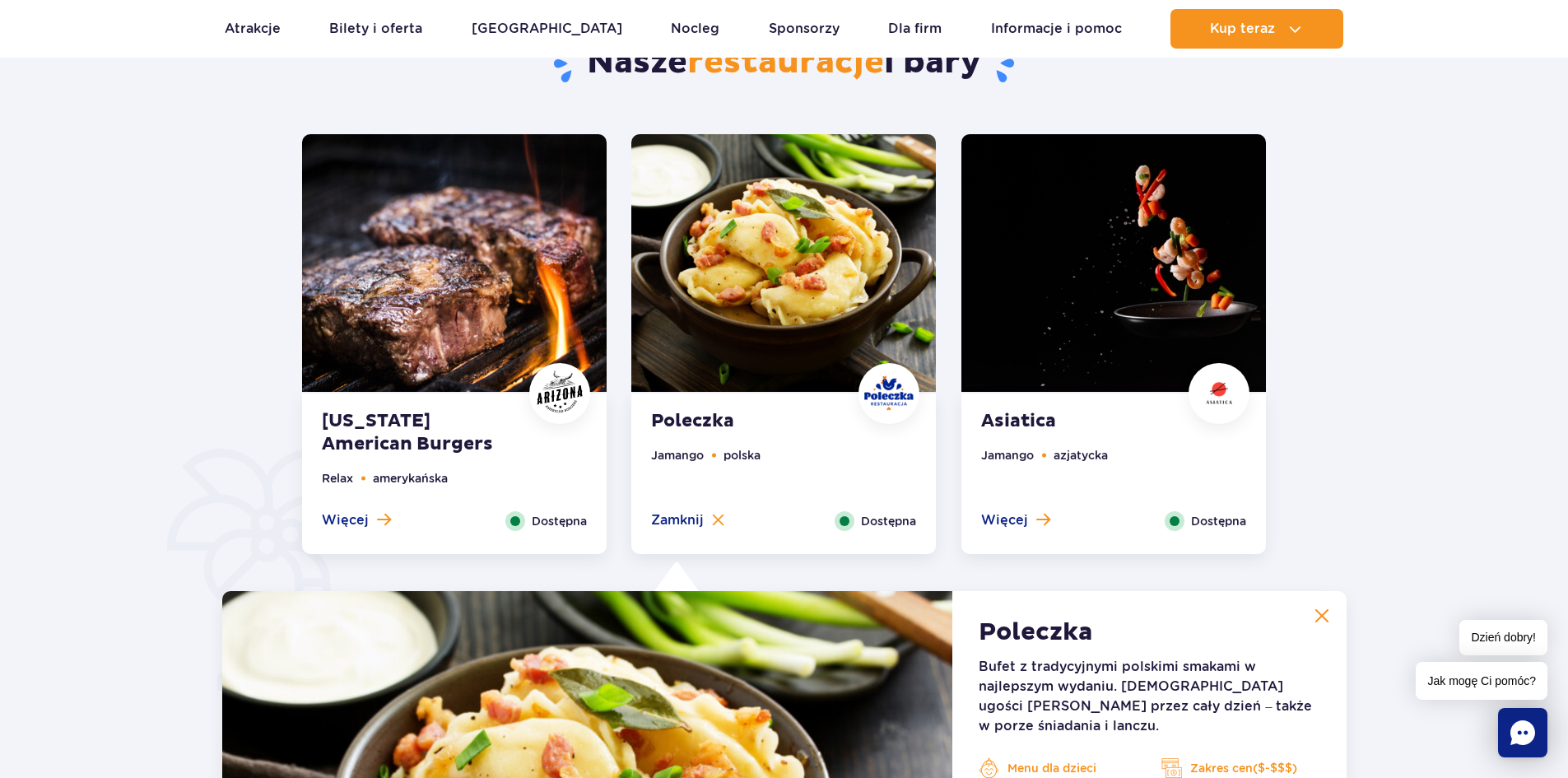
click at [1009, 326] on img at bounding box center [1114, 263] width 304 height 258
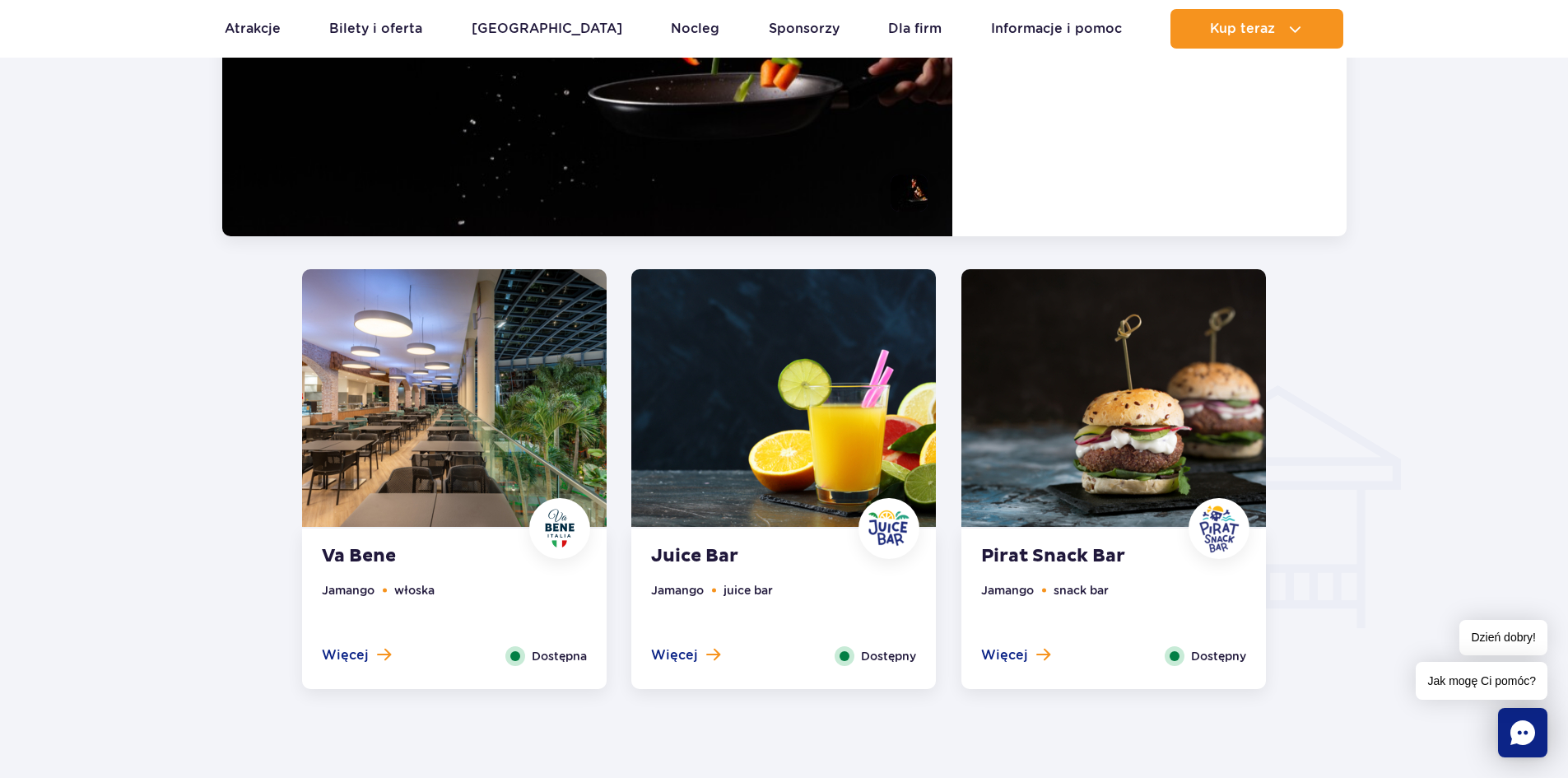
click at [1126, 482] on img at bounding box center [1114, 397] width 304 height 258
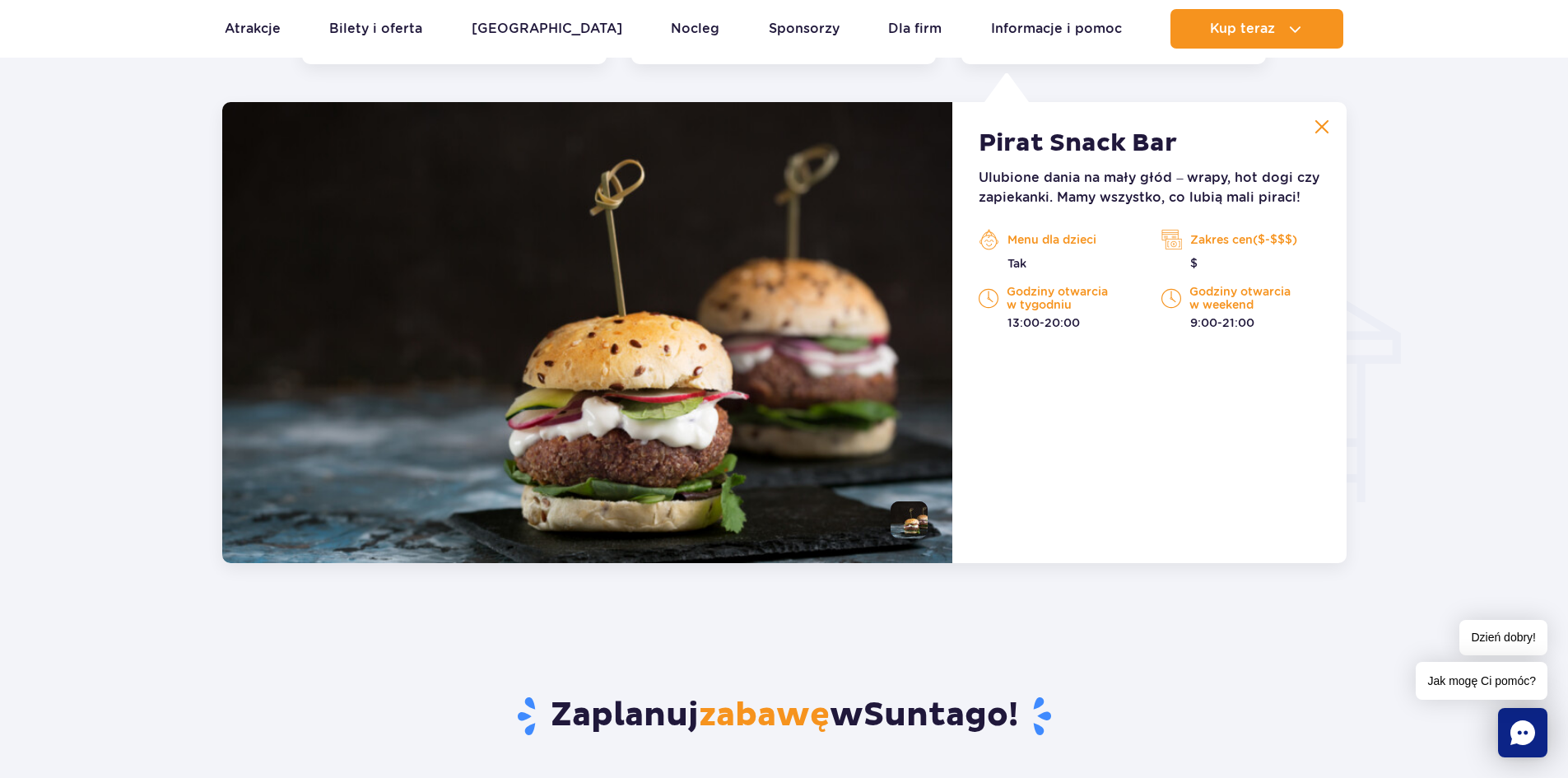
scroll to position [1607, 0]
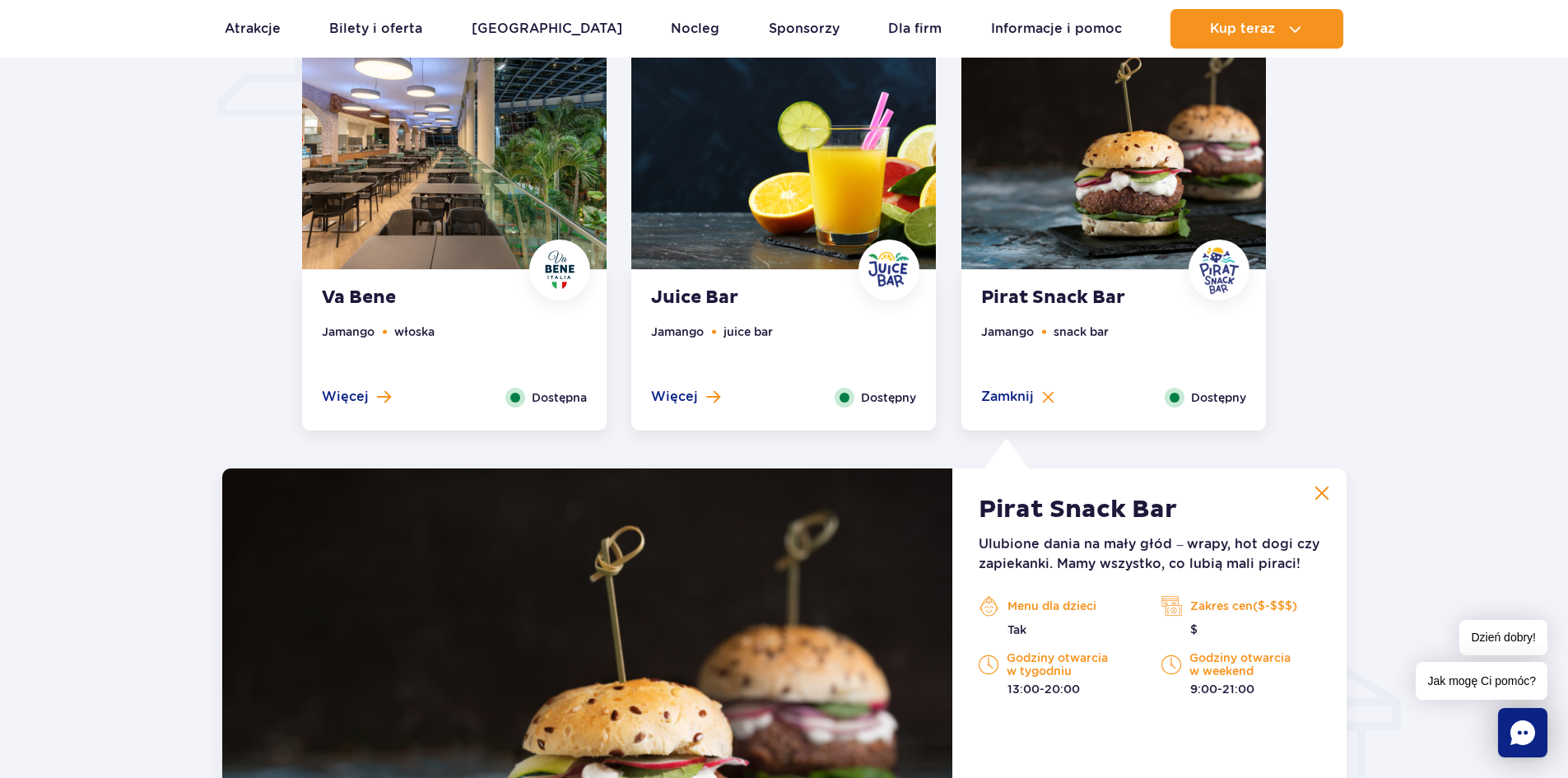
click at [704, 268] on img at bounding box center [784, 140] width 304 height 258
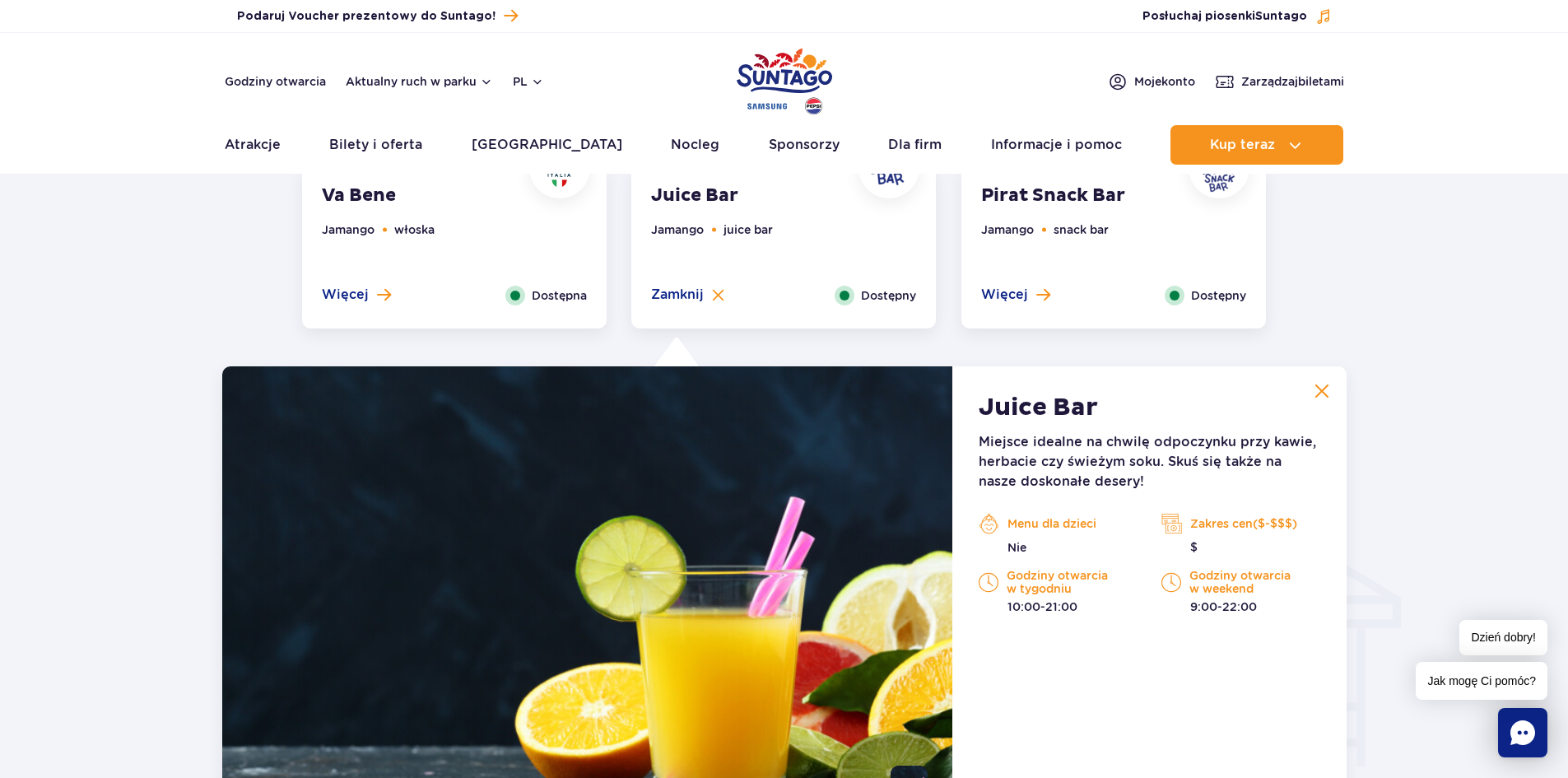
scroll to position [0, 0]
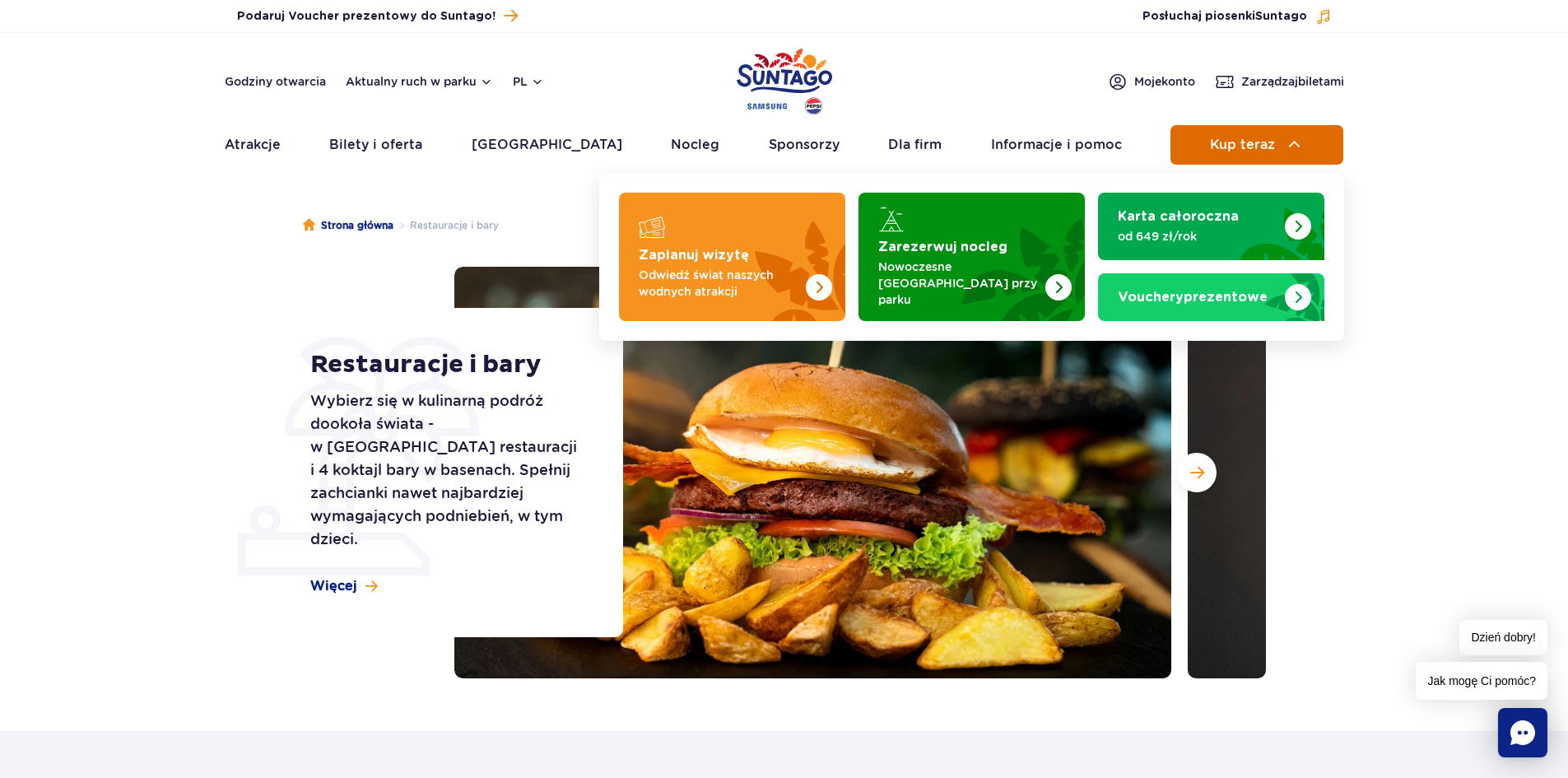
click at [1274, 146] on span "Kup teraz" at bounding box center [1242, 144] width 65 height 15
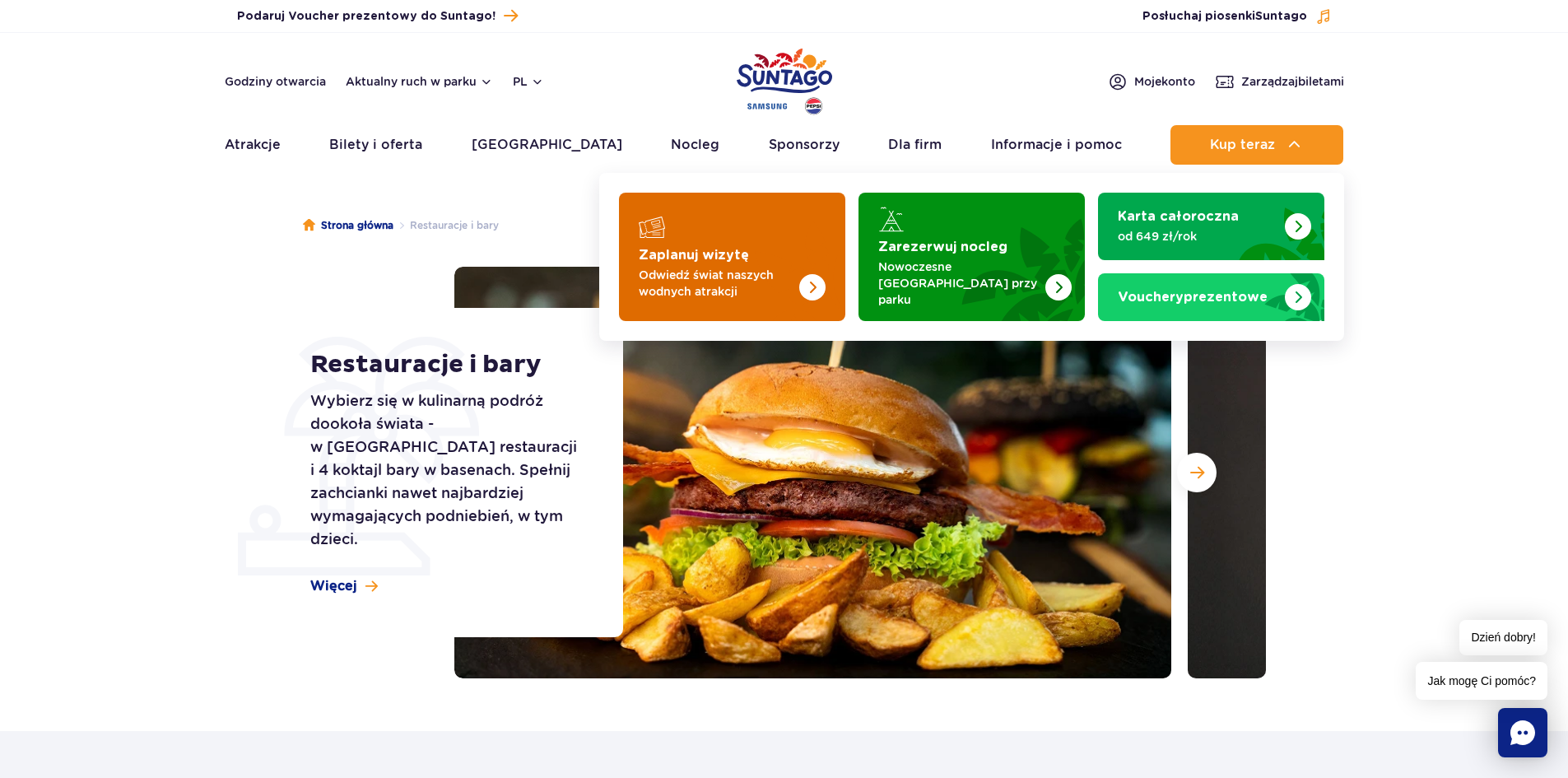
click at [685, 259] on div "Zaplanuj wizytę Odwiedź świat naszych wodnych atrakcji" at bounding box center [731, 273] width 187 height 52
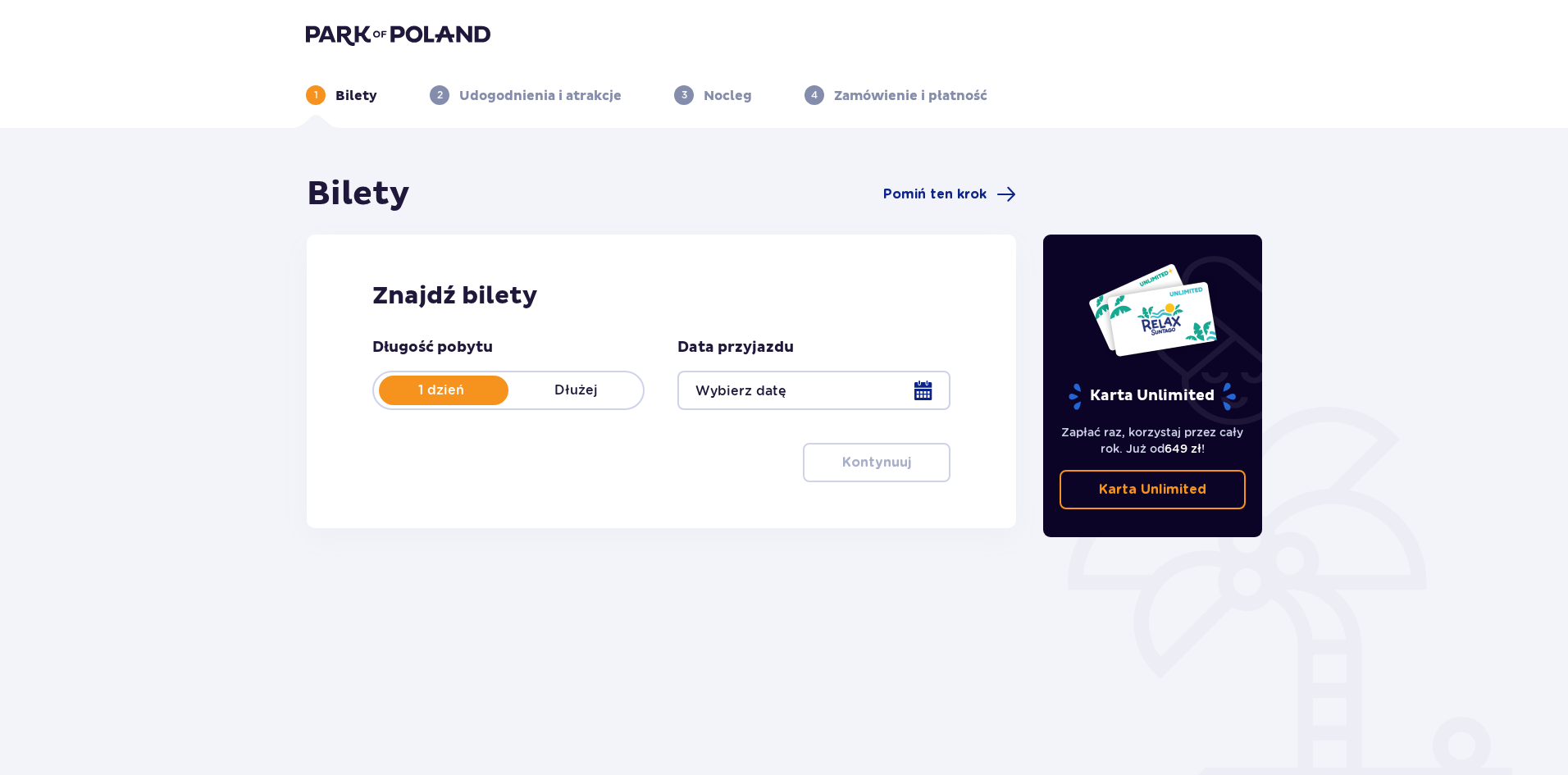
click at [699, 379] on div at bounding box center [814, 390] width 272 height 39
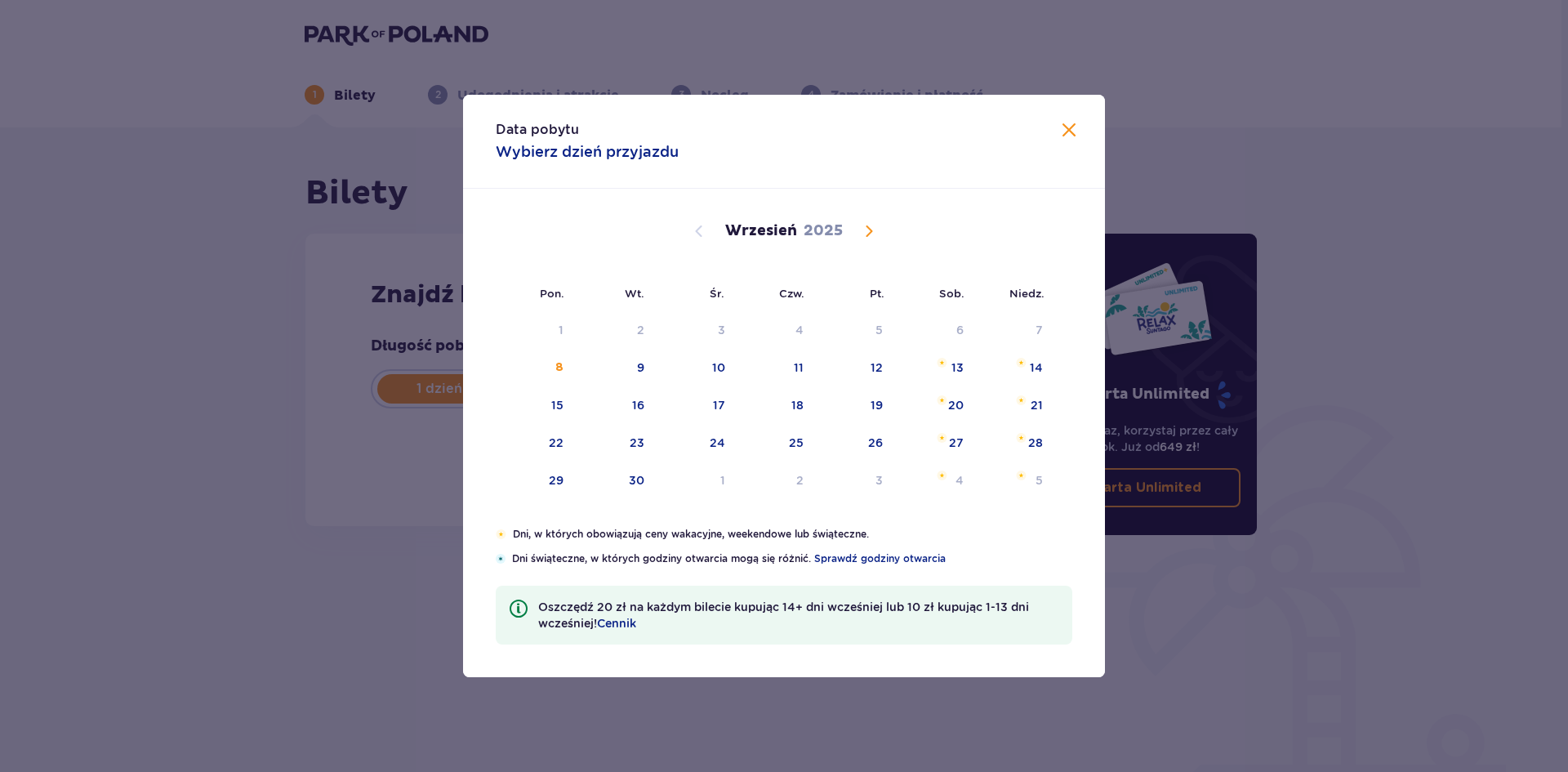
click at [1054, 130] on div "Data pobytu Wybierz dzień przyjazdu" at bounding box center [784, 142] width 642 height 94
click at [1063, 130] on span at bounding box center [1069, 130] width 20 height 20
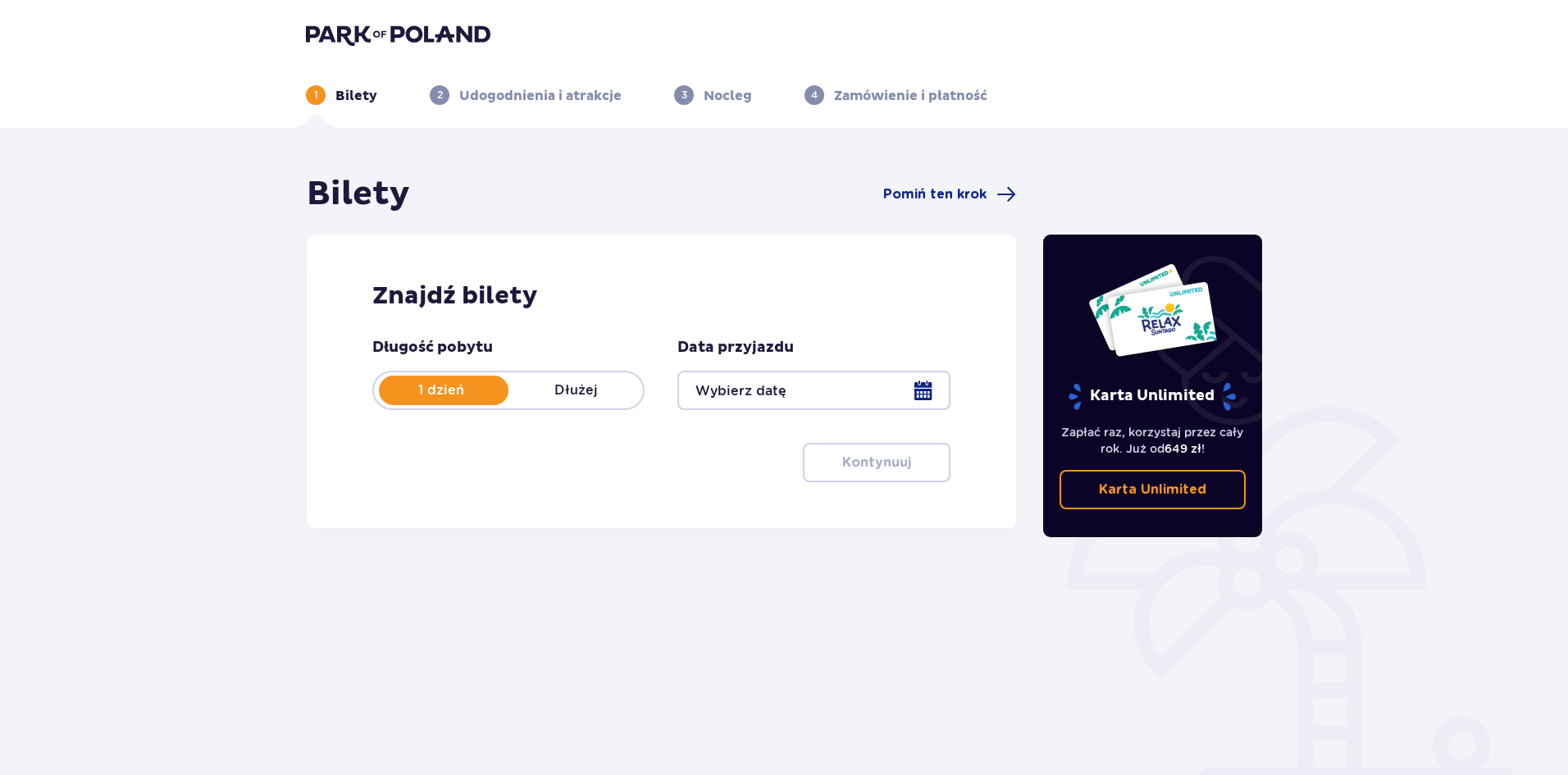
click at [567, 396] on p "Dłużej" at bounding box center [575, 390] width 135 height 18
drag, startPoint x: 441, startPoint y: 380, endPoint x: 448, endPoint y: 385, distance: 8.6
click at [441, 380] on div "1 dzień Dłużej" at bounding box center [508, 390] width 272 height 39
click at [821, 393] on div at bounding box center [814, 390] width 272 height 39
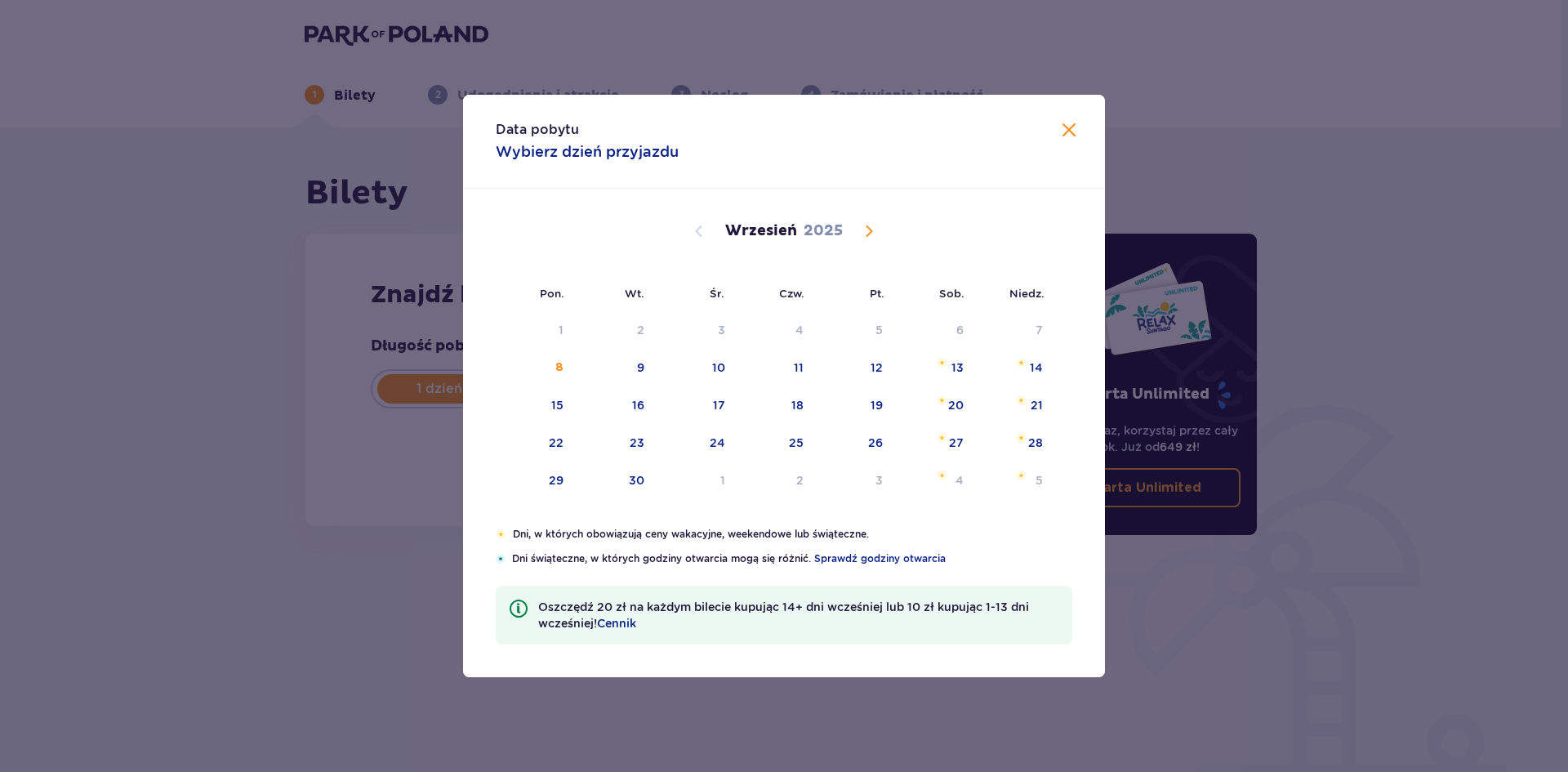
click at [863, 239] on span "Calendar" at bounding box center [869, 232] width 20 height 20
click at [791, 408] on div "16" at bounding box center [776, 406] width 80 height 36
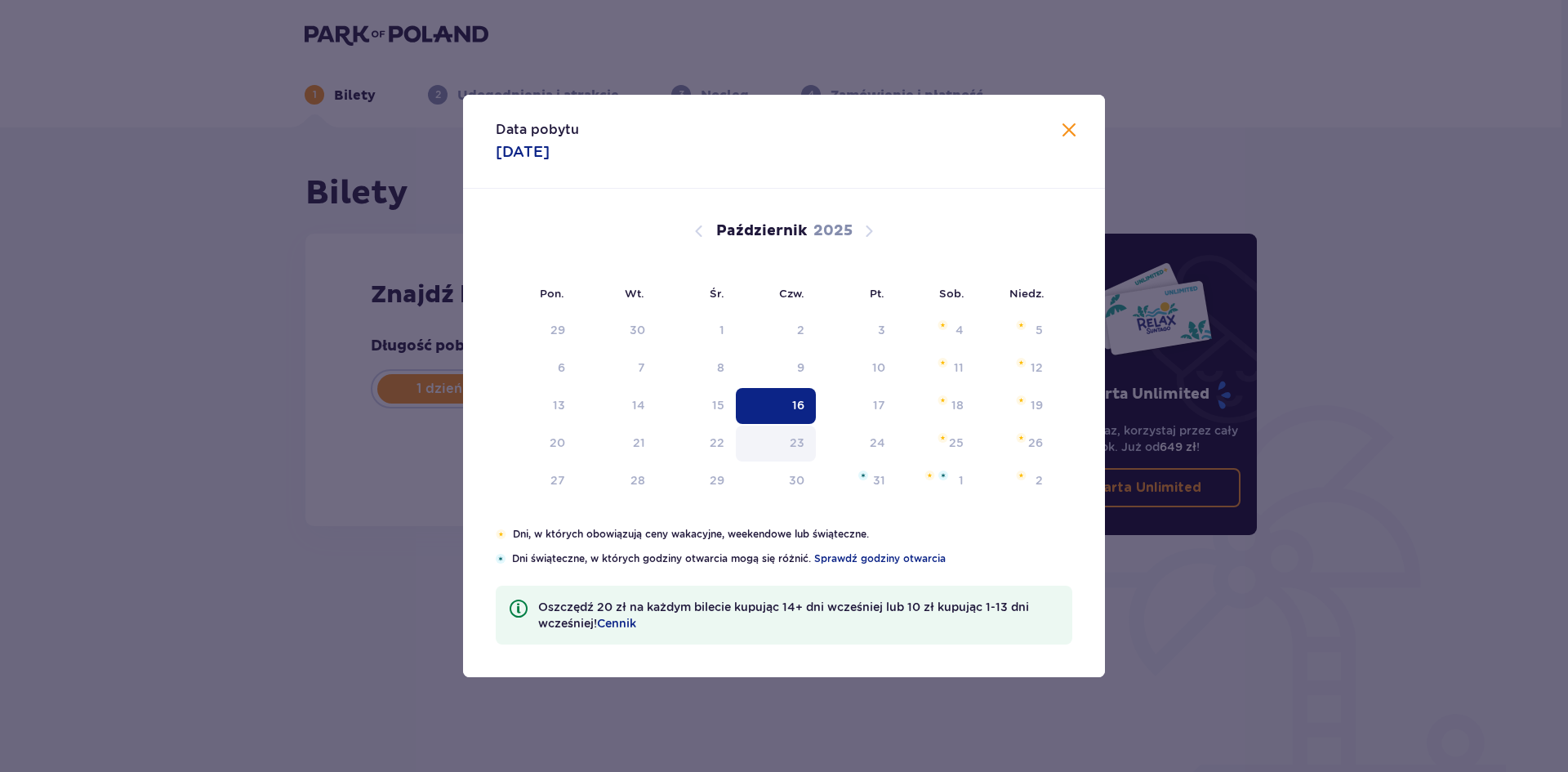
type input "[DATE]"
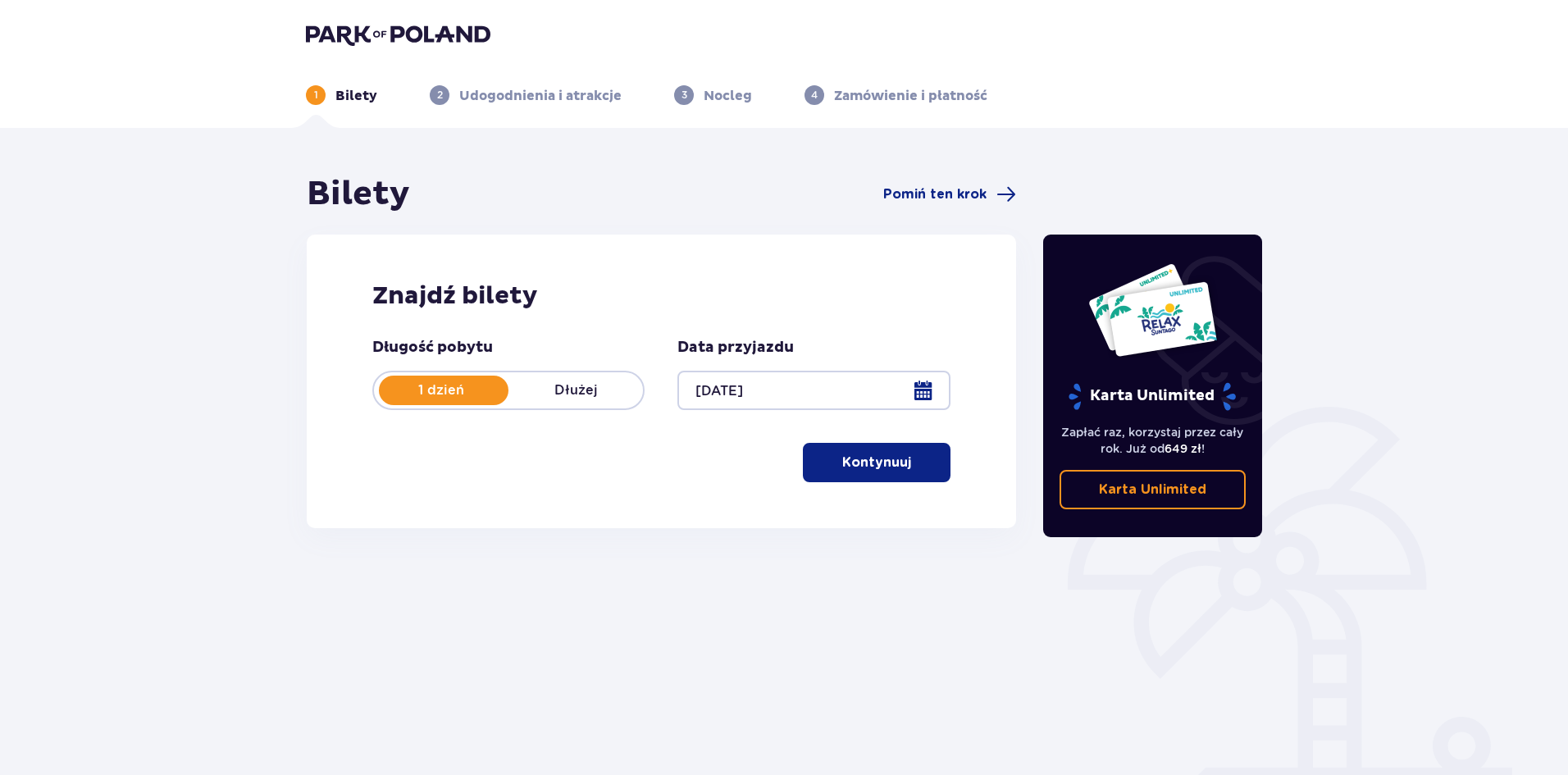
click at [882, 461] on p "Kontynuuj" at bounding box center [877, 463] width 69 height 18
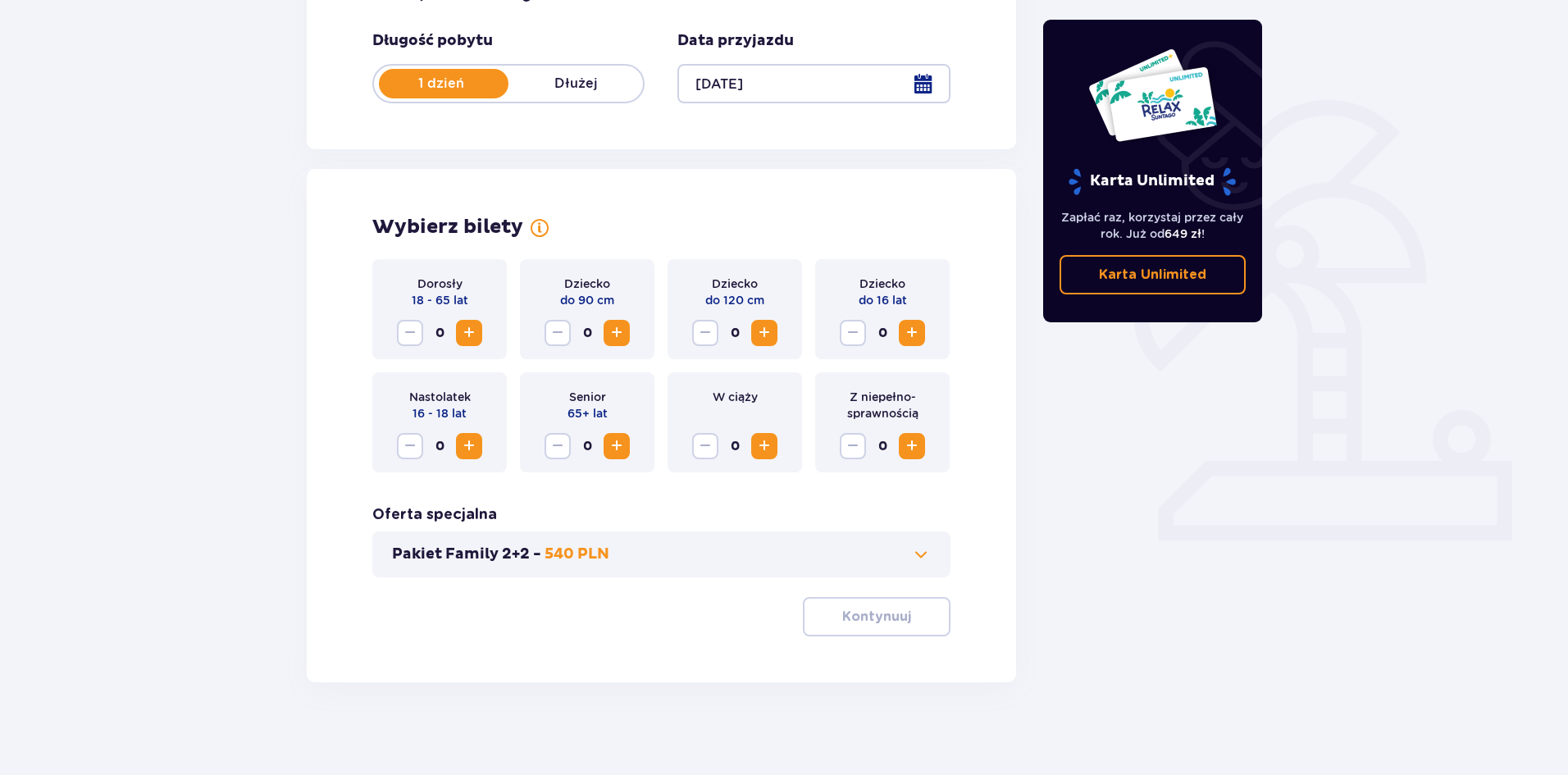
scroll to position [312, 0]
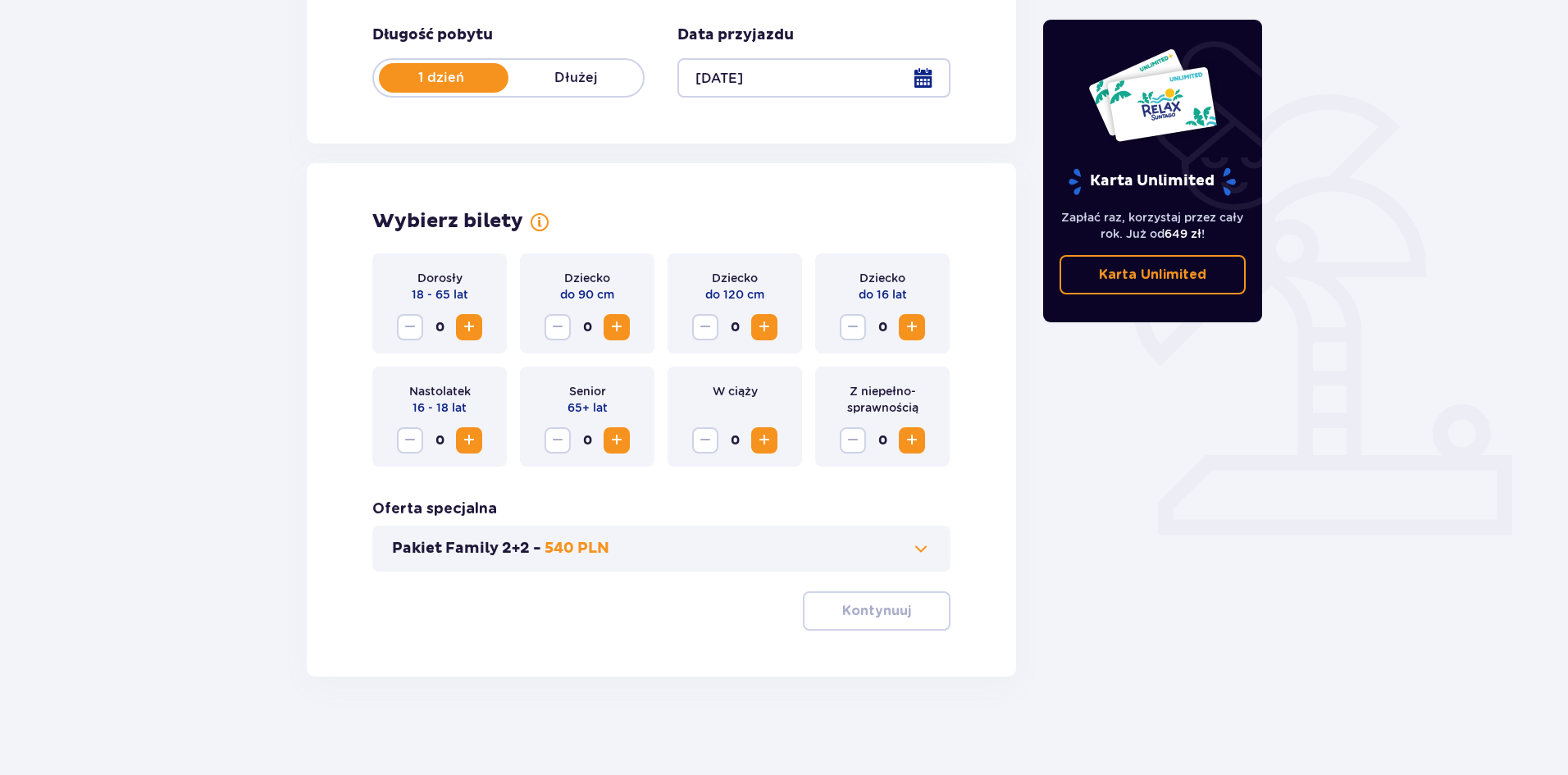
click at [502, 549] on p "Pakiet Family 2+2 -" at bounding box center [467, 549] width 150 height 20
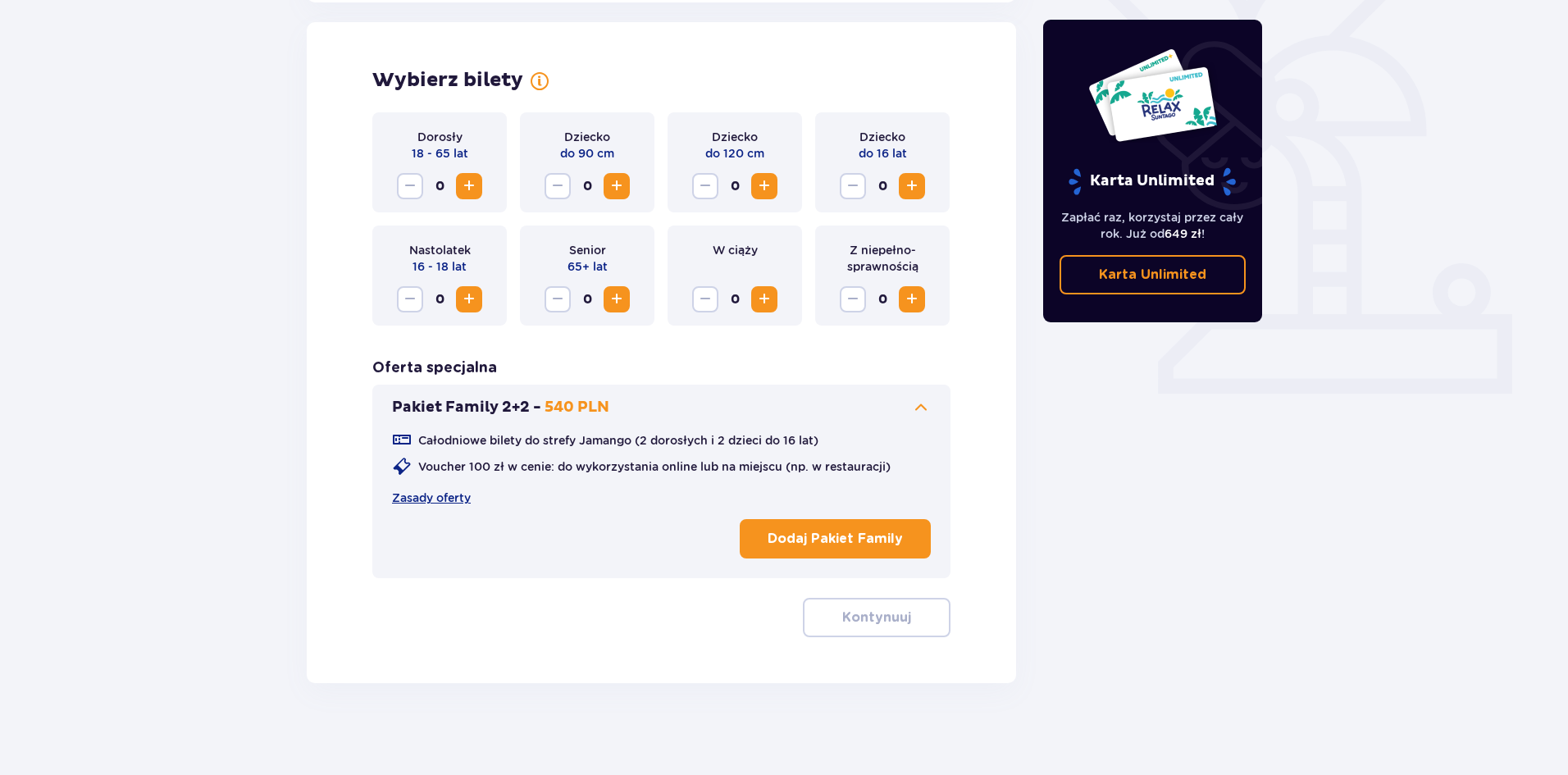
scroll to position [456, 0]
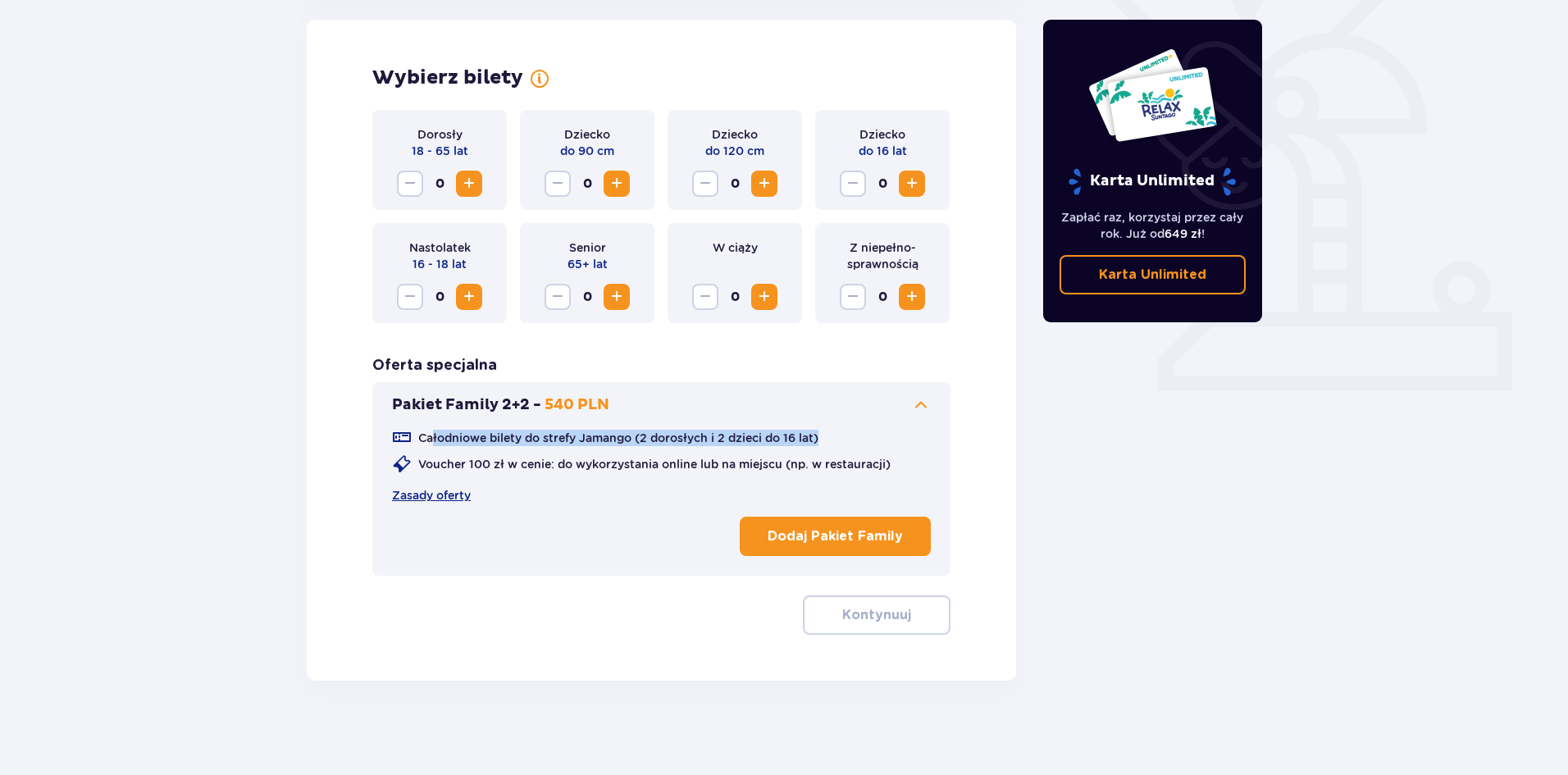
drag, startPoint x: 445, startPoint y: 437, endPoint x: 823, endPoint y: 439, distance: 378.0
click at [823, 439] on div "Całodniowe bilety do strefy Jamango (2 dorosłych i 2 dzieci do 16 lat) Voucher …" at bounding box center [661, 466] width 539 height 76
click at [920, 410] on span at bounding box center [921, 405] width 20 height 20
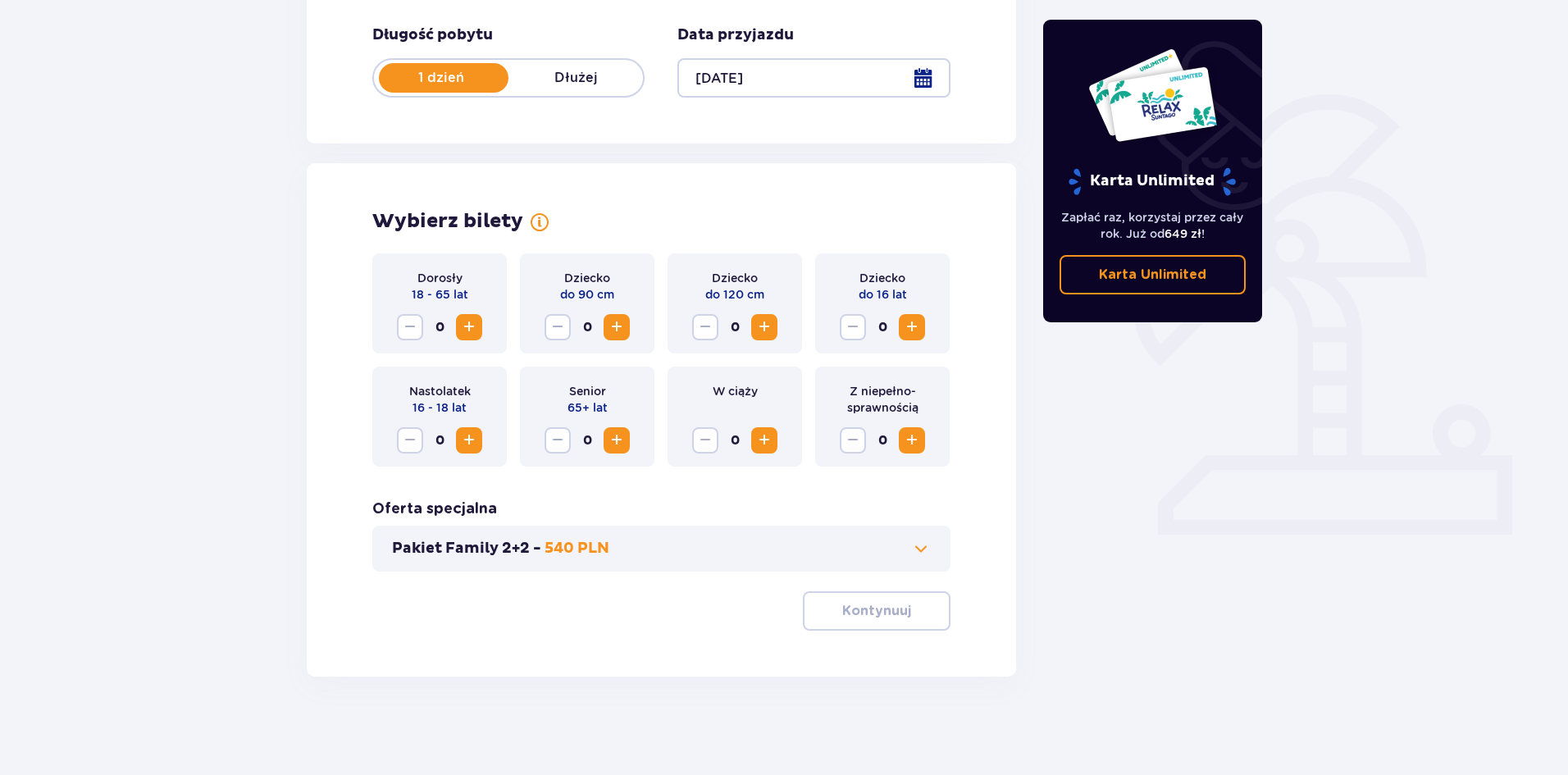
click at [462, 332] on span "Increase" at bounding box center [469, 327] width 20 height 20
click at [468, 327] on span "Increase" at bounding box center [469, 327] width 20 height 20
click at [770, 327] on span "Increase" at bounding box center [764, 327] width 20 height 20
click at [703, 330] on span "Decrease" at bounding box center [705, 327] width 20 height 20
click at [910, 324] on span "Increase" at bounding box center [912, 327] width 20 height 20
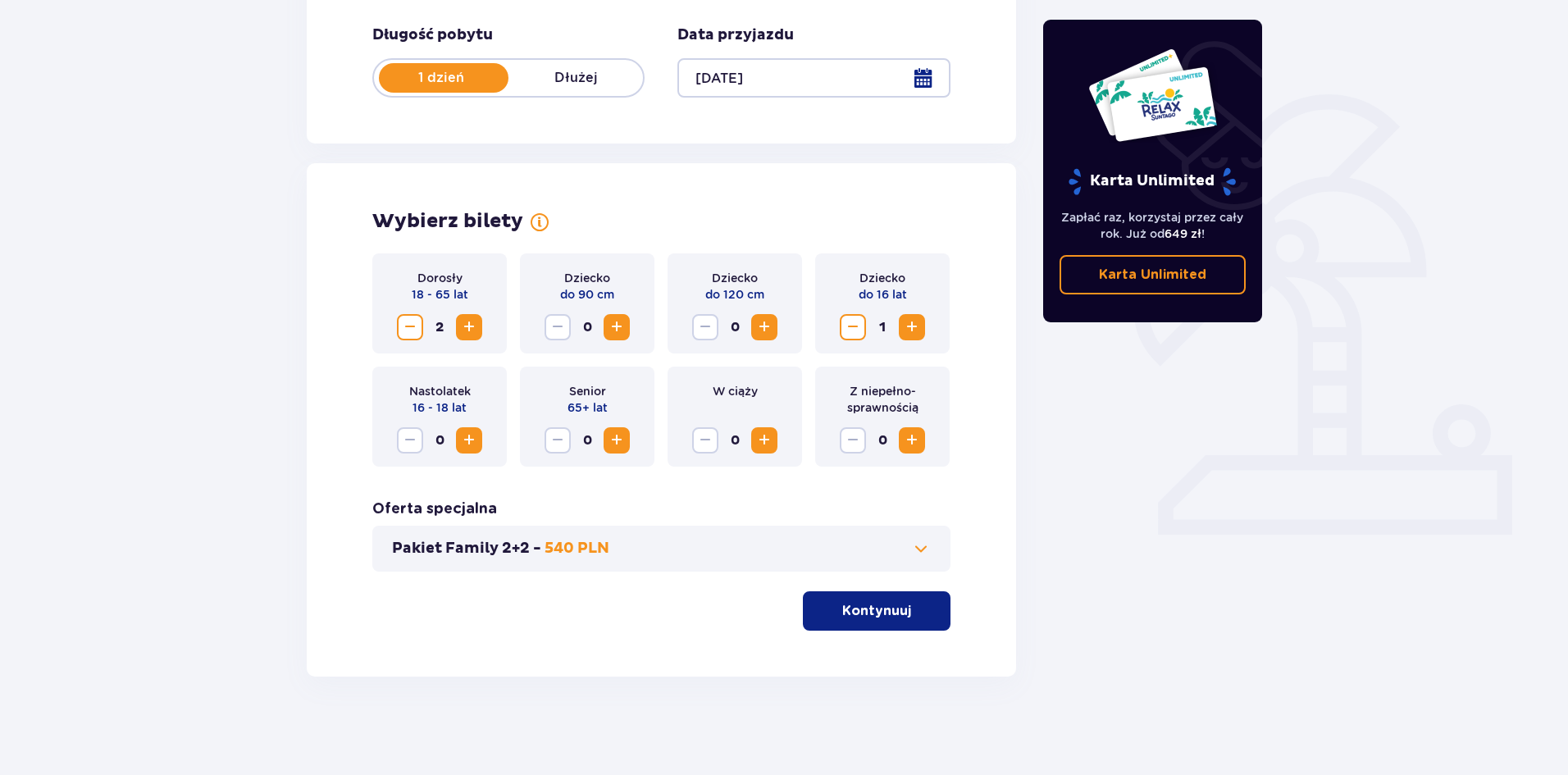
click at [910, 324] on span "Increase" at bounding box center [912, 327] width 20 height 20
click at [842, 612] on p "Kontynuuj" at bounding box center [877, 611] width 69 height 18
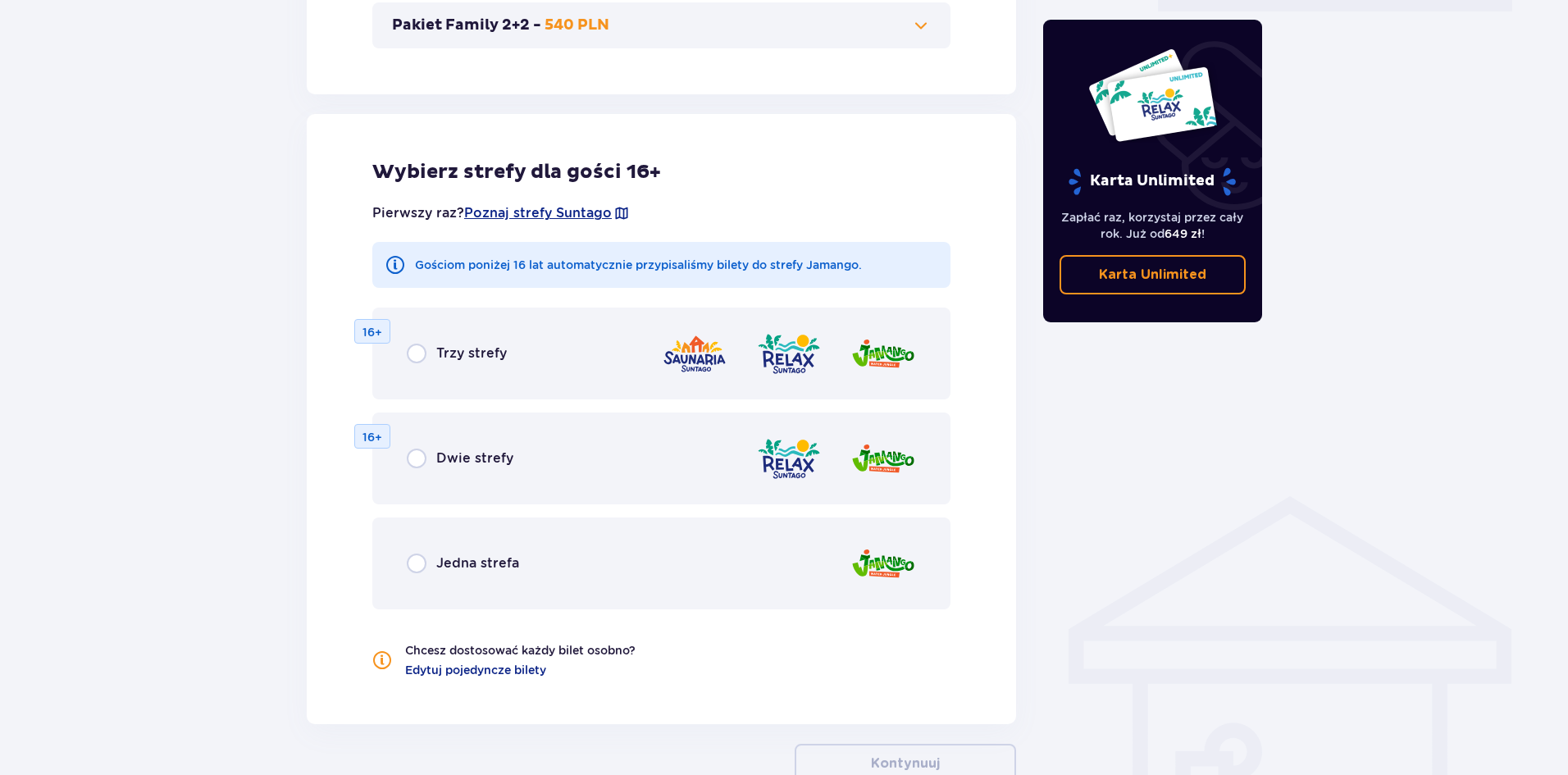
scroll to position [910, 0]
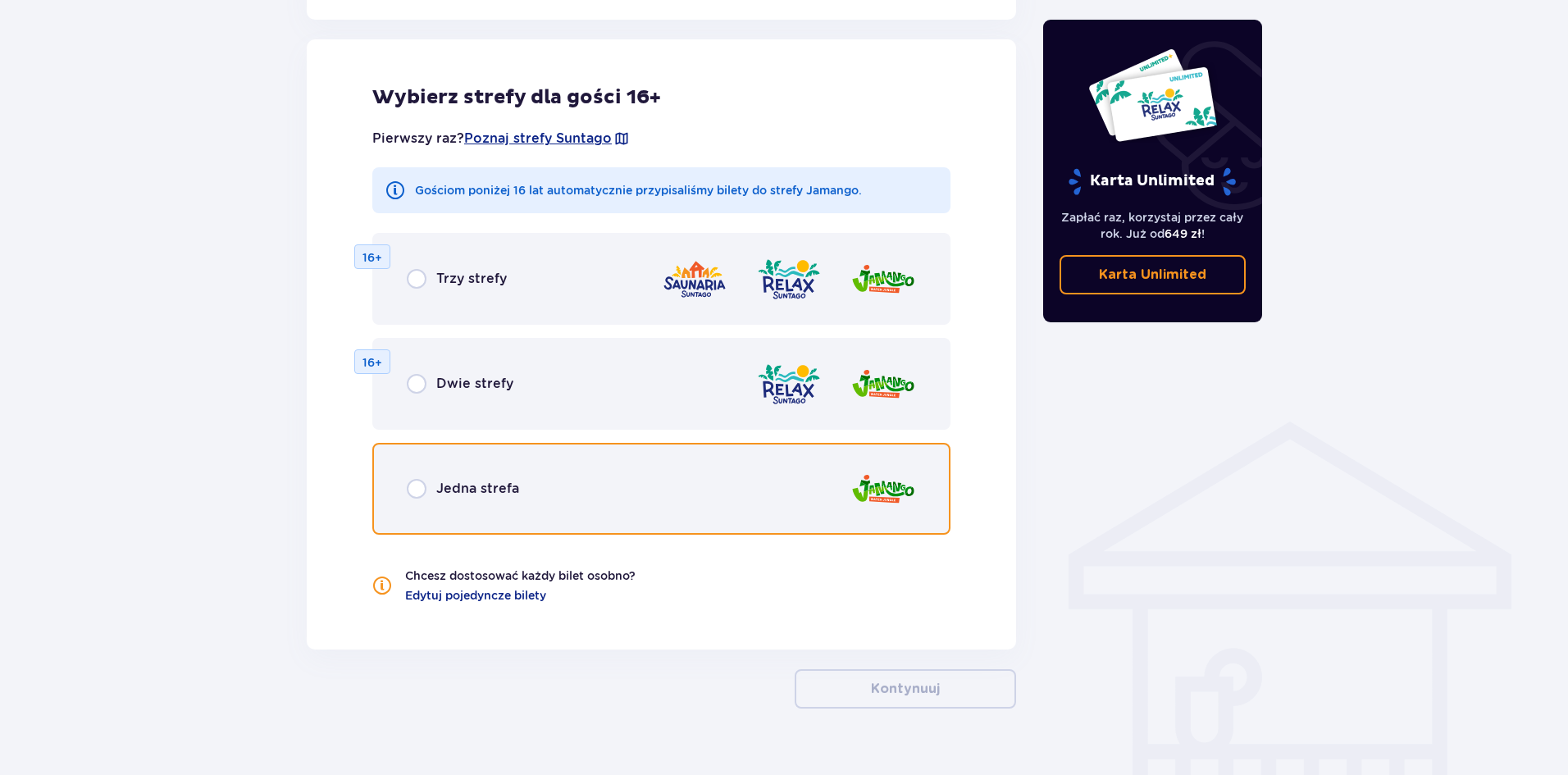
click at [410, 484] on input "radio" at bounding box center [417, 488] width 20 height 20
radio input "true"
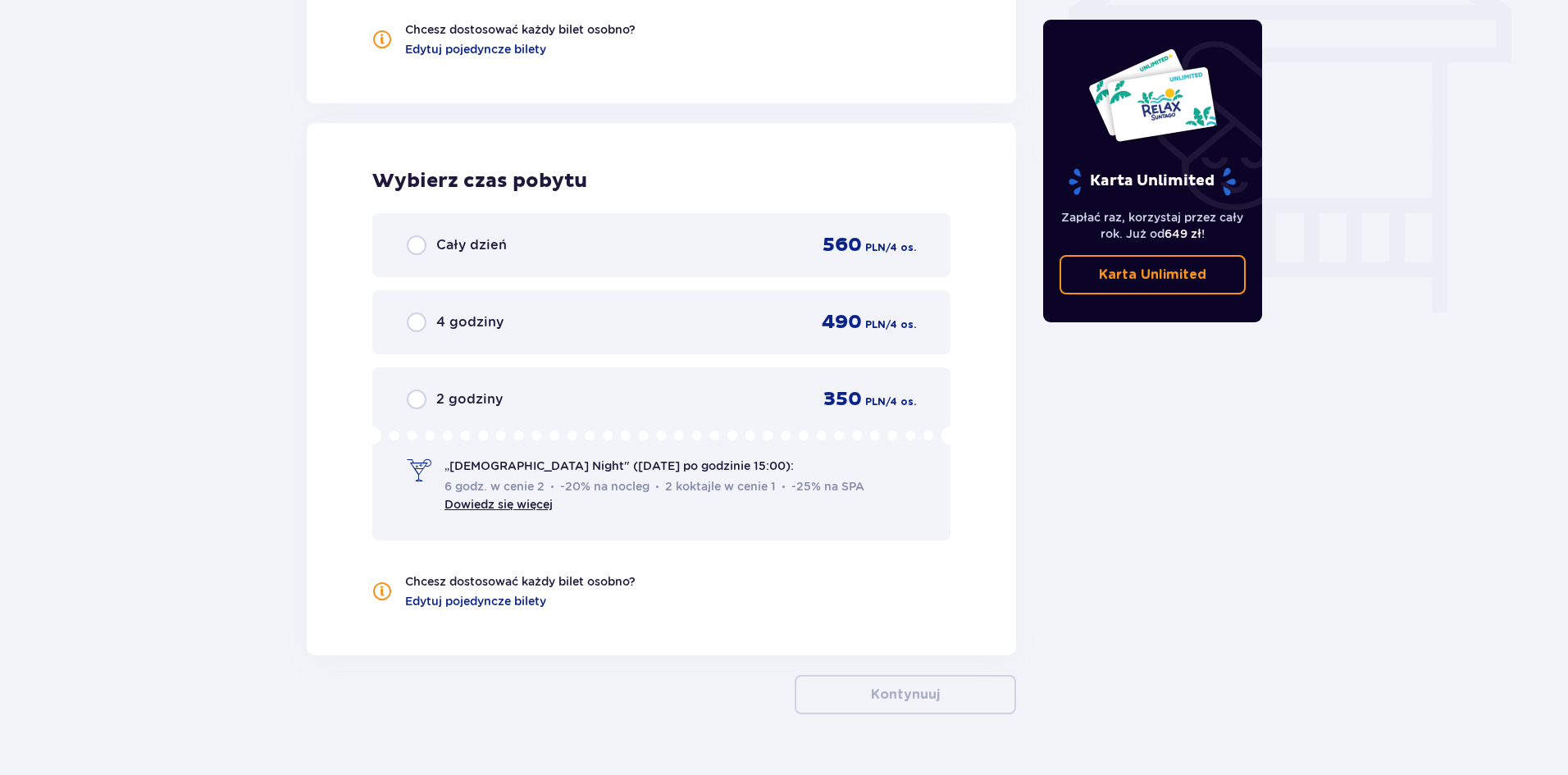
scroll to position [1494, 0]
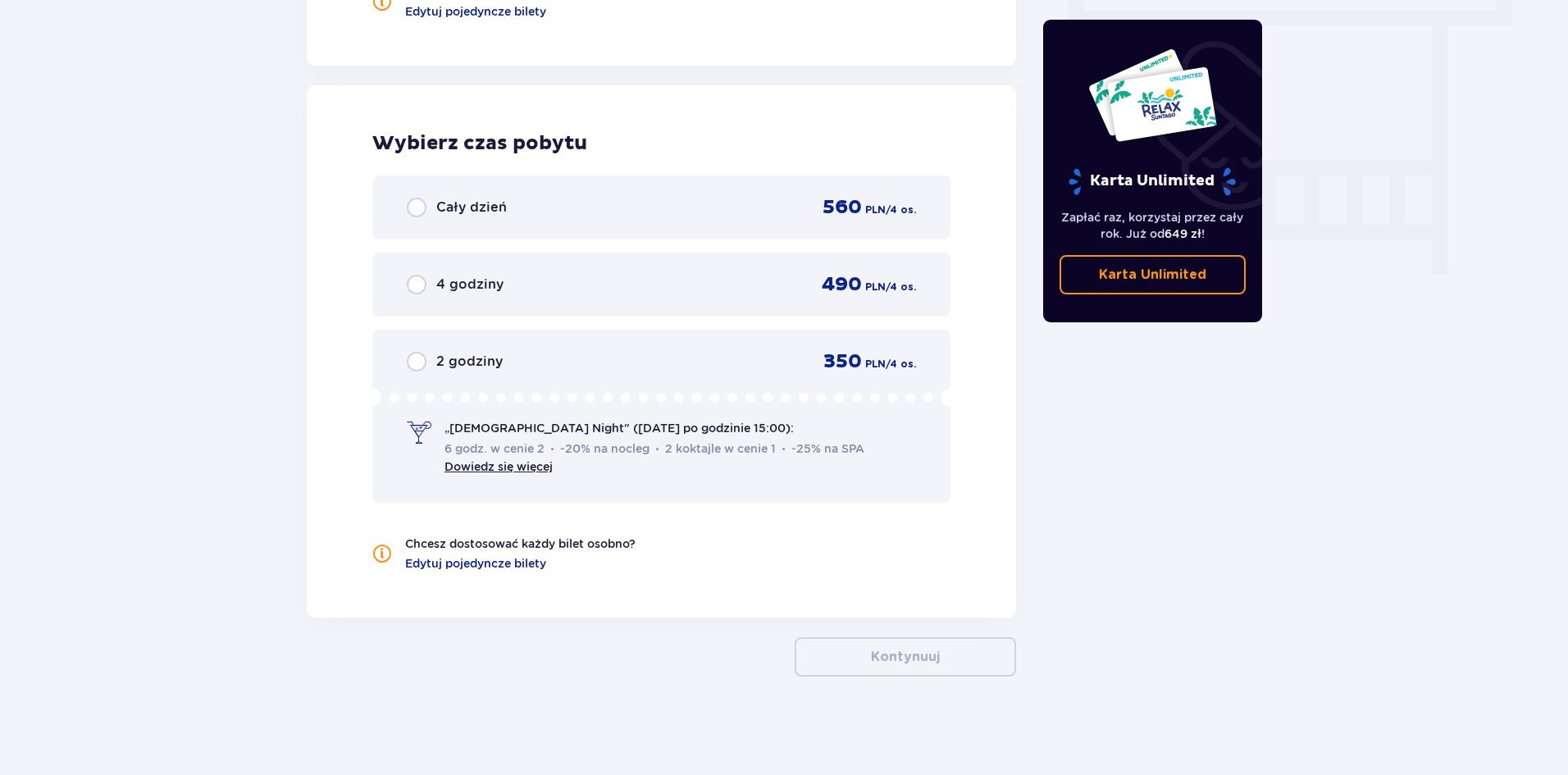
click at [430, 205] on div "Cały dzień" at bounding box center [457, 208] width 100 height 20
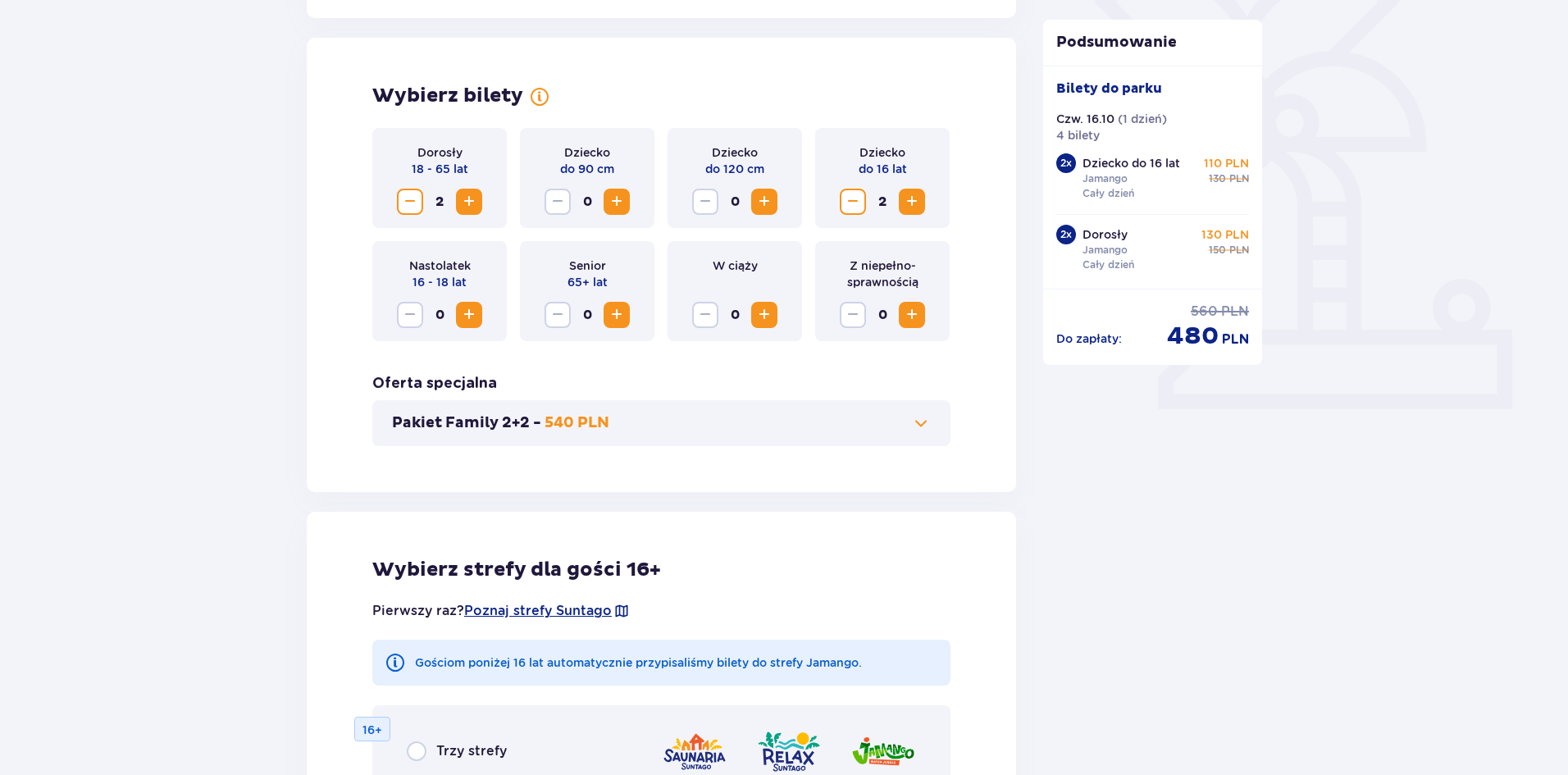
scroll to position [439, 0]
click at [764, 197] on span "Increase" at bounding box center [764, 201] width 20 height 20
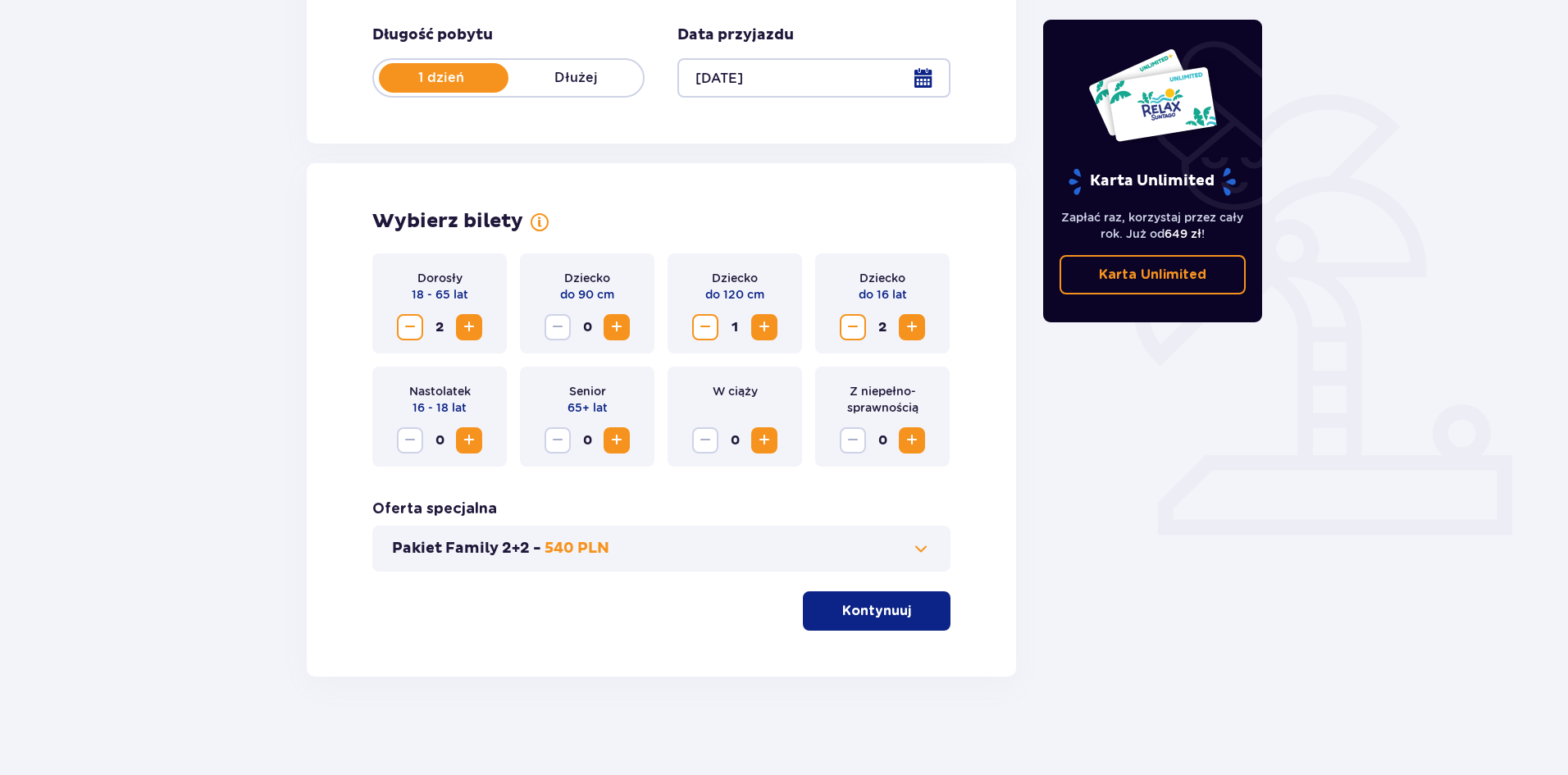
click at [857, 607] on p "Kontynuuj" at bounding box center [877, 611] width 69 height 18
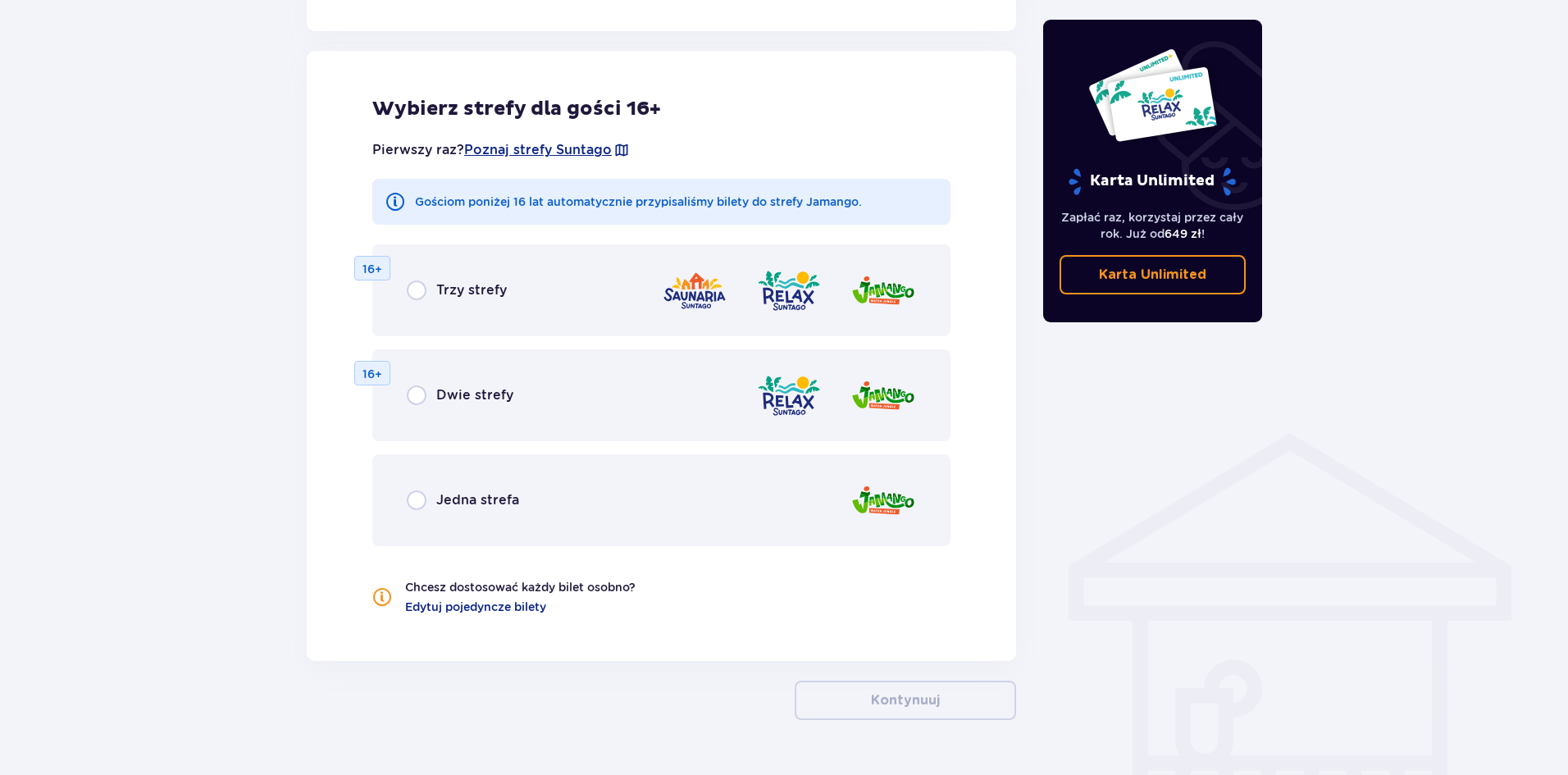
scroll to position [910, 0]
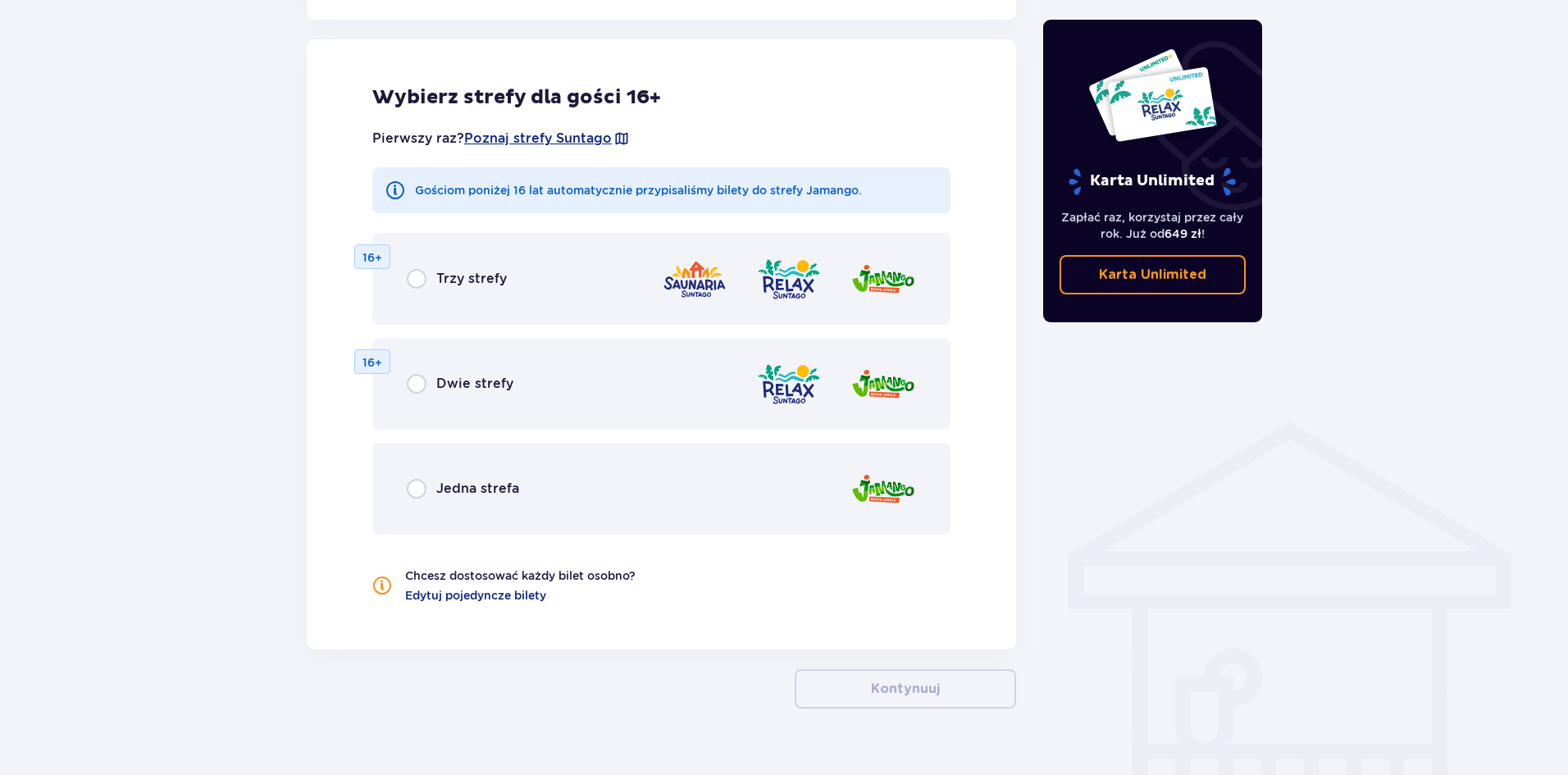
click at [429, 504] on div "Jedna strefa" at bounding box center [661, 488] width 578 height 92
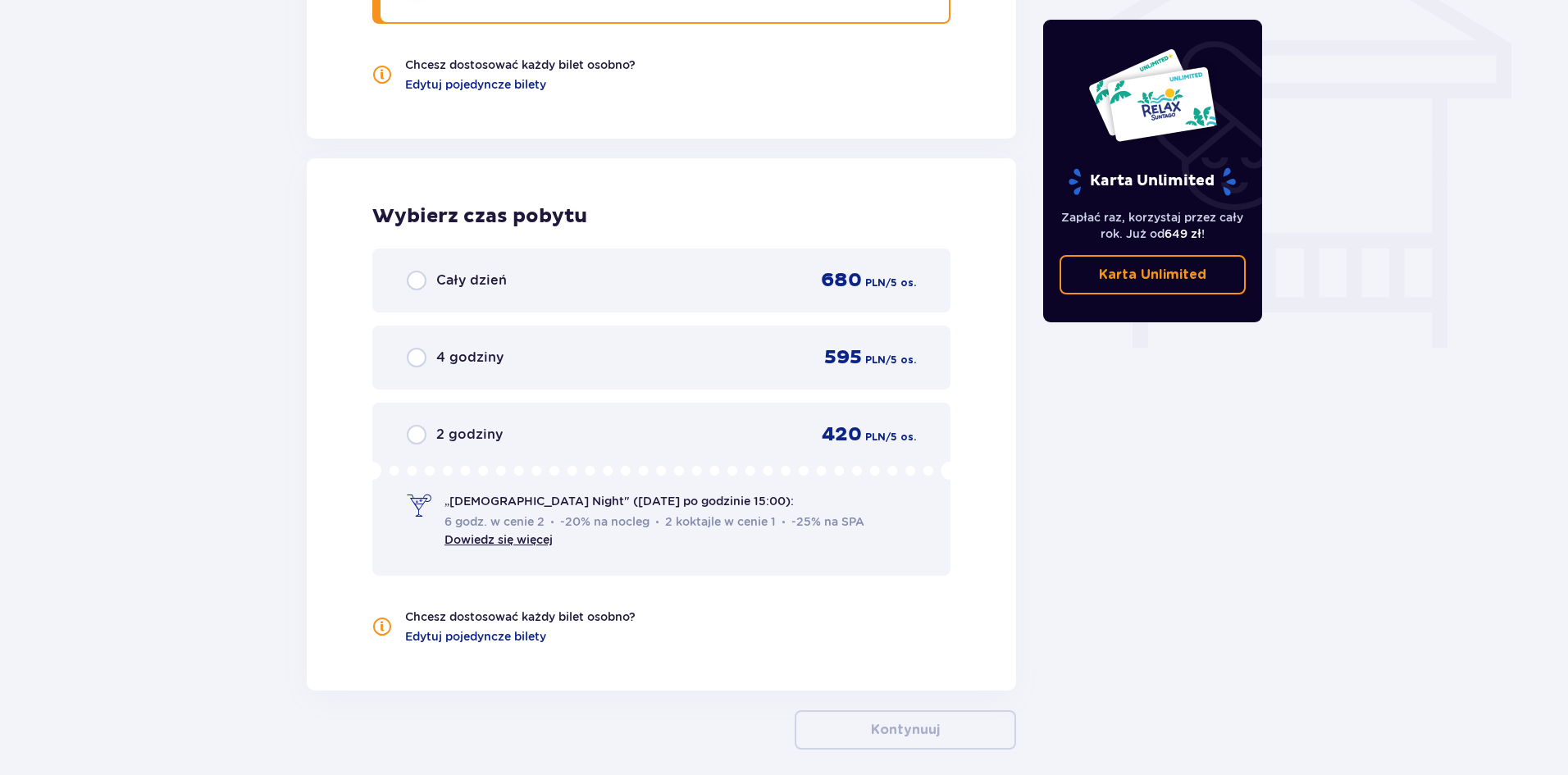
scroll to position [1494, 0]
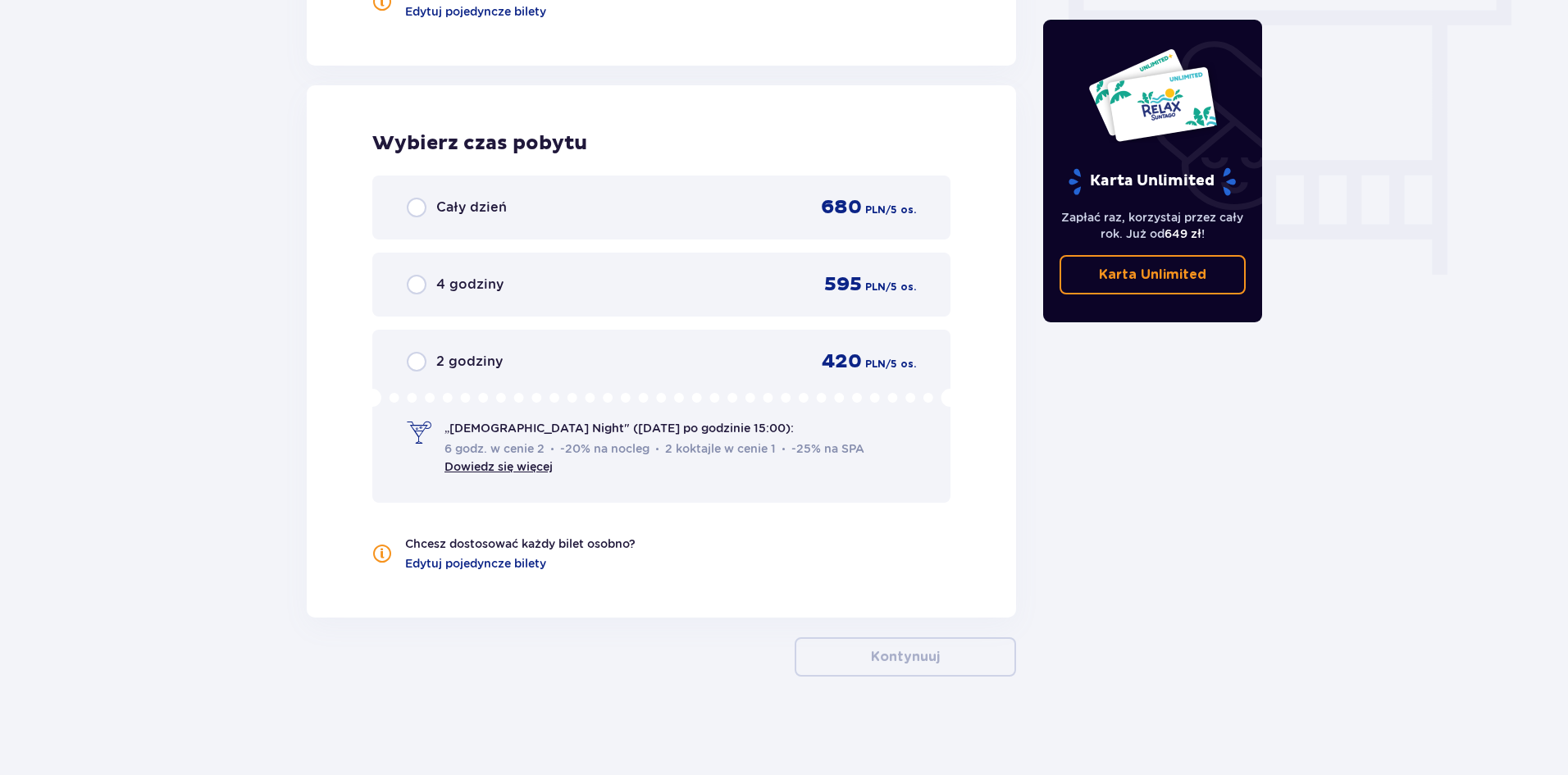
click at [436, 199] on div "Cały dzień" at bounding box center [457, 208] width 100 height 20
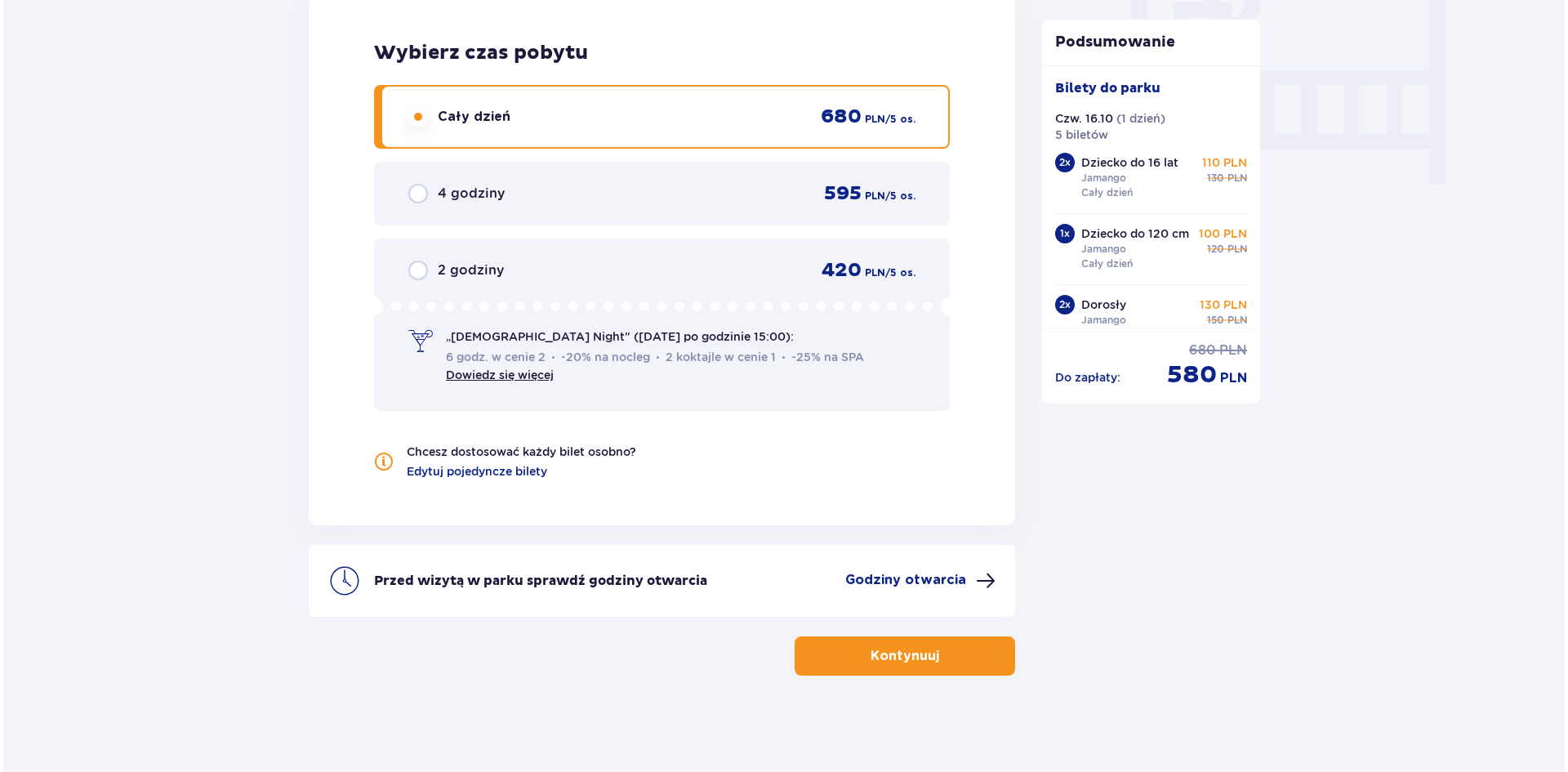
scroll to position [1580, 0]
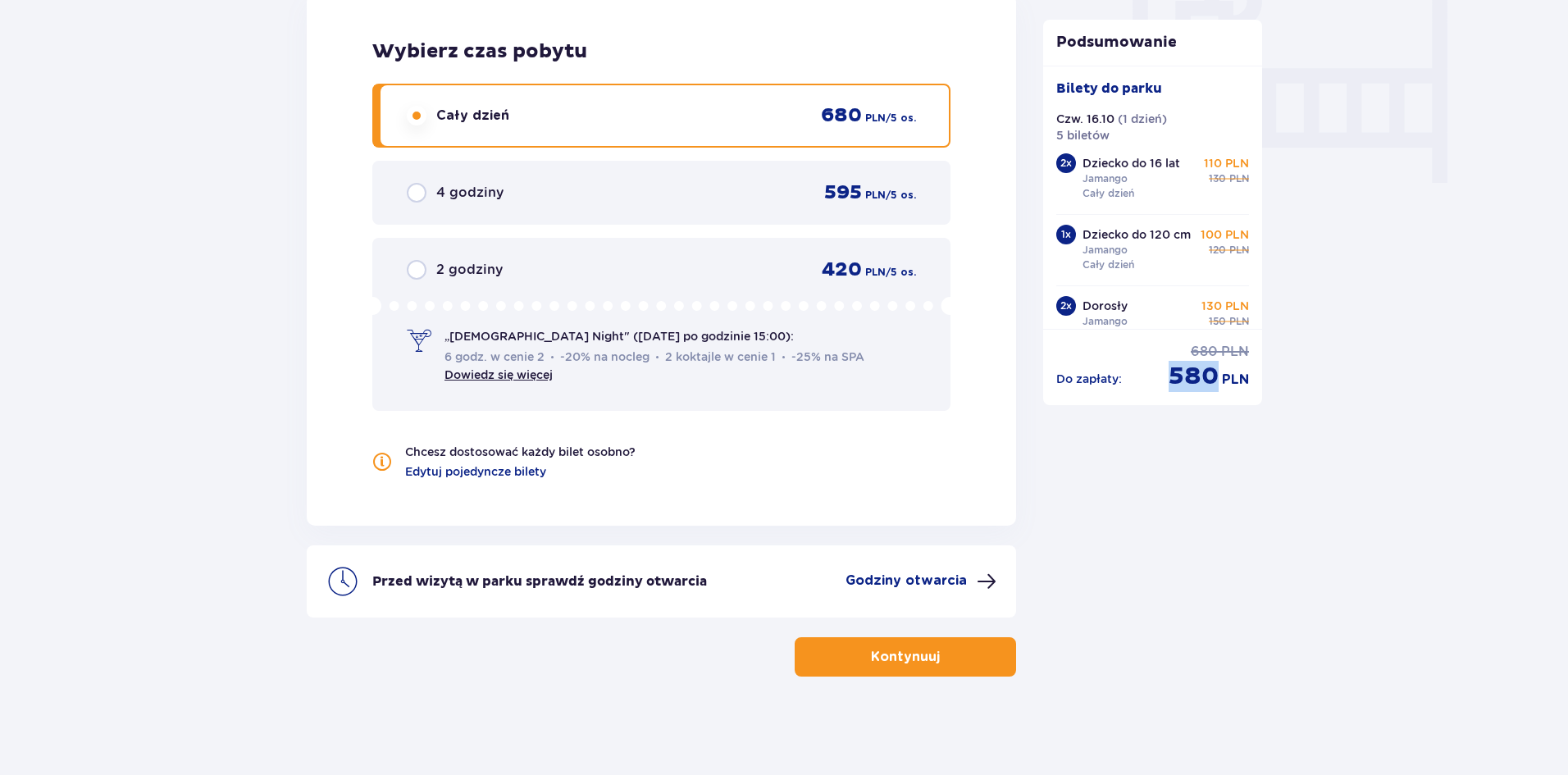
drag, startPoint x: 1175, startPoint y: 378, endPoint x: 1213, endPoint y: 381, distance: 38.1
click at [1213, 381] on p "580" at bounding box center [1194, 376] width 50 height 32
click at [915, 584] on p "Godziny otwarcia" at bounding box center [906, 580] width 121 height 18
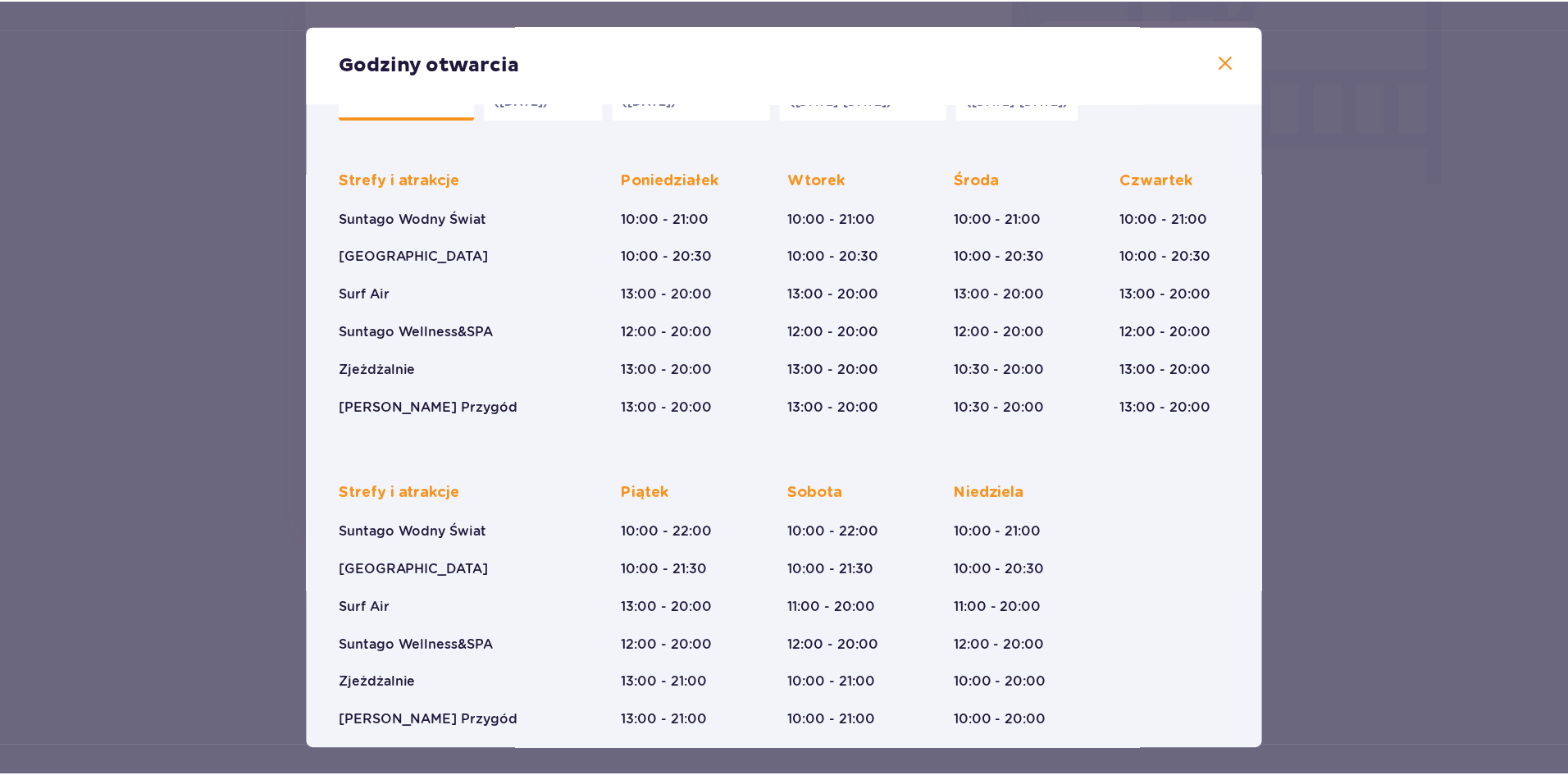
scroll to position [76, 0]
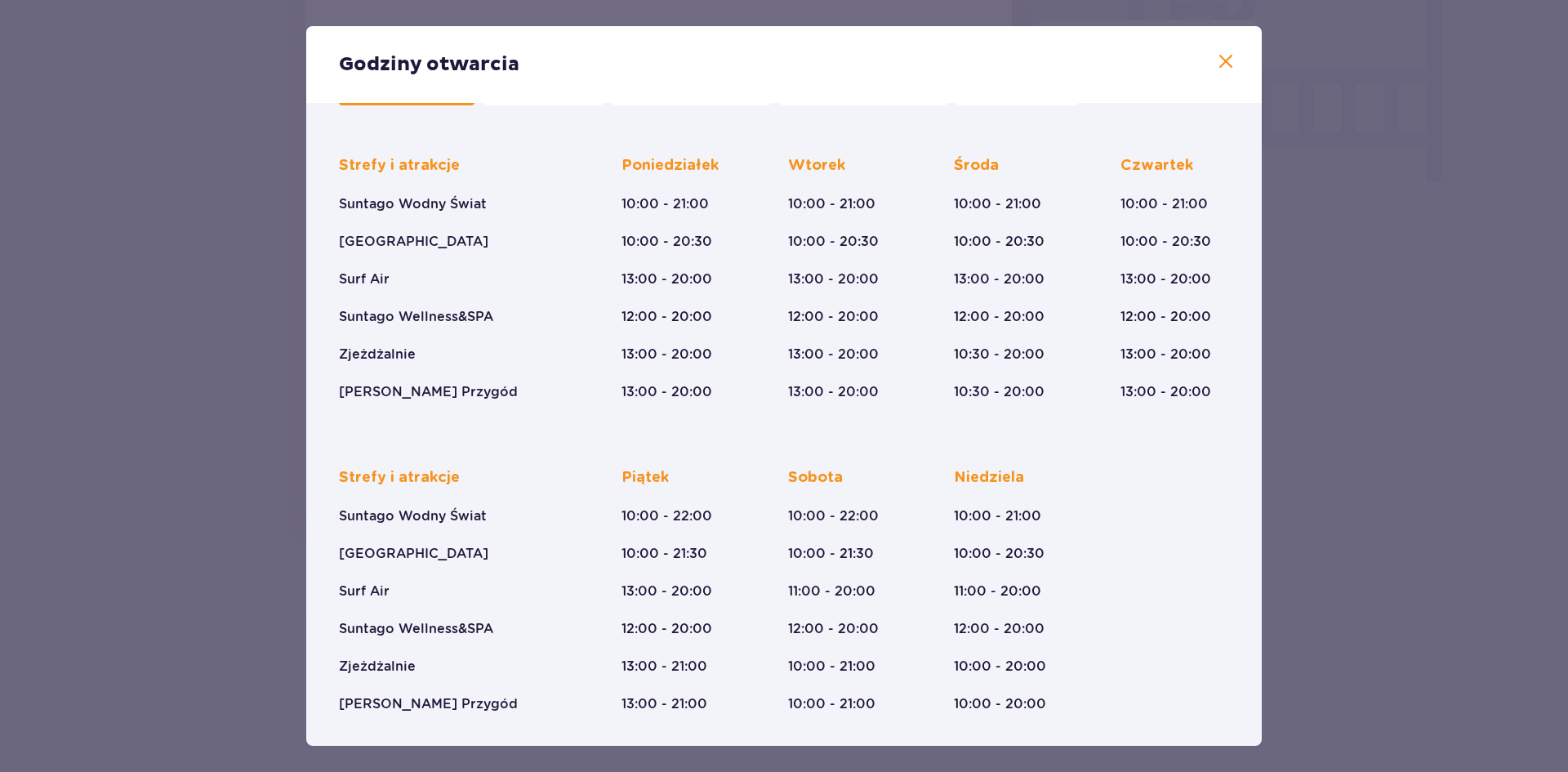
click at [1216, 63] on span at bounding box center [1226, 62] width 20 height 20
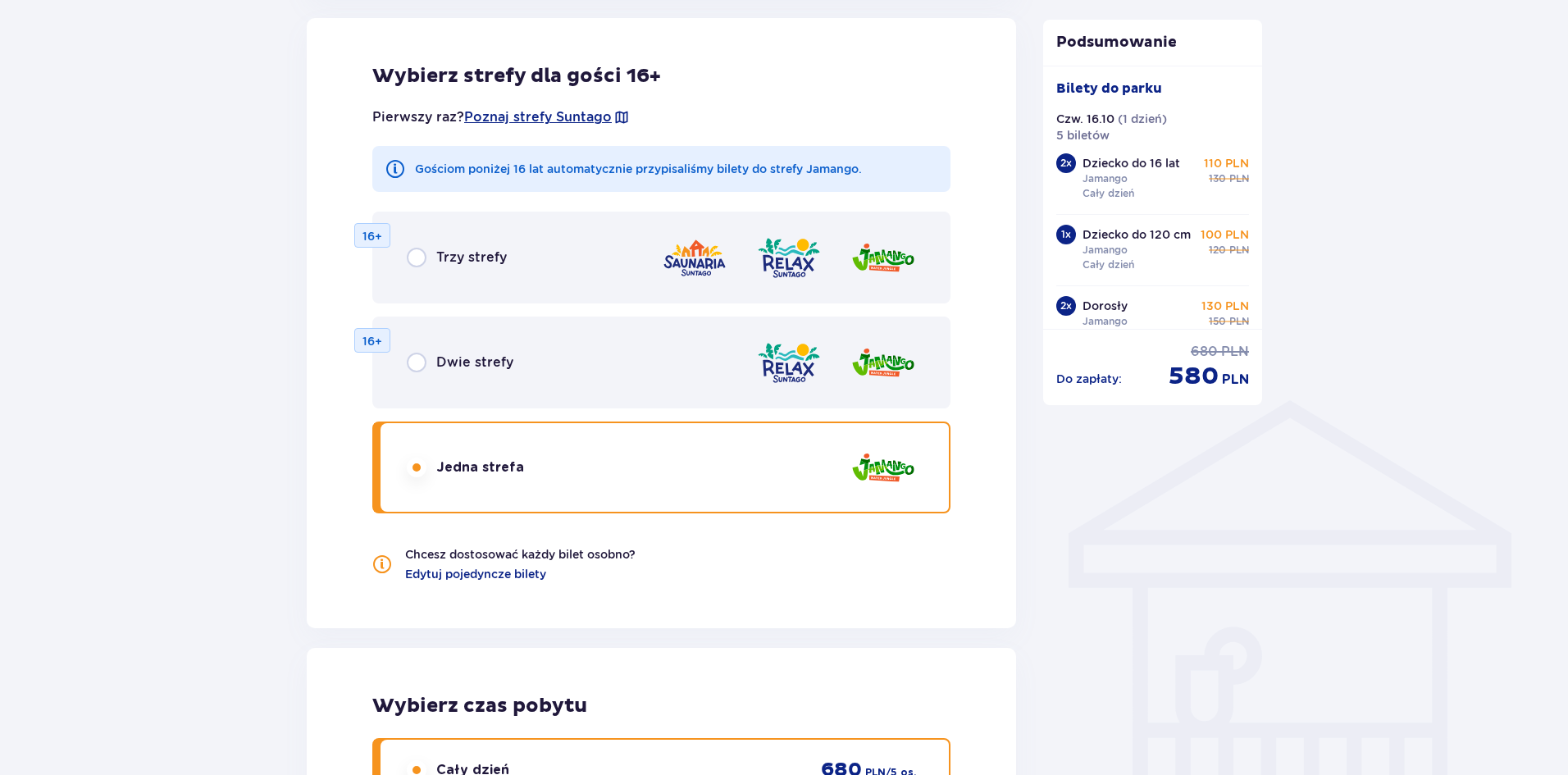
scroll to position [931, 0]
click at [427, 255] on div "Trzy strefy" at bounding box center [457, 258] width 100 height 20
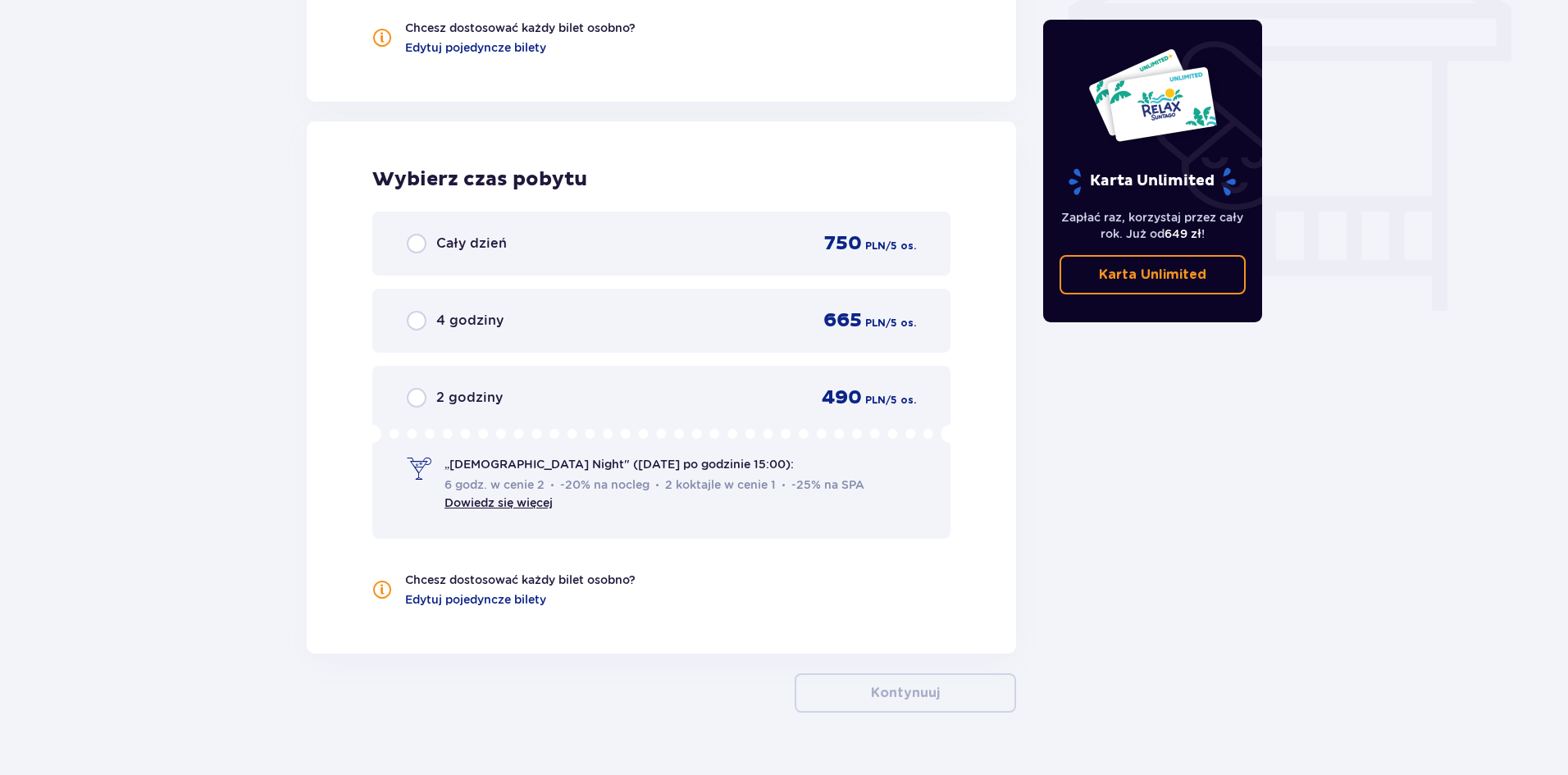
scroll to position [1494, 0]
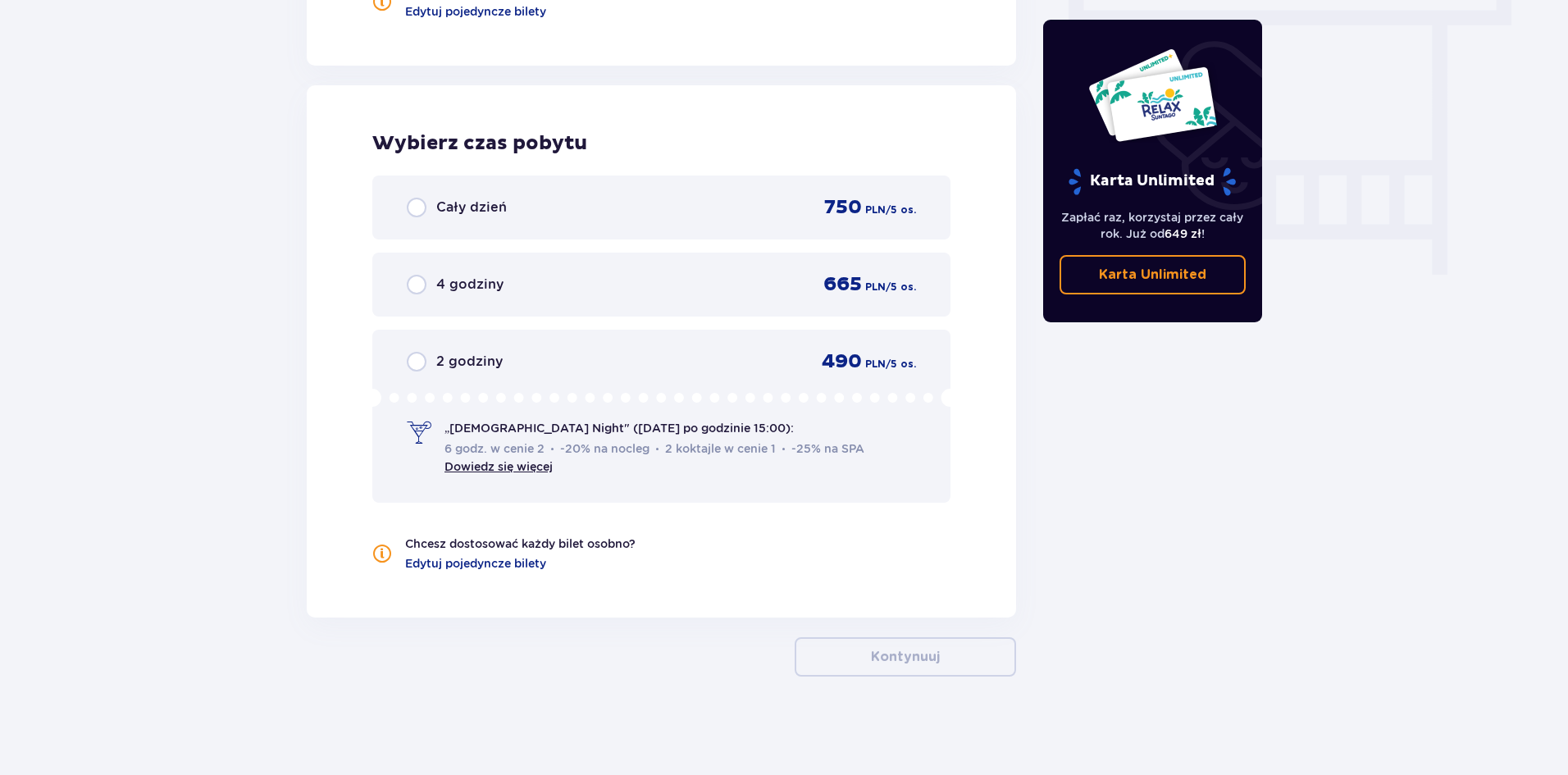
click at [458, 219] on div "Cały dzień 750 PLN / 5 os." at bounding box center [661, 207] width 509 height 25
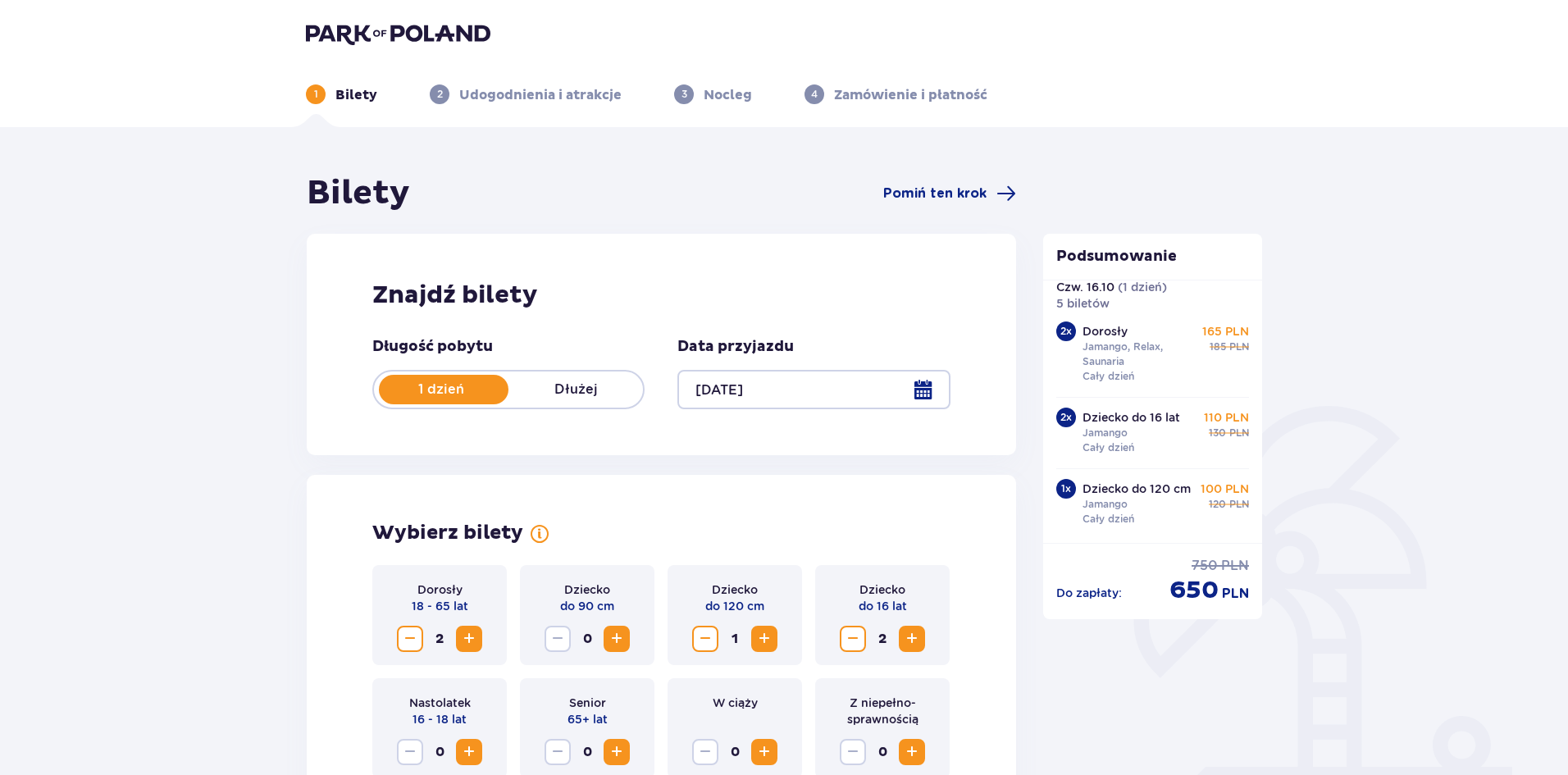
scroll to position [0, 0]
